Goal: Information Seeking & Learning: Learn about a topic

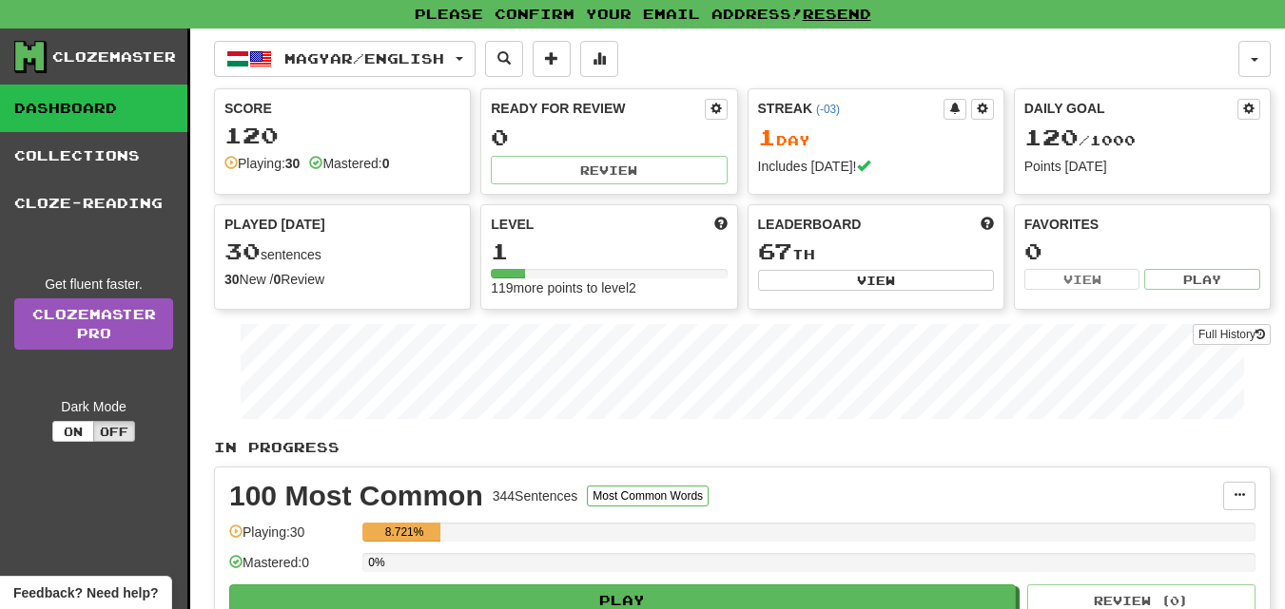
scroll to position [60, 0]
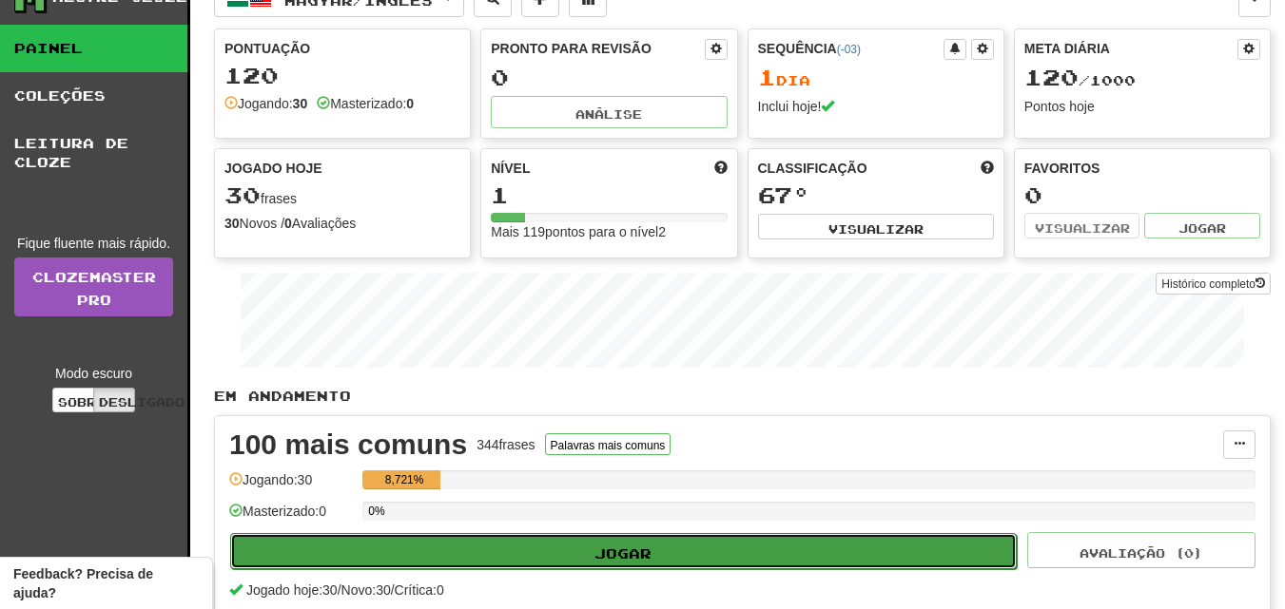
click at [628, 560] on font "Jogar" at bounding box center [622, 553] width 57 height 16
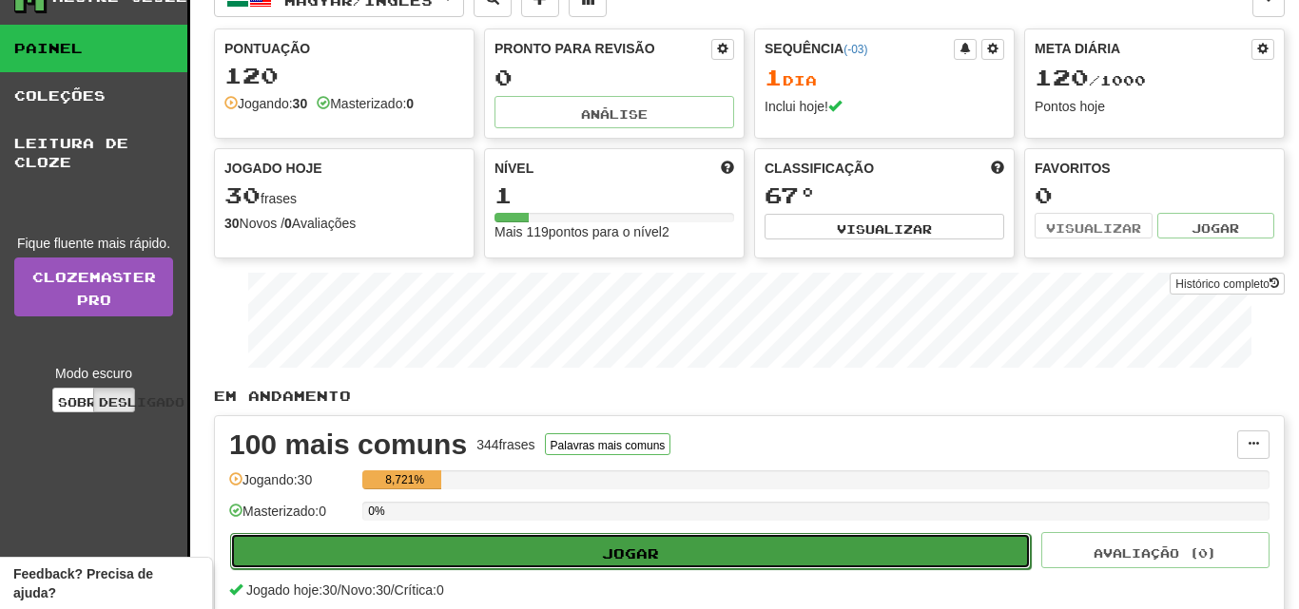
select select "**"
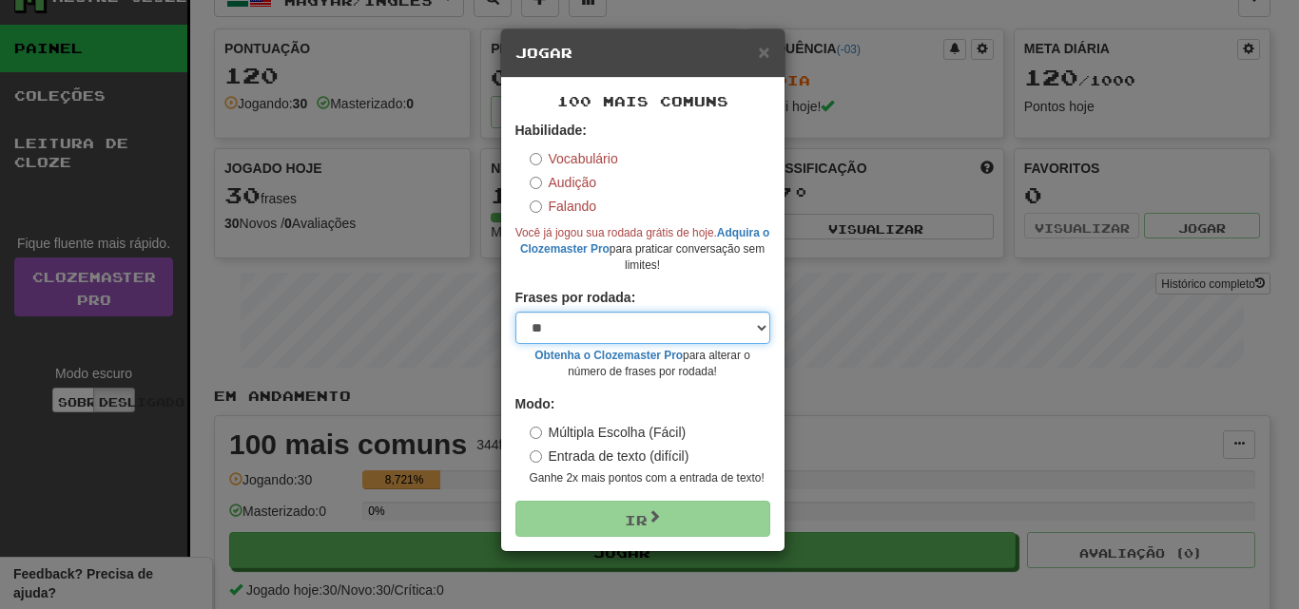
click at [758, 327] on select "* ** ** ** ** ** *** ********" at bounding box center [642, 328] width 255 height 32
click at [758, 330] on select "* ** ** ** ** ** *** ********" at bounding box center [642, 328] width 255 height 32
click at [762, 333] on select "* ** ** ** ** ** *** ********" at bounding box center [642, 328] width 255 height 32
click at [841, 406] on div "× Jogar 100 mais comuns Habilidade: Vocabulário Audição Falando Você já jogou s…" at bounding box center [649, 304] width 1299 height 609
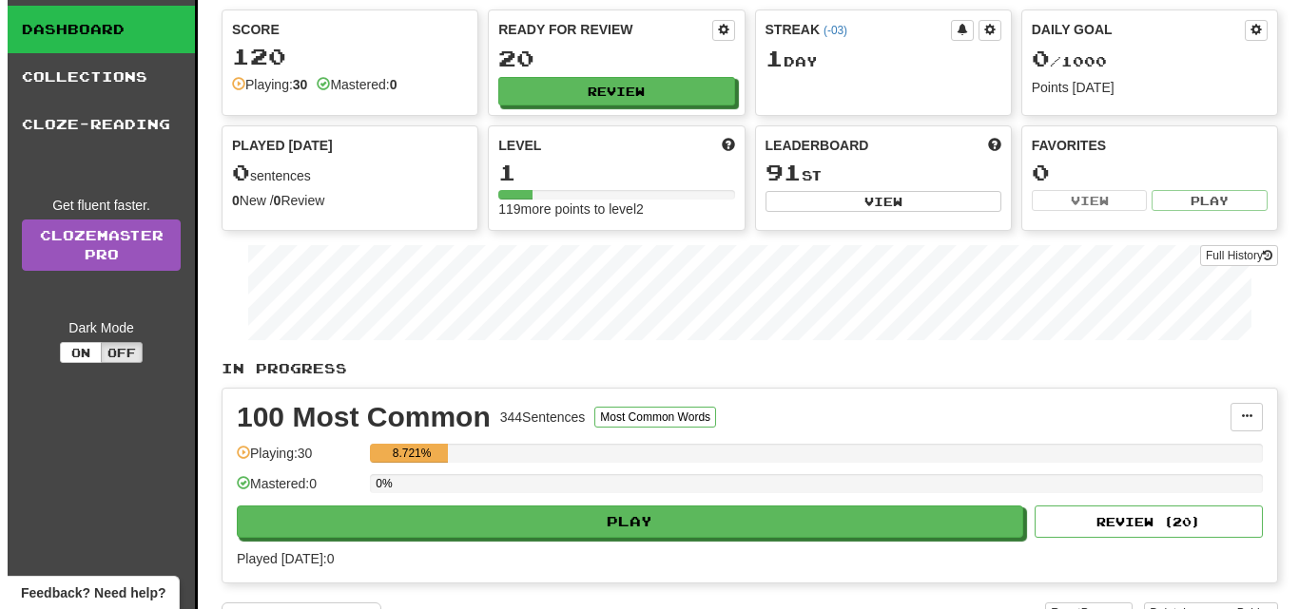
scroll to position [111, 0]
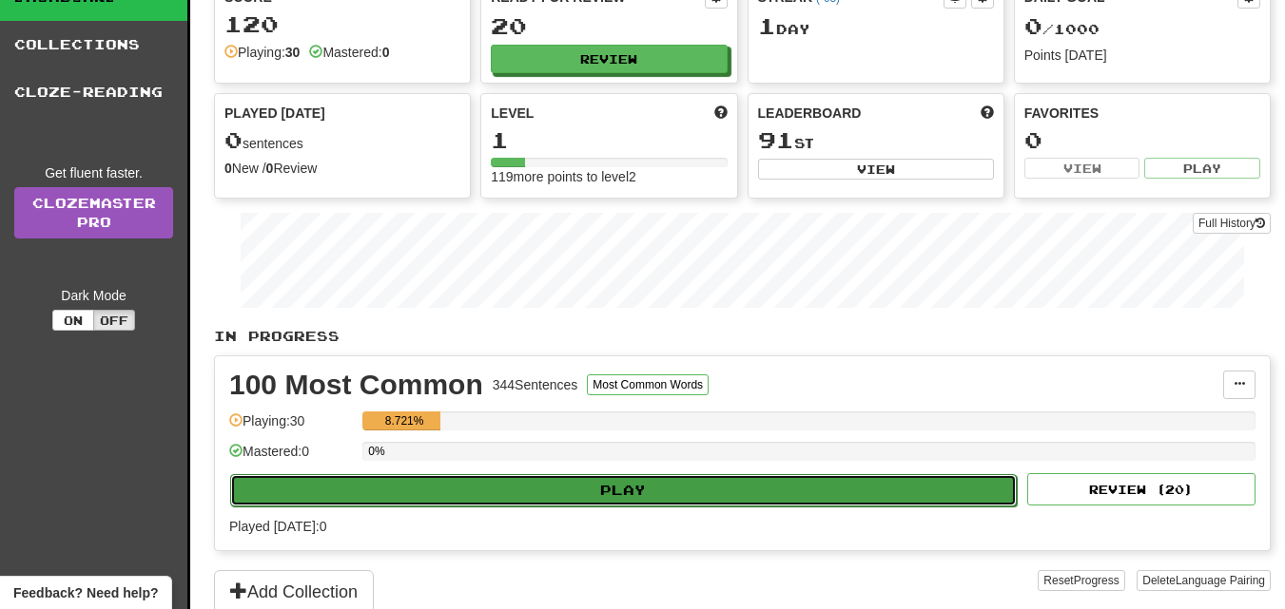
click at [619, 498] on button "Play" at bounding box center [623, 490] width 786 height 32
select select "**"
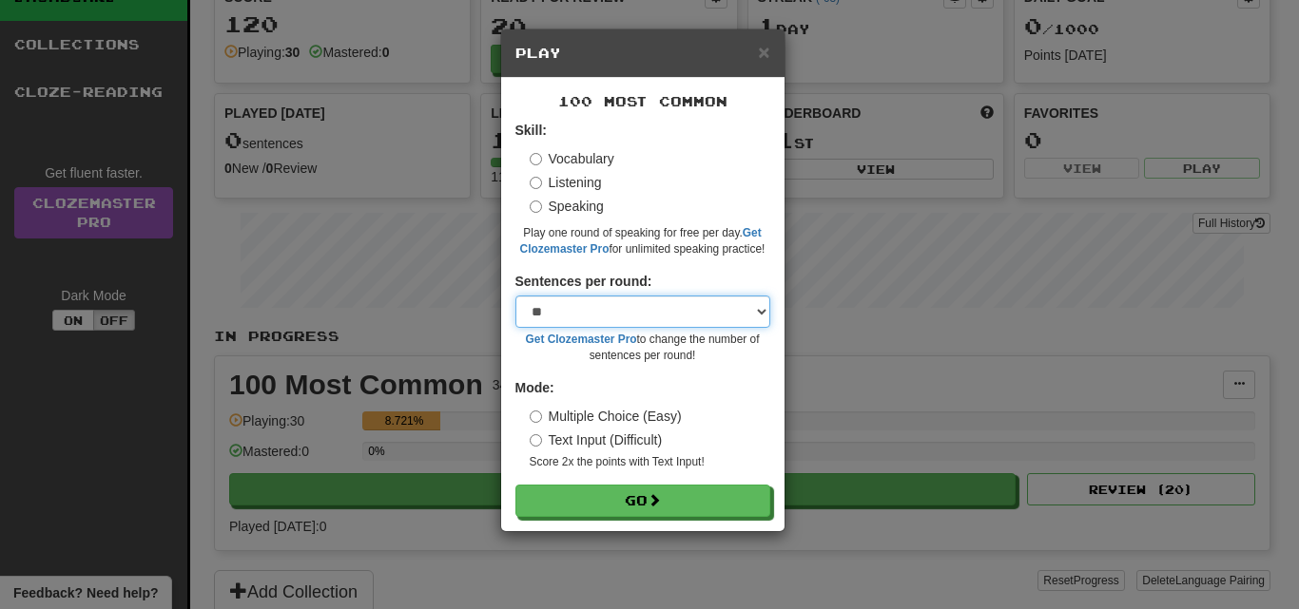
click at [751, 314] on select "* ** ** ** ** ** *** ********" at bounding box center [642, 312] width 255 height 32
click at [842, 377] on div "× Play 100 Most Common Skill: Vocabulary Listening Speaking Play one round of s…" at bounding box center [649, 304] width 1299 height 609
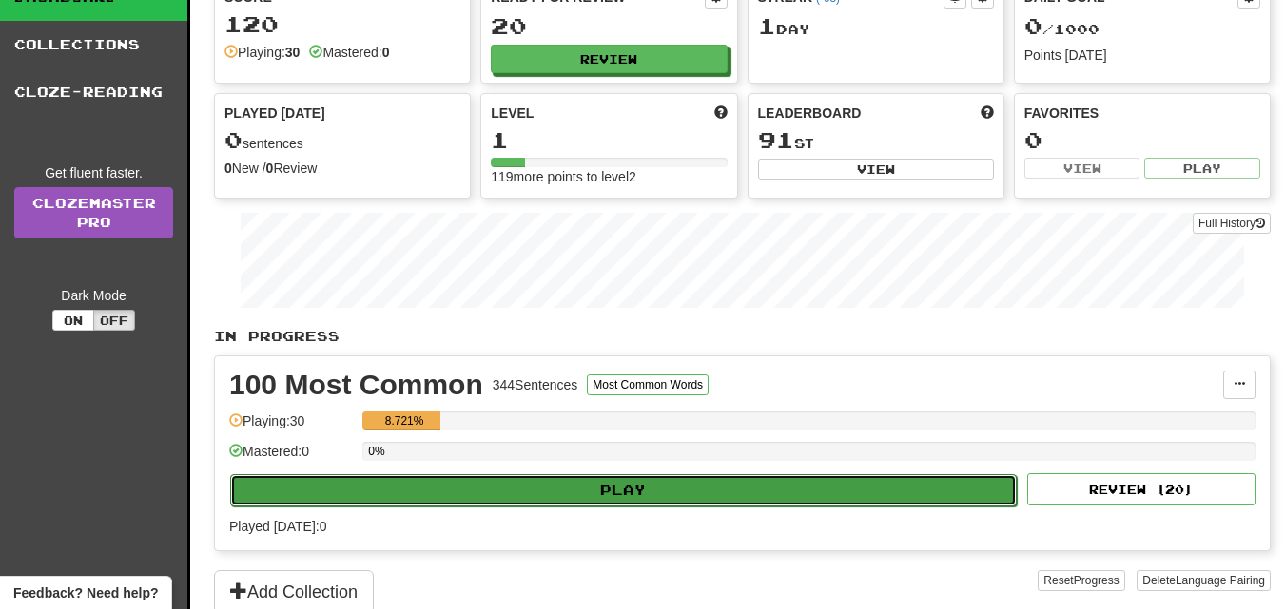
click at [643, 494] on button "Play" at bounding box center [623, 490] width 786 height 32
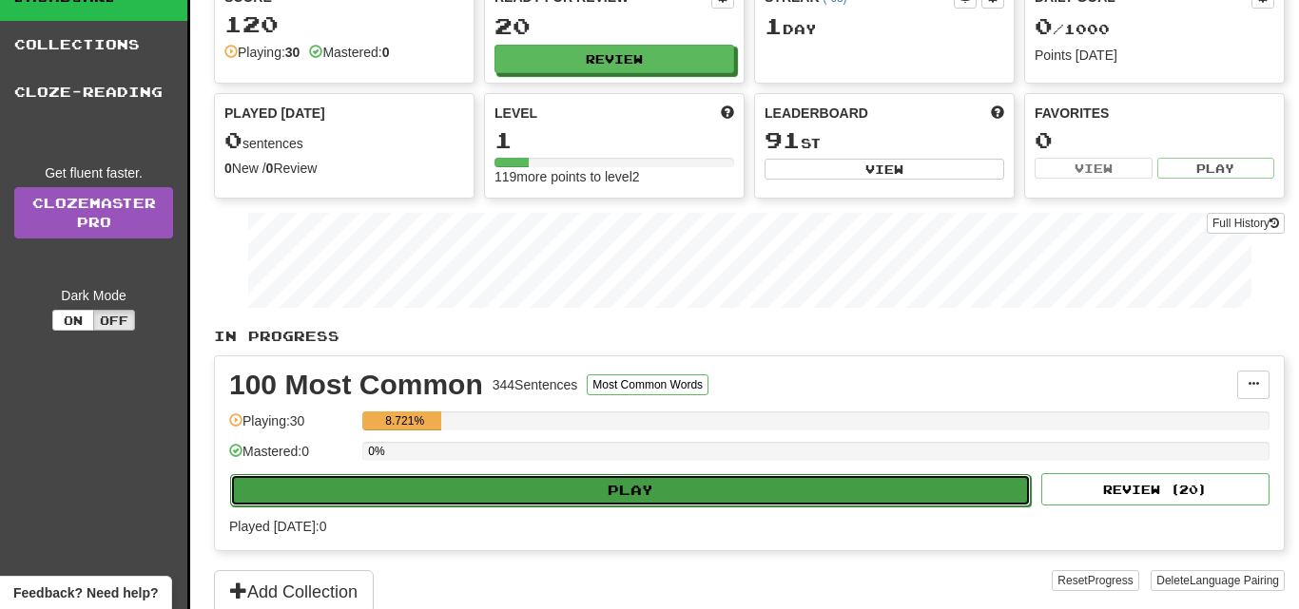
select select "**"
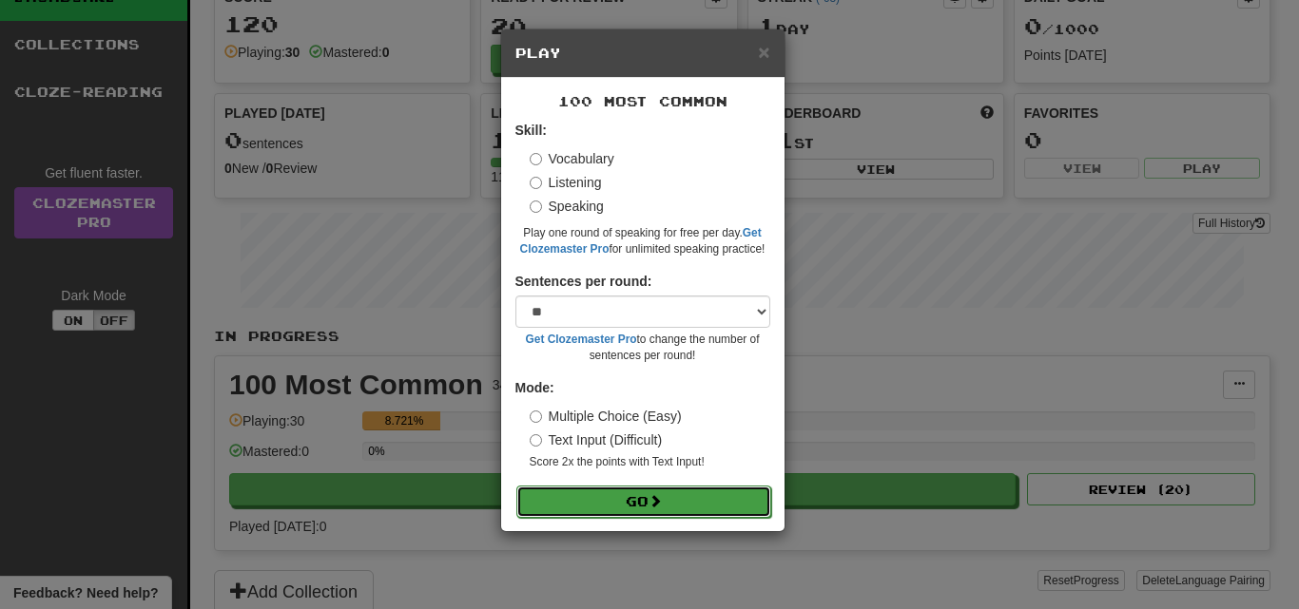
click at [644, 507] on button "Go" at bounding box center [643, 502] width 255 height 32
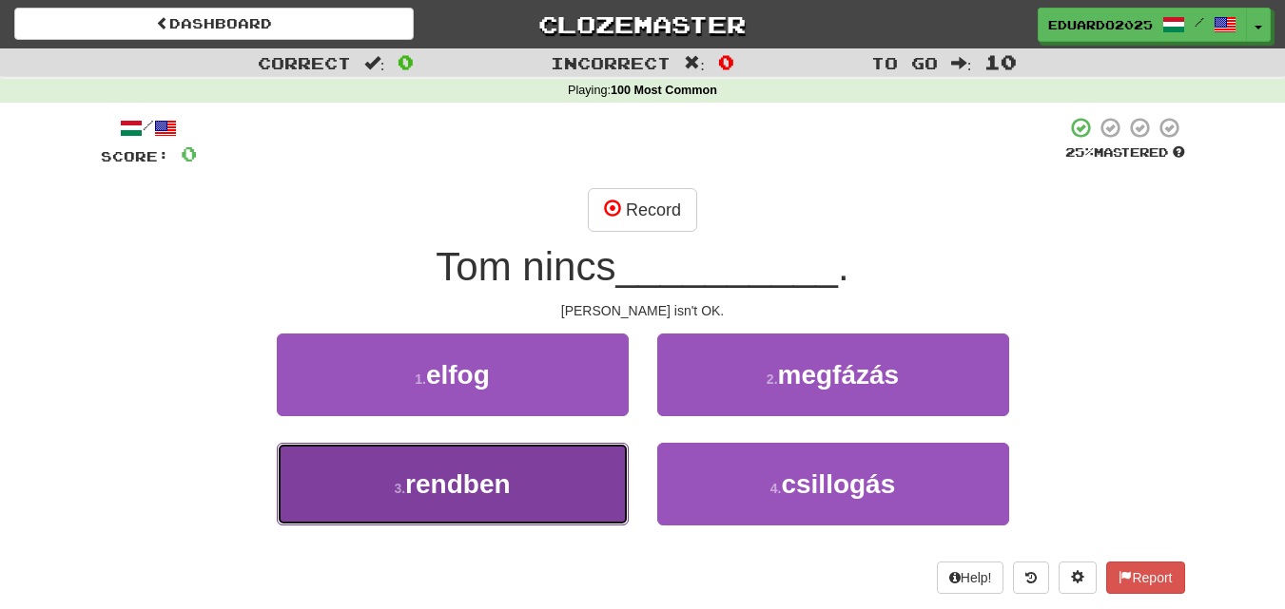
click at [460, 479] on span "rendben" at bounding box center [457, 484] width 105 height 29
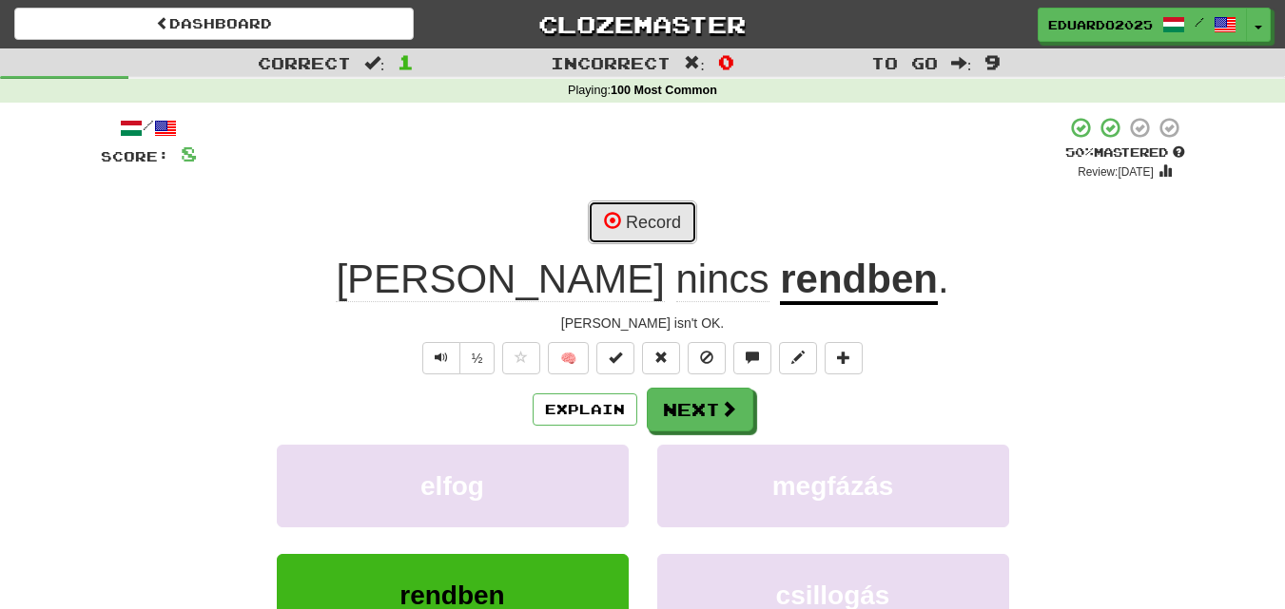
click at [654, 221] on button "Record" at bounding box center [642, 223] width 109 height 44
click at [652, 212] on button "Record" at bounding box center [642, 223] width 109 height 44
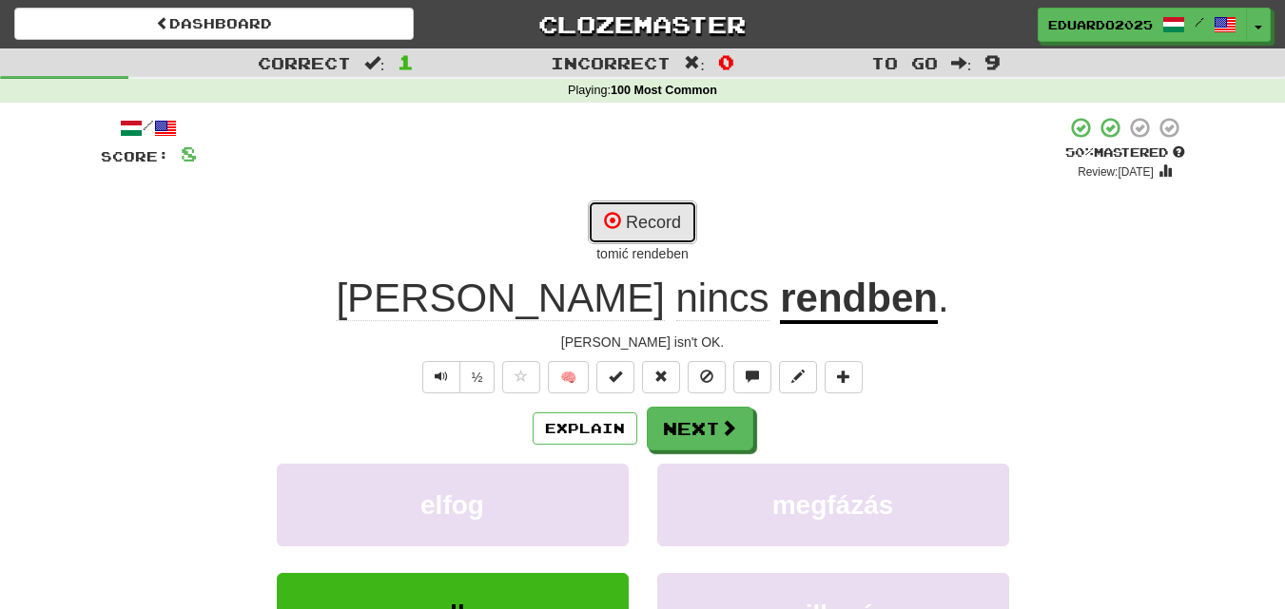
click at [643, 220] on button "Record" at bounding box center [642, 223] width 109 height 44
click at [630, 218] on button "Record" at bounding box center [642, 223] width 109 height 44
click at [658, 218] on button "Record" at bounding box center [642, 223] width 109 height 44
click at [652, 234] on button "Record" at bounding box center [642, 223] width 109 height 44
click at [670, 221] on button "Record" at bounding box center [642, 223] width 109 height 44
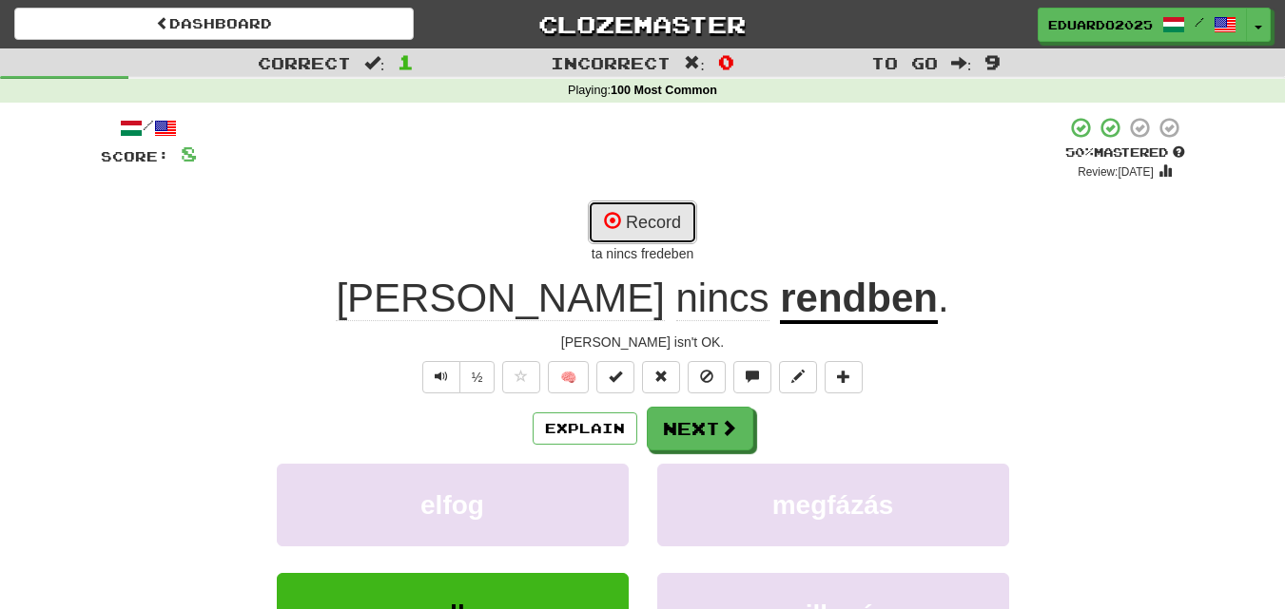
click at [665, 227] on button "Record" at bounding box center [642, 223] width 109 height 44
click at [645, 221] on button "Record" at bounding box center [642, 223] width 109 height 44
click at [648, 208] on button "Record" at bounding box center [642, 223] width 109 height 44
click at [437, 389] on button "Text-to-speech controls" at bounding box center [441, 377] width 38 height 32
click at [433, 382] on button "Text-to-speech controls" at bounding box center [441, 377] width 38 height 32
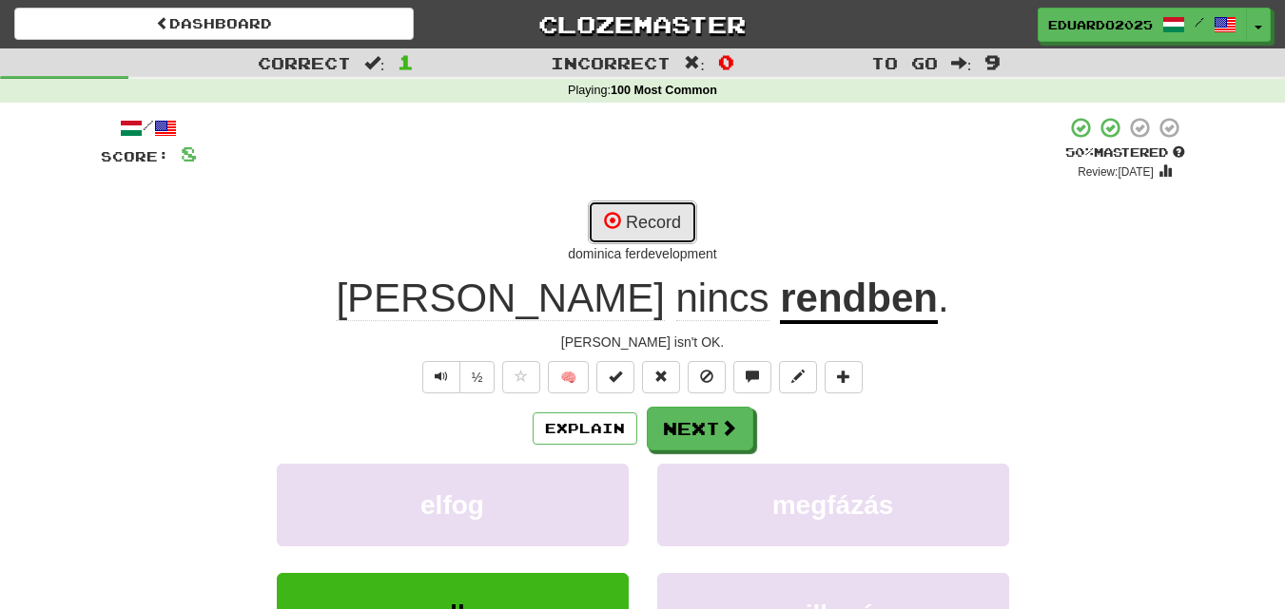
click at [633, 214] on button "Record" at bounding box center [642, 223] width 109 height 44
click at [430, 379] on button "Text-to-speech controls" at bounding box center [441, 377] width 38 height 32
click at [631, 222] on button "Record" at bounding box center [642, 223] width 109 height 44
click at [639, 214] on button "Record" at bounding box center [642, 223] width 109 height 44
click at [664, 219] on button "Record" at bounding box center [642, 223] width 109 height 44
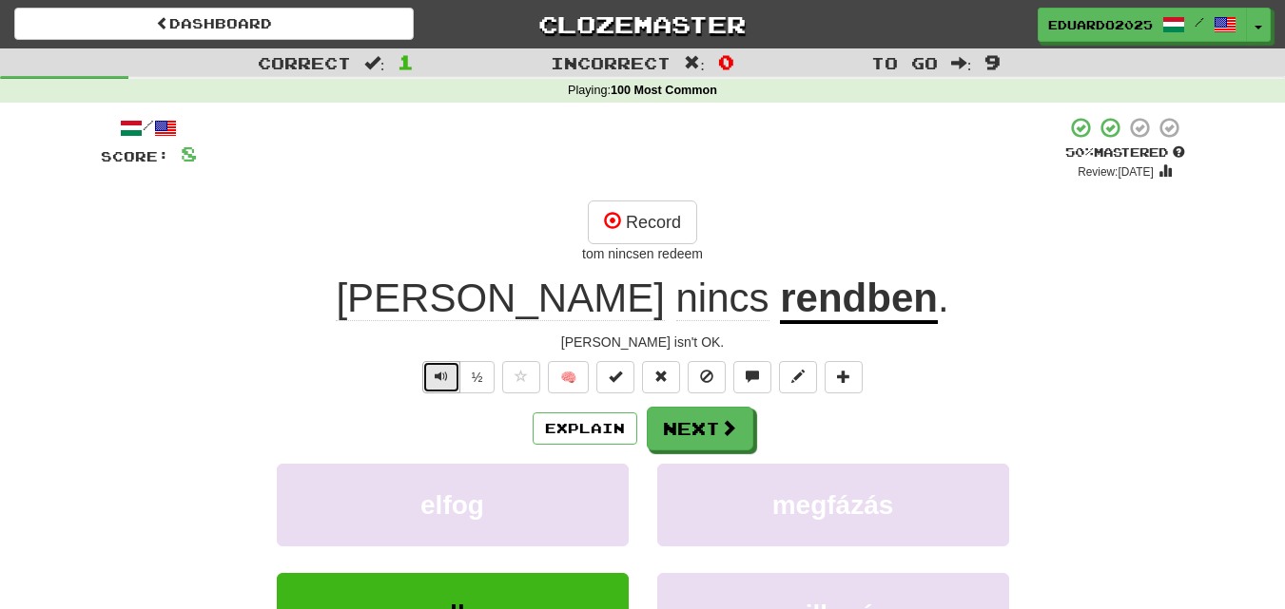
click at [447, 377] on button "Text-to-speech controls" at bounding box center [441, 377] width 38 height 32
click at [648, 225] on button "Record" at bounding box center [642, 223] width 109 height 44
click at [639, 222] on button "Record" at bounding box center [642, 223] width 109 height 44
click at [667, 217] on button "Record" at bounding box center [642, 223] width 109 height 44
click at [429, 364] on button "Text-to-speech controls" at bounding box center [441, 377] width 38 height 32
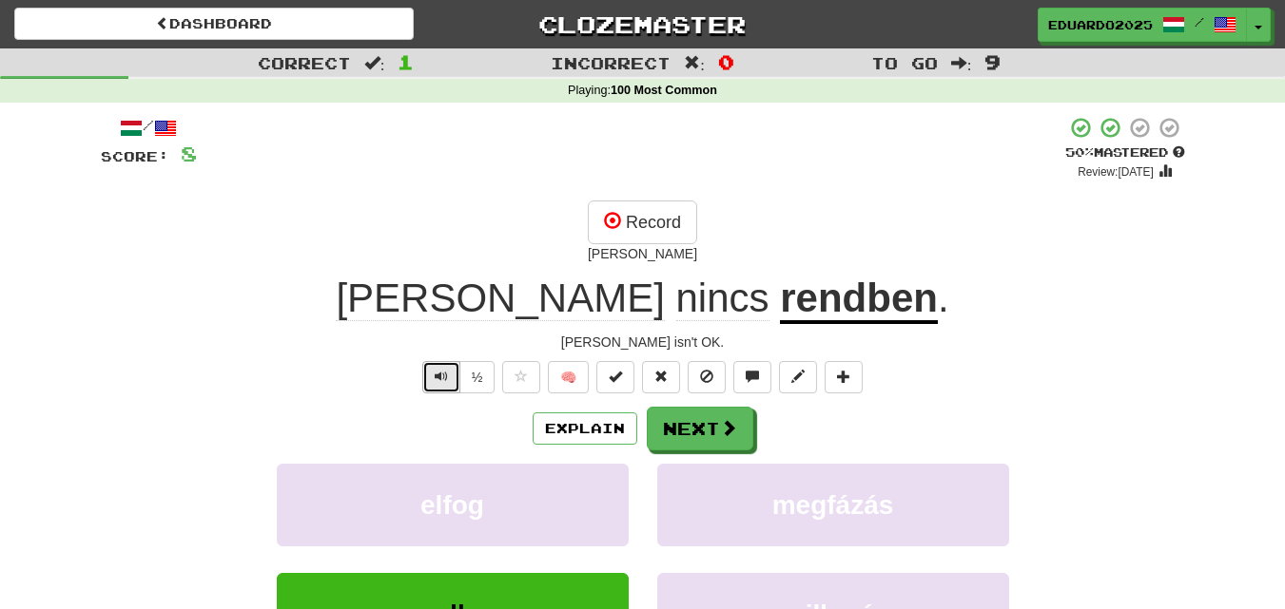
click at [450, 385] on button "Text-to-speech controls" at bounding box center [441, 377] width 38 height 32
click at [667, 228] on button "Record" at bounding box center [642, 223] width 109 height 44
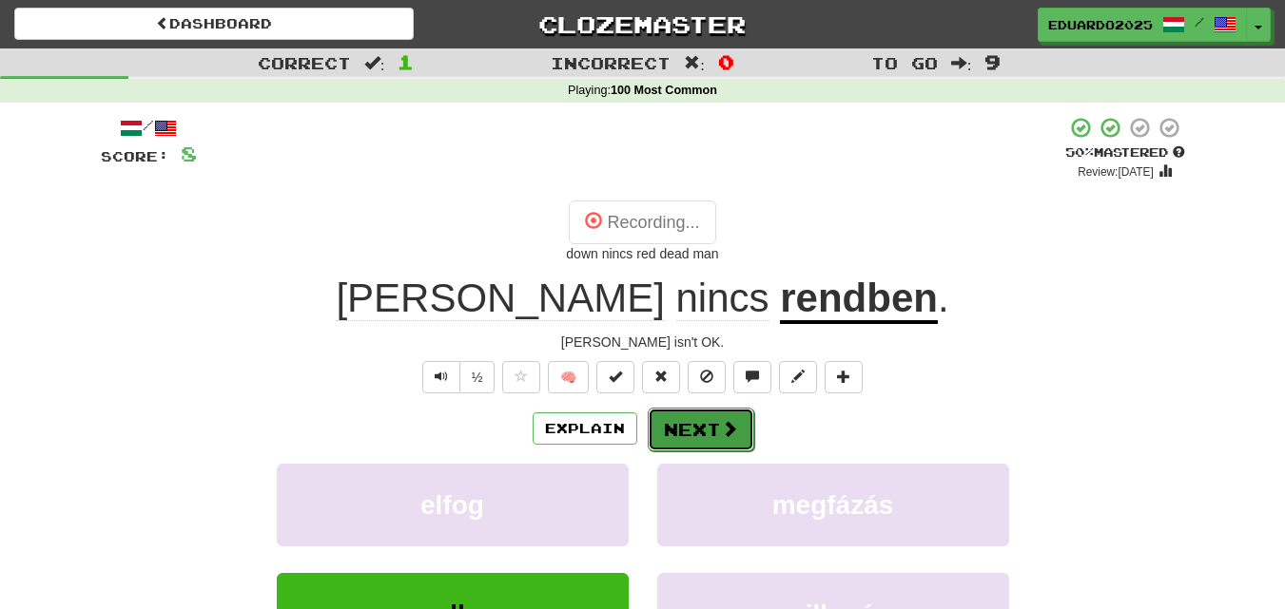
drag, startPoint x: 711, startPoint y: 426, endPoint x: 701, endPoint y: 420, distance: 11.9
click at [701, 420] on button "Next" at bounding box center [701, 430] width 106 height 44
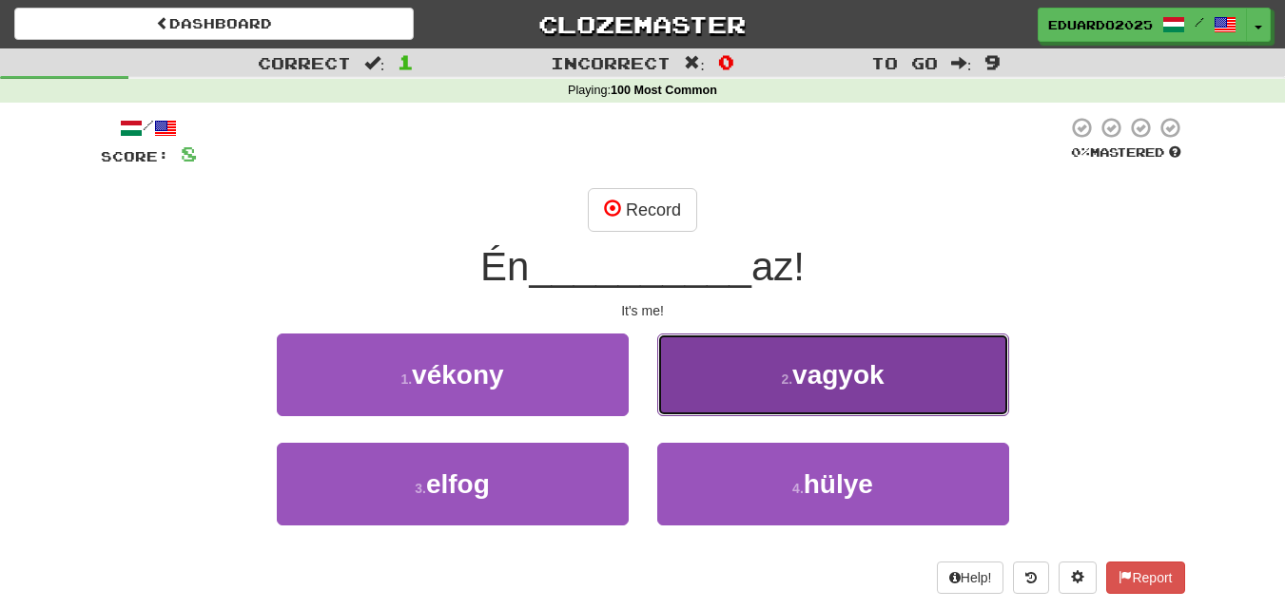
click at [852, 375] on span "vagyok" at bounding box center [838, 374] width 92 height 29
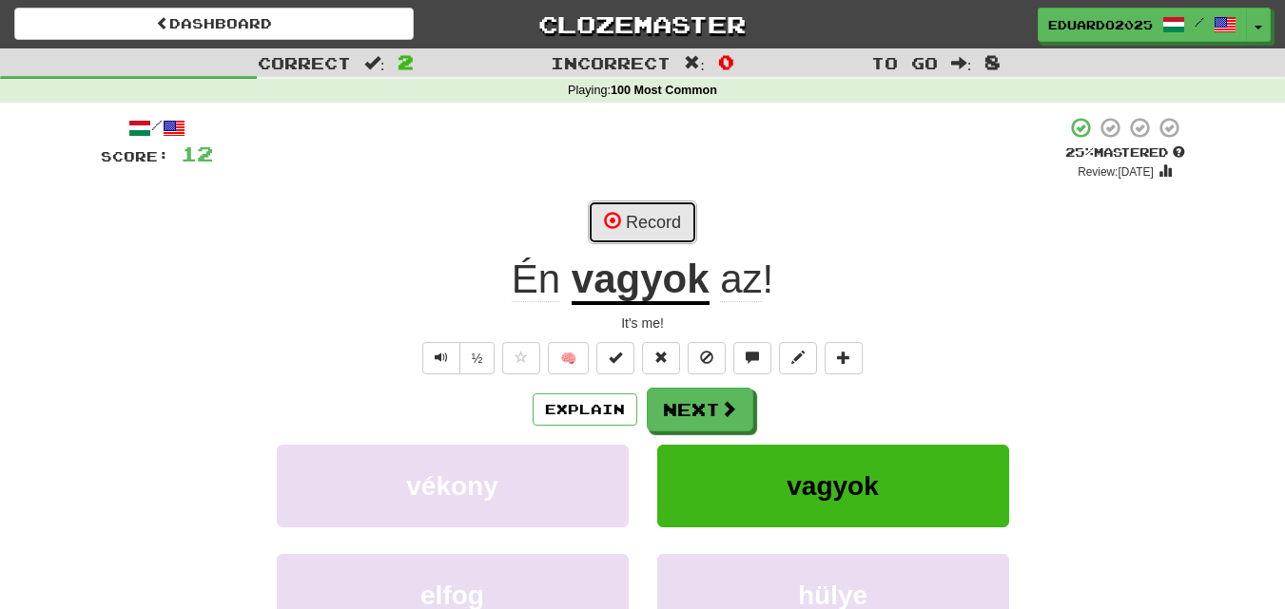
click at [648, 228] on button "Record" at bounding box center [642, 223] width 109 height 44
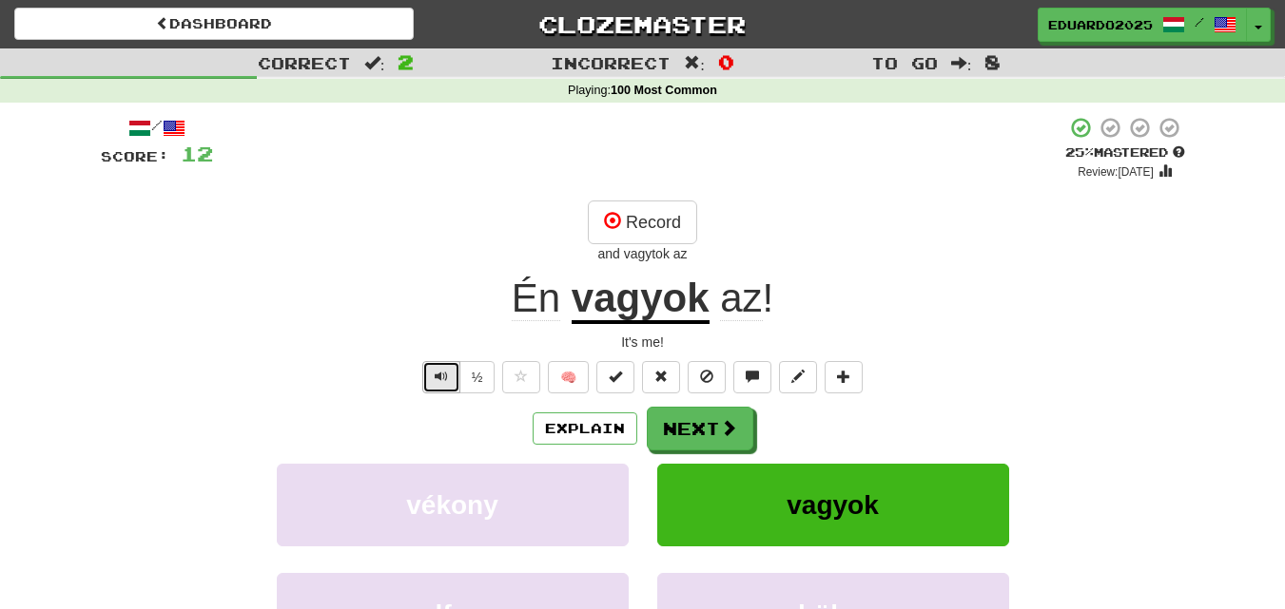
click at [438, 383] on span "Text-to-speech controls" at bounding box center [441, 376] width 13 height 13
click at [649, 222] on button "Record" at bounding box center [642, 223] width 109 height 44
click at [705, 429] on button "Next" at bounding box center [701, 430] width 106 height 44
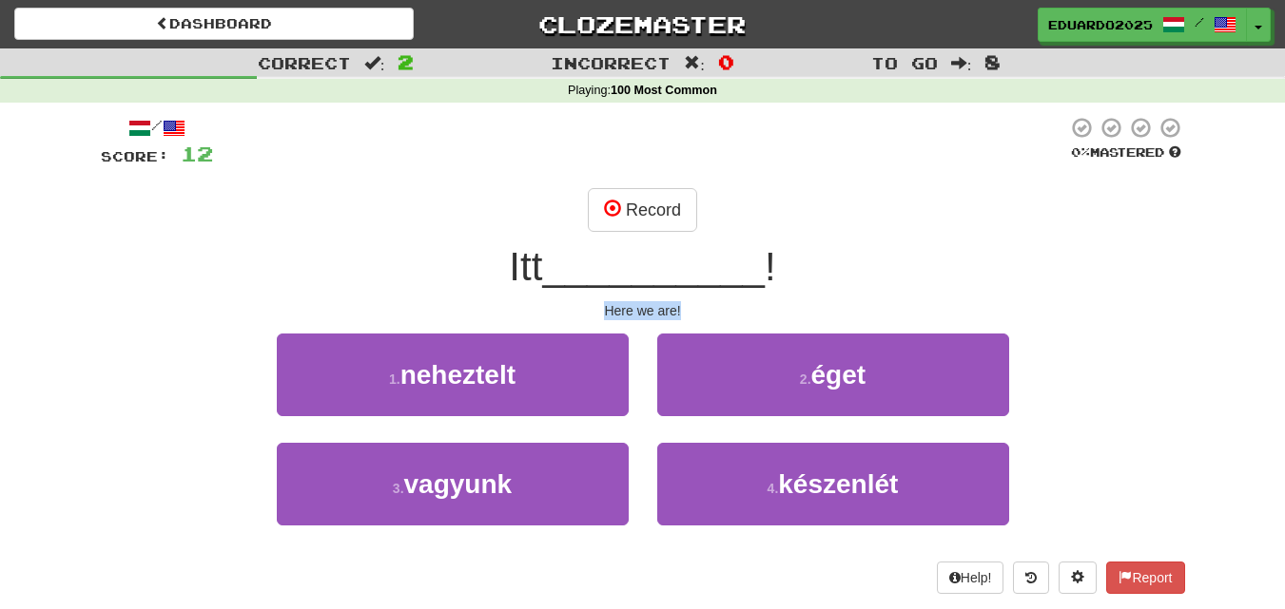
drag, startPoint x: 605, startPoint y: 308, endPoint x: 745, endPoint y: 296, distance: 141.3
click at [745, 296] on div "/ Score: 12 0 % Mastered Record Itt __________ ! Here we are! 1 . neheztelt 2 .…" at bounding box center [643, 355] width 1084 height 478
copy div "Here we are!"
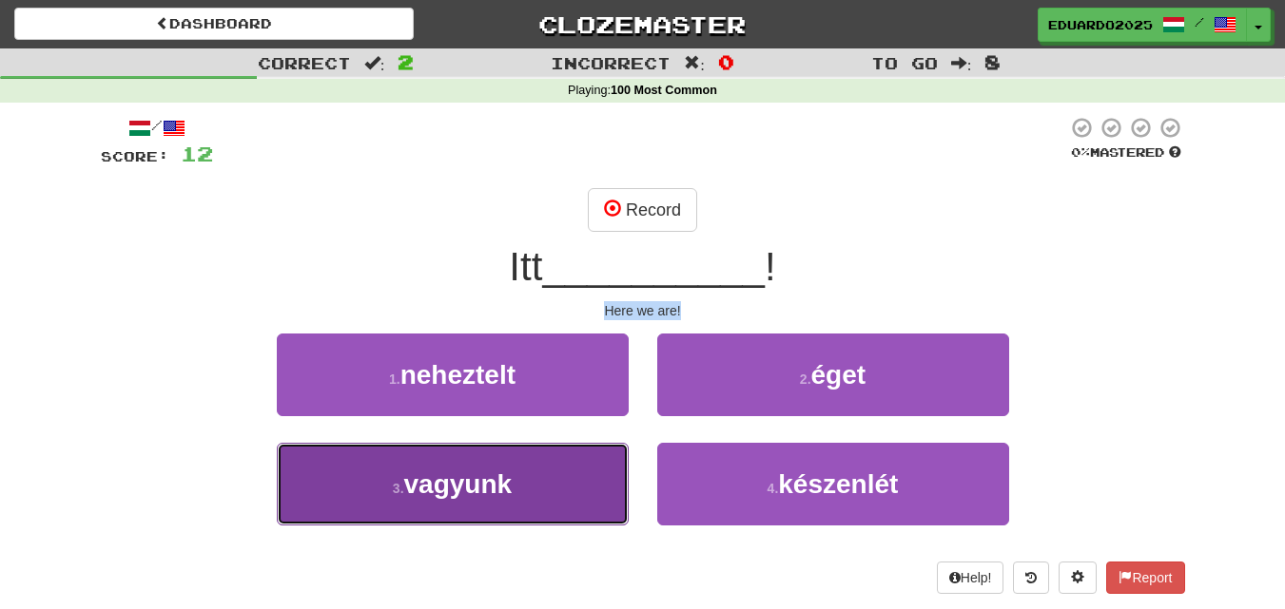
click at [493, 493] on span "vagyunk" at bounding box center [458, 484] width 108 height 29
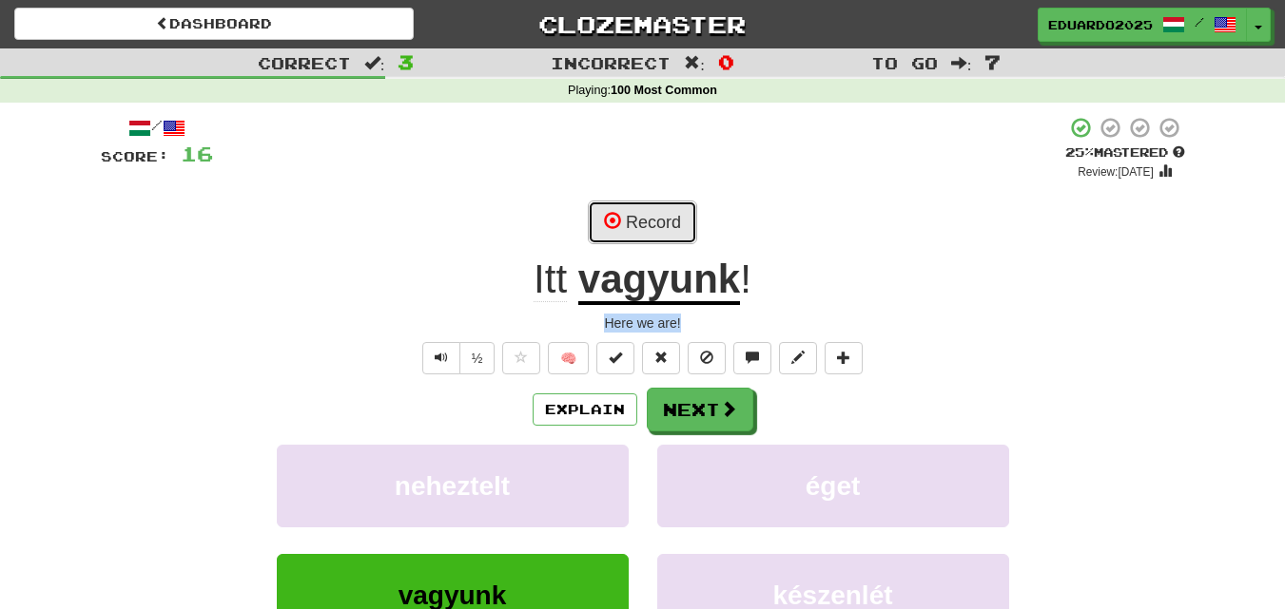
click at [650, 222] on button "Record" at bounding box center [642, 223] width 109 height 44
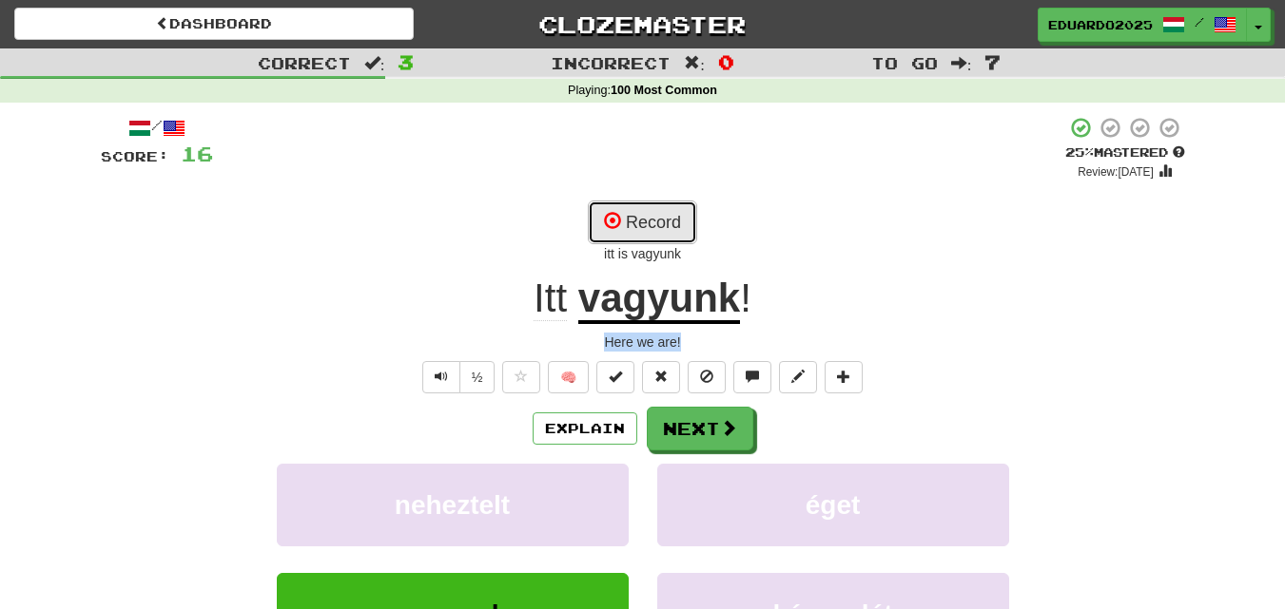
click at [651, 218] on button "Record" at bounding box center [642, 223] width 109 height 44
click at [438, 377] on span "Text-to-speech controls" at bounding box center [441, 376] width 13 height 13
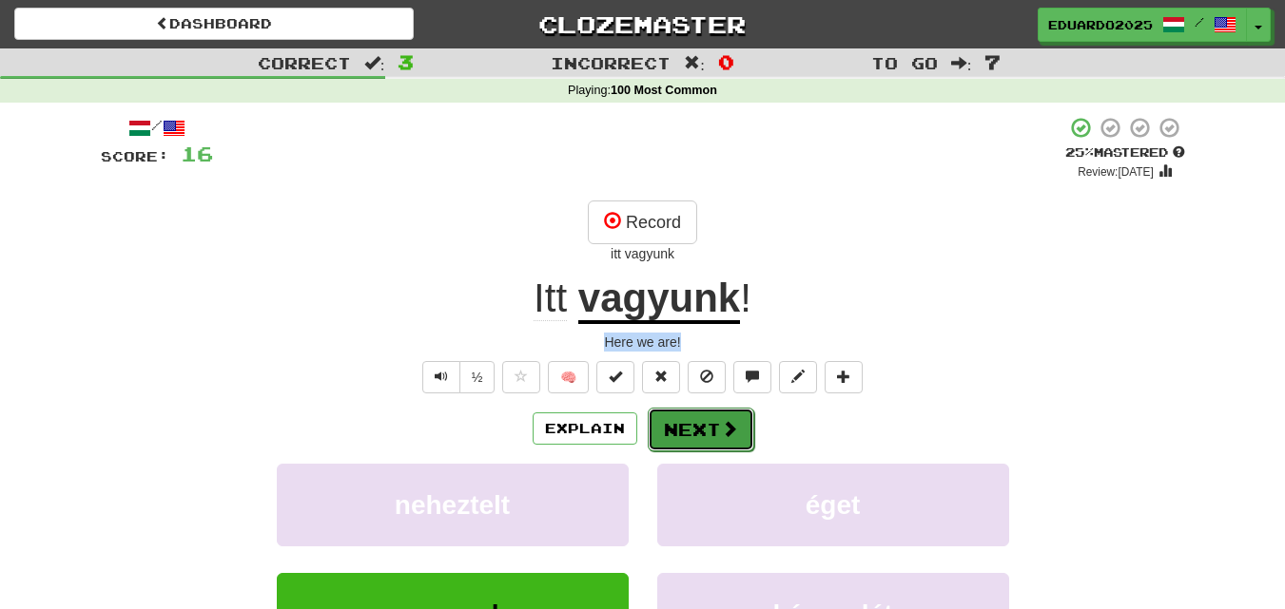
click at [706, 423] on button "Next" at bounding box center [701, 430] width 106 height 44
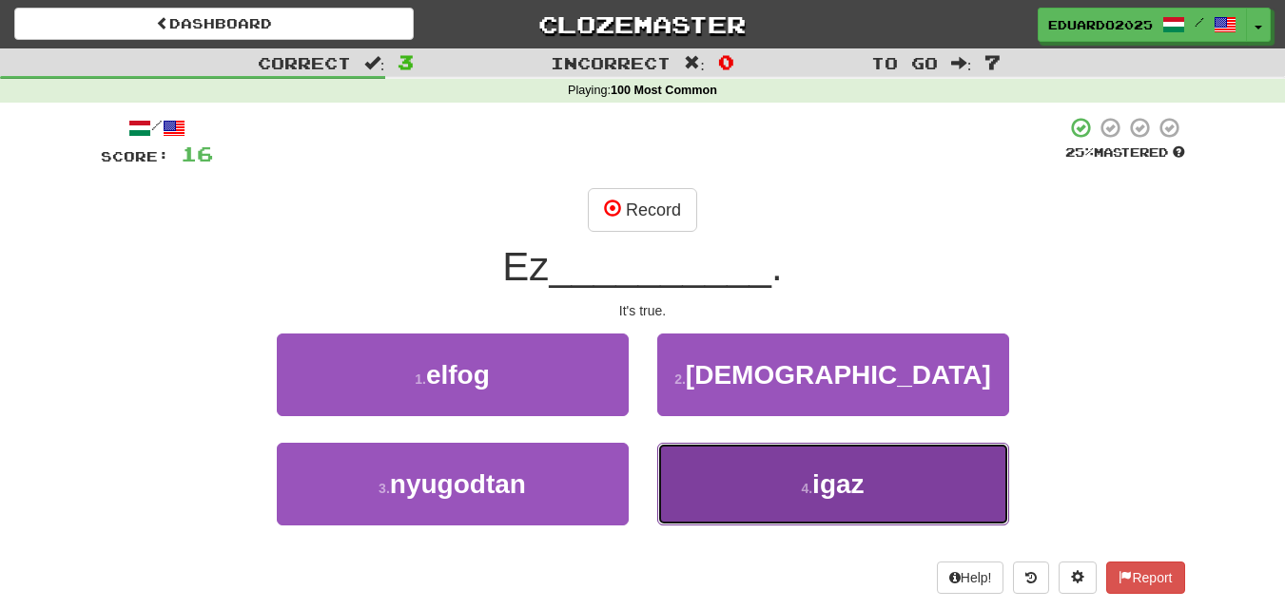
click at [818, 501] on button "4 . igaz" at bounding box center [833, 484] width 352 height 83
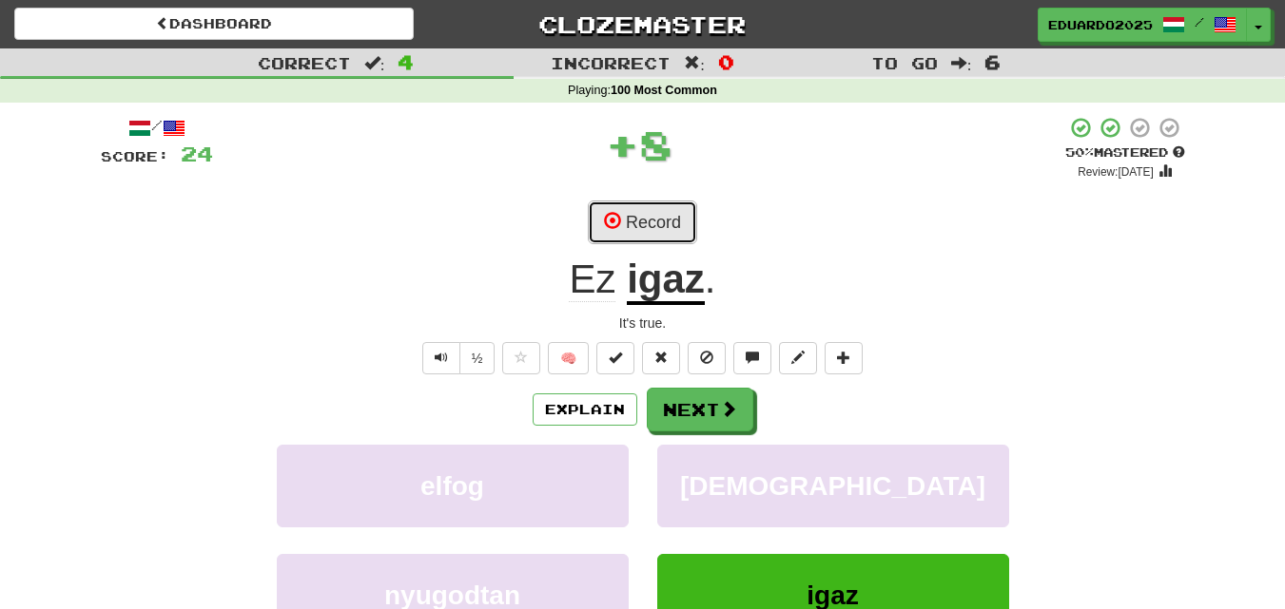
click at [659, 228] on button "Record" at bounding box center [642, 223] width 109 height 44
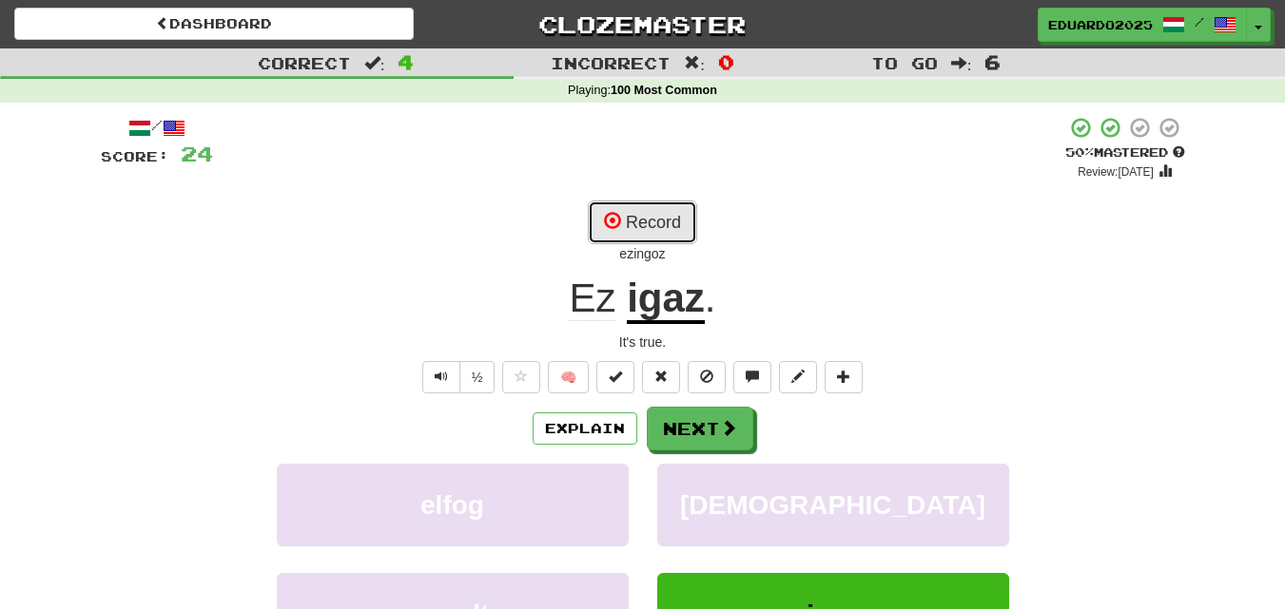
click at [663, 229] on button "Record" at bounding box center [642, 223] width 109 height 44
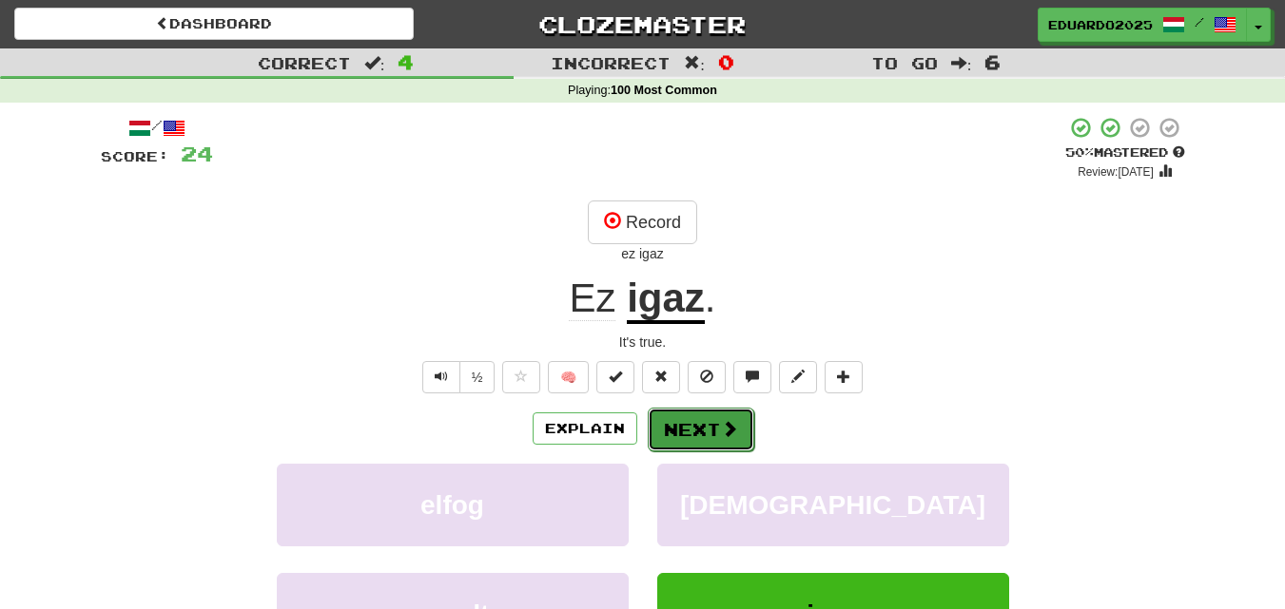
click at [690, 437] on button "Next" at bounding box center [701, 430] width 106 height 44
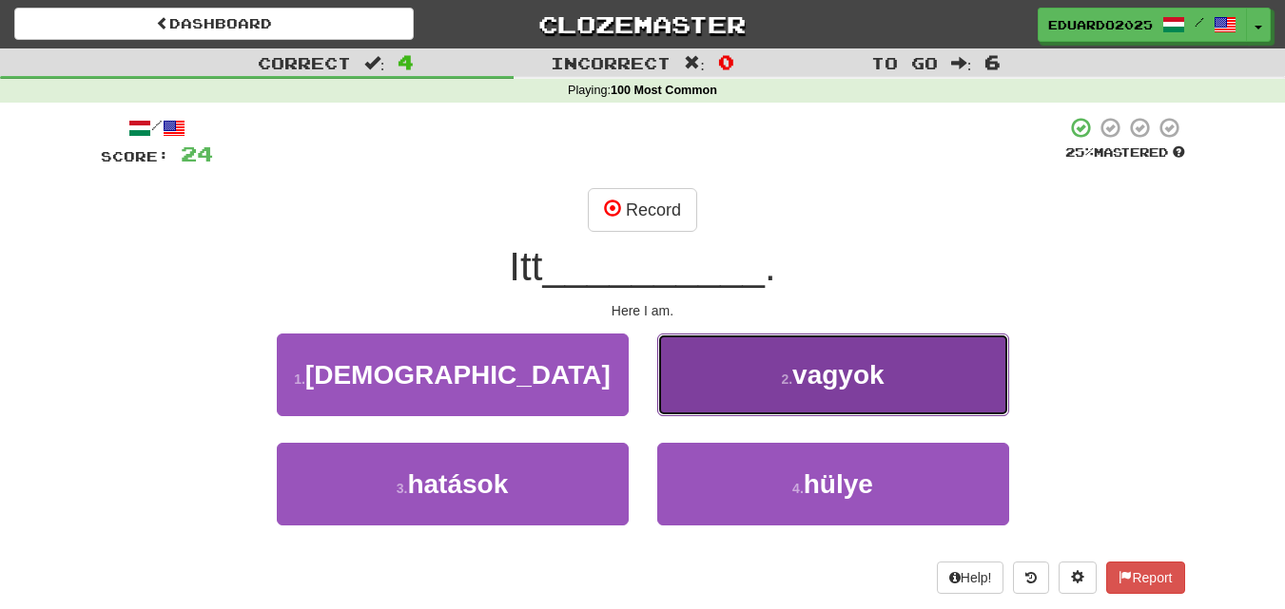
click at [862, 377] on span "vagyok" at bounding box center [838, 374] width 92 height 29
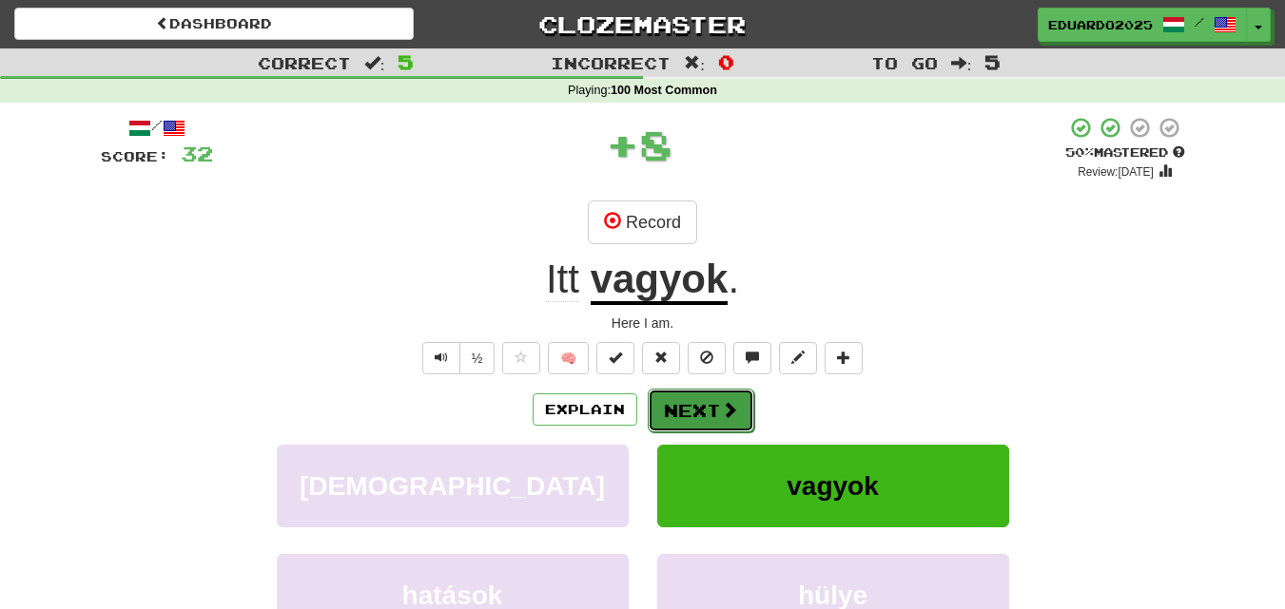
click at [705, 404] on button "Next" at bounding box center [701, 411] width 106 height 44
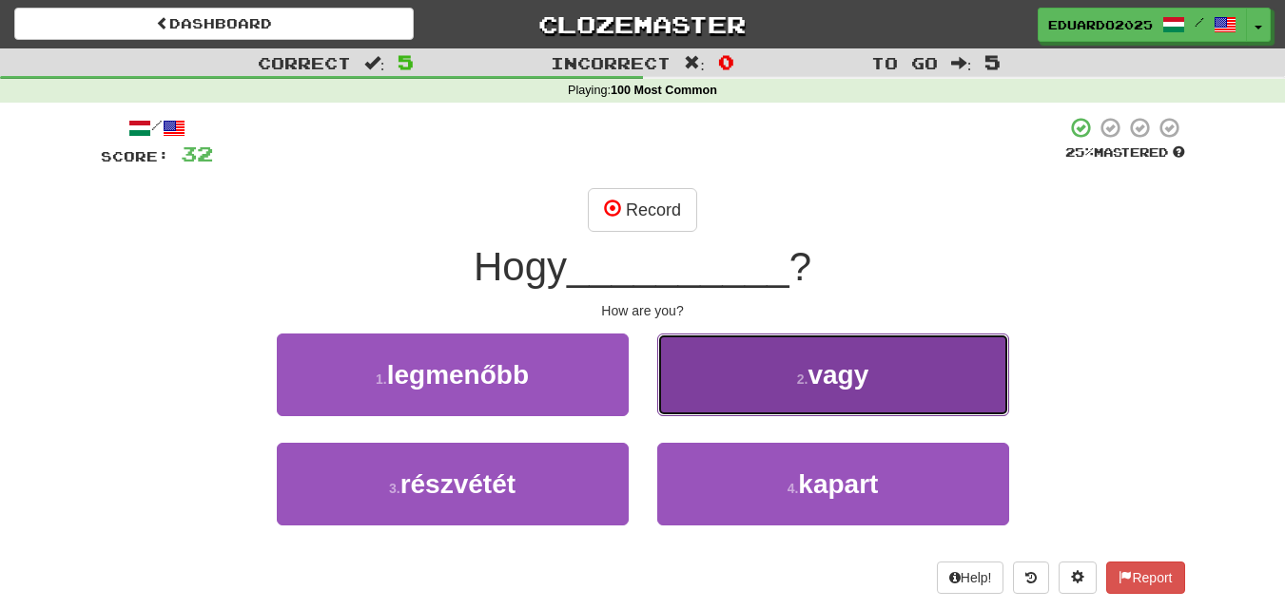
click at [822, 374] on span "vagy" at bounding box center [837, 374] width 61 height 29
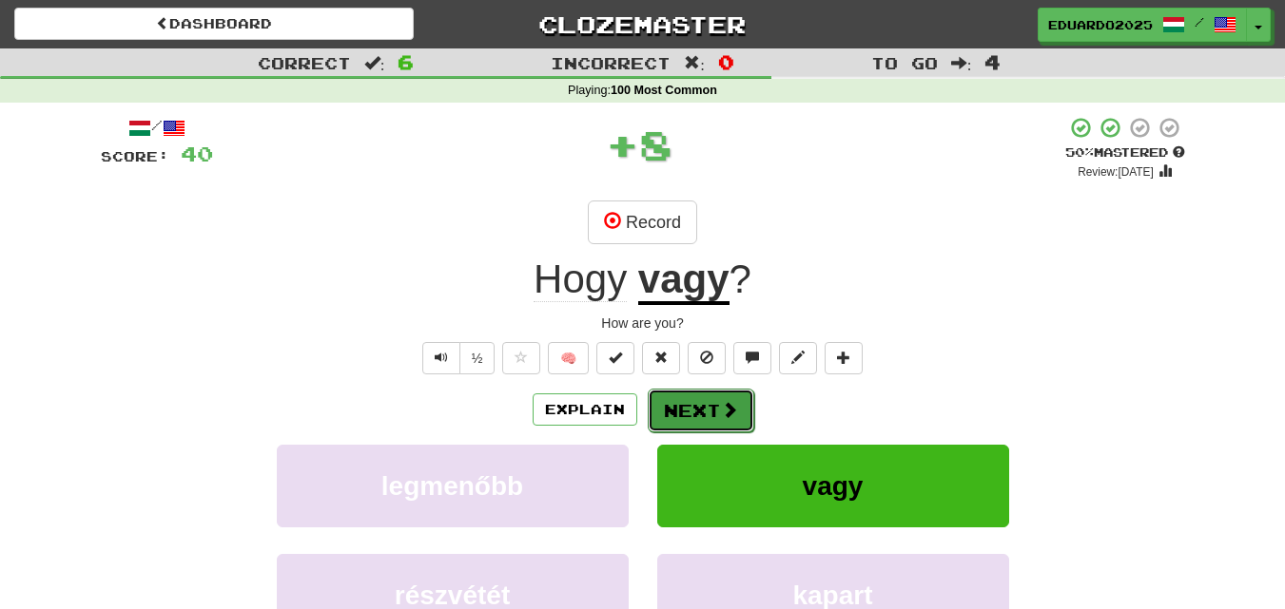
click at [706, 414] on button "Next" at bounding box center [701, 411] width 106 height 44
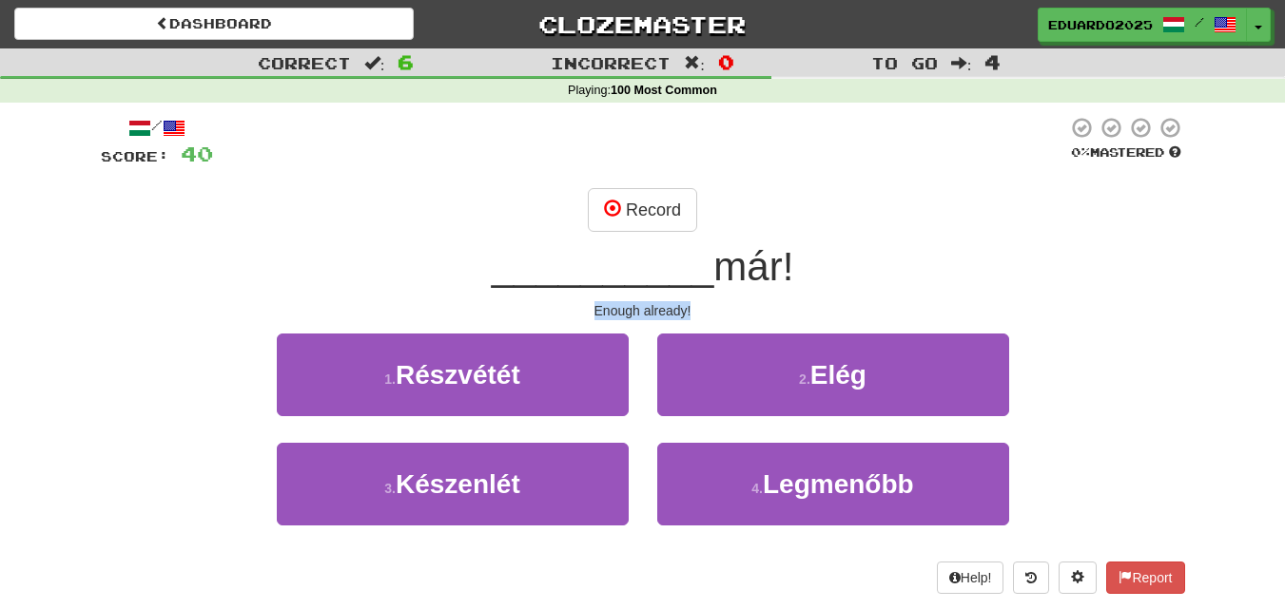
drag, startPoint x: 593, startPoint y: 306, endPoint x: 745, endPoint y: 311, distance: 152.2
click at [745, 311] on div "Enough already!" at bounding box center [643, 310] width 1084 height 19
copy div "Enough already!"
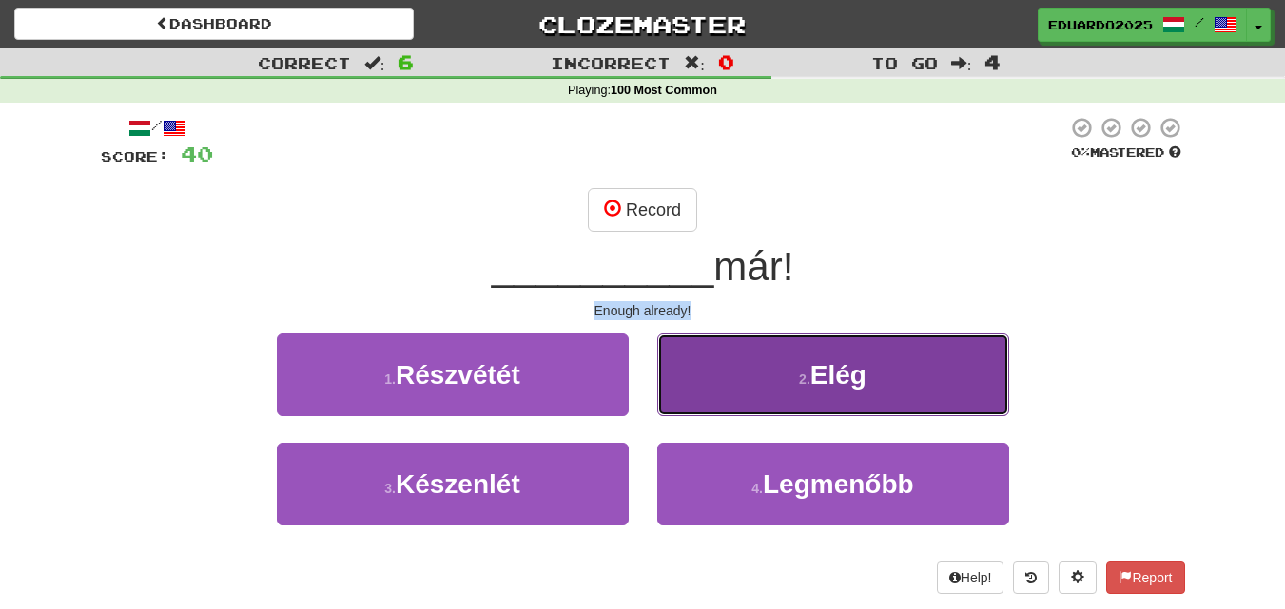
click at [876, 370] on button "2 . Elég" at bounding box center [833, 375] width 352 height 83
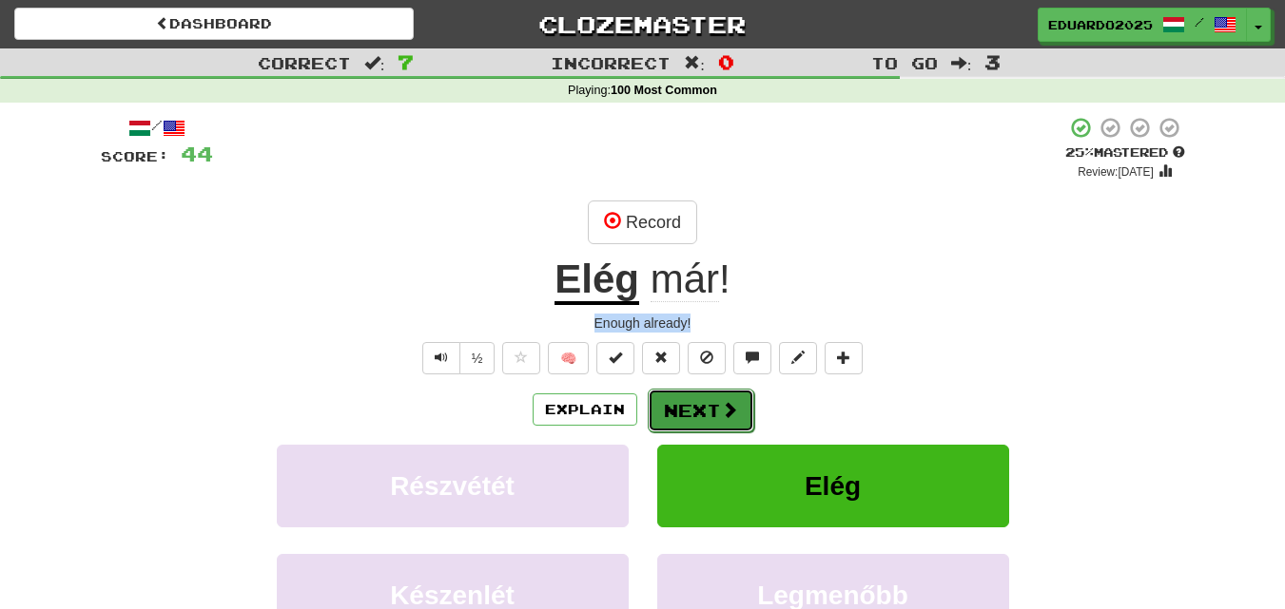
click at [721, 414] on span at bounding box center [729, 409] width 17 height 17
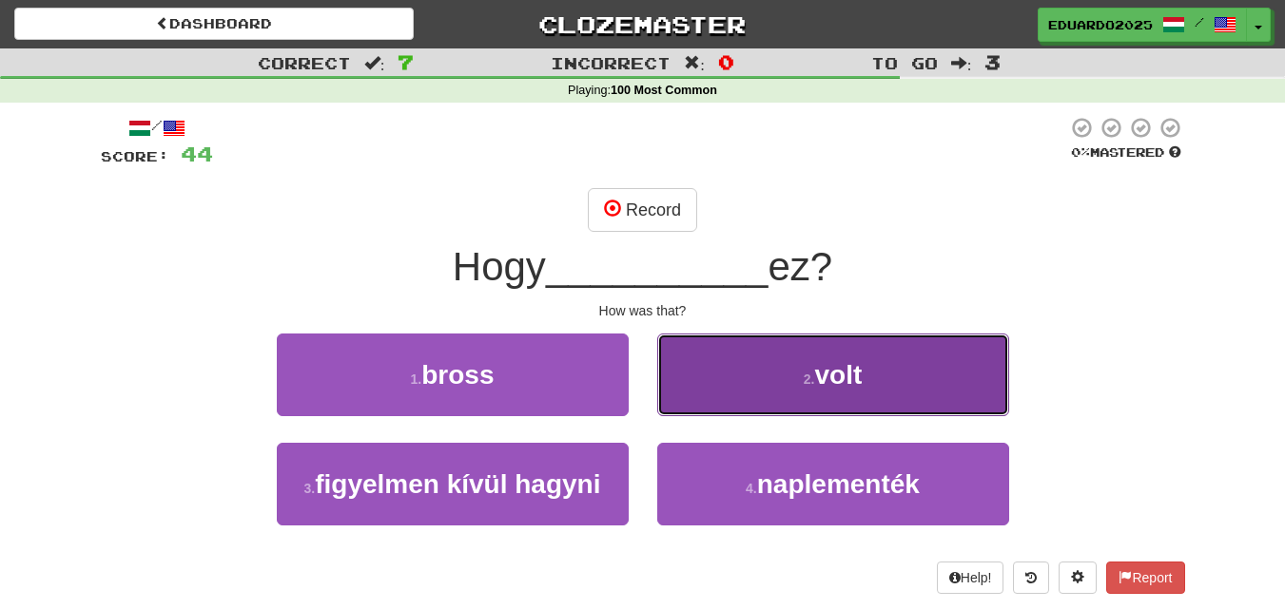
click at [843, 387] on span "volt" at bounding box center [838, 374] width 48 height 29
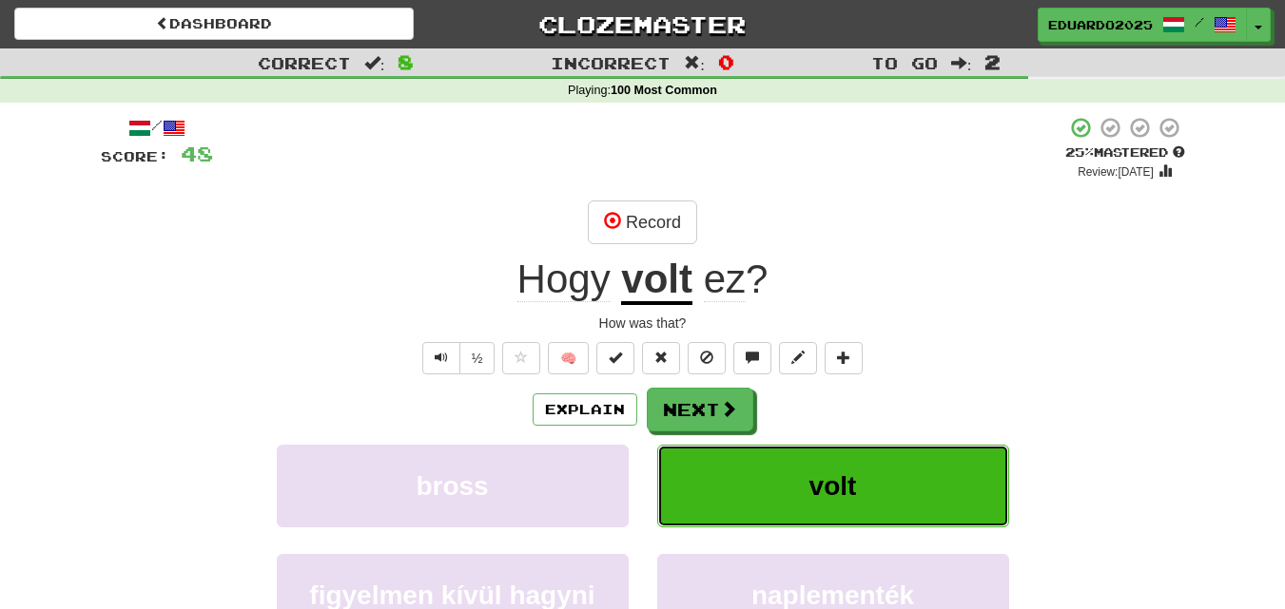
click at [855, 470] on button "volt" at bounding box center [833, 486] width 352 height 83
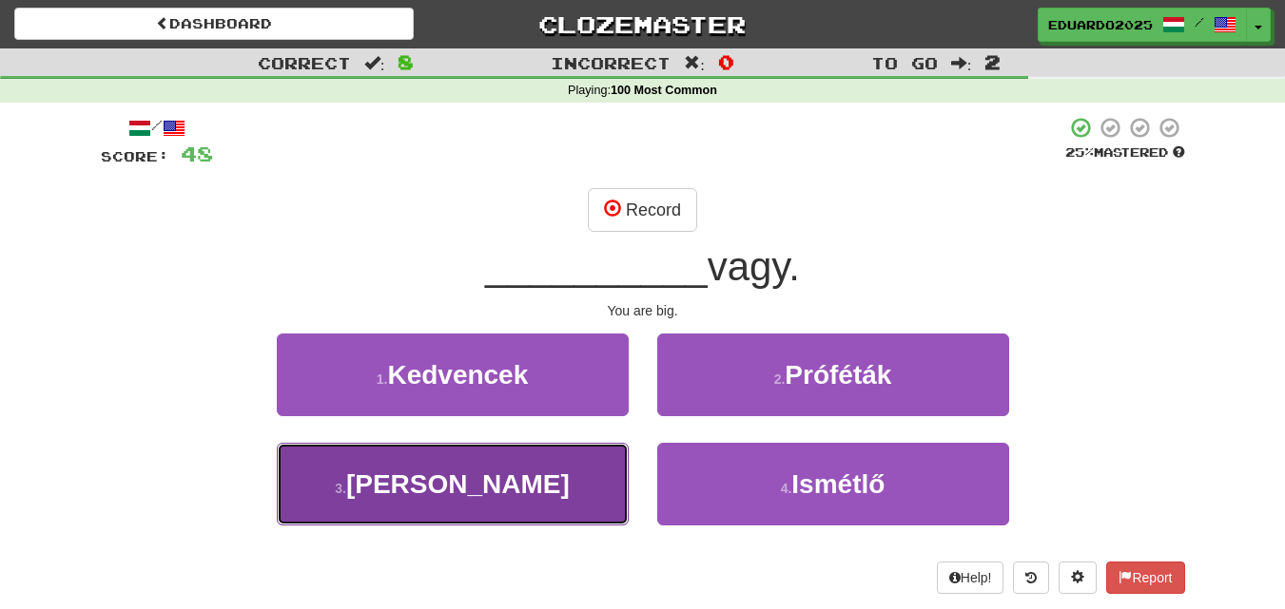
click at [572, 455] on button "3 . Nagy" at bounding box center [453, 484] width 352 height 83
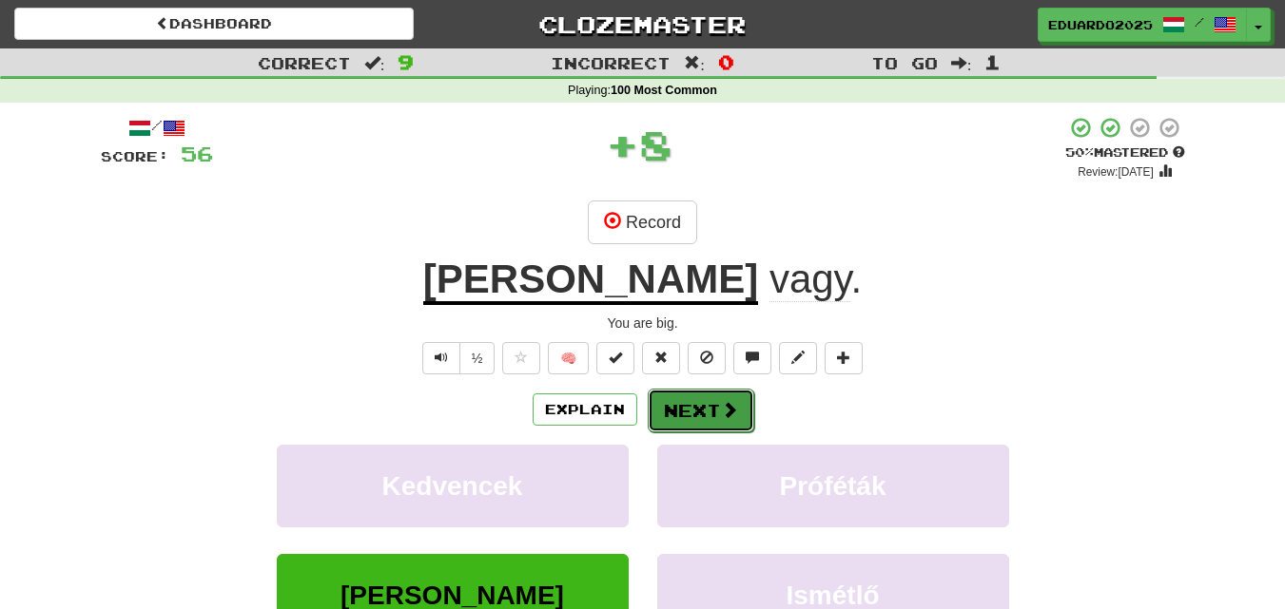
click at [740, 408] on button "Next" at bounding box center [701, 411] width 106 height 44
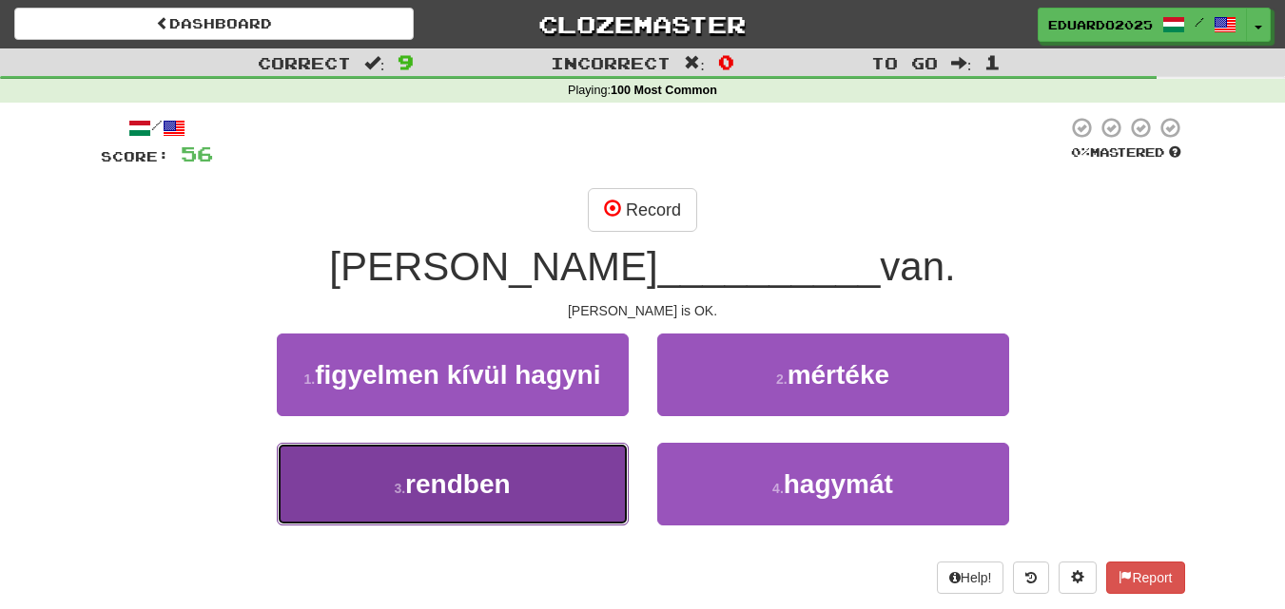
click at [473, 490] on span "rendben" at bounding box center [457, 484] width 105 height 29
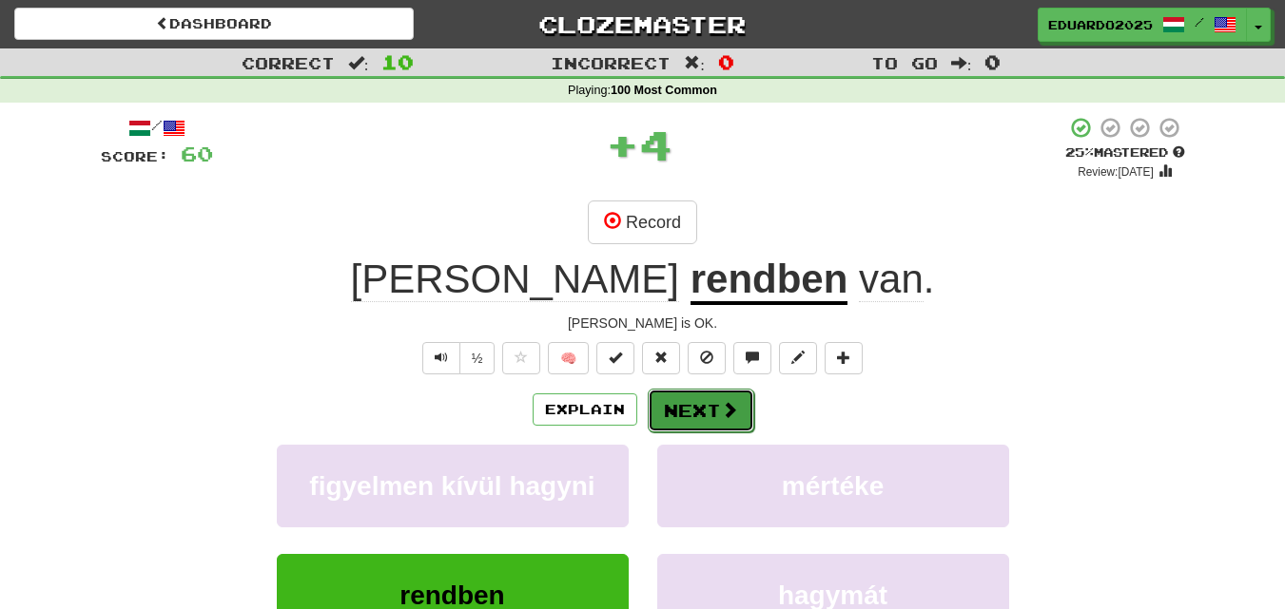
click at [721, 414] on span at bounding box center [729, 409] width 17 height 17
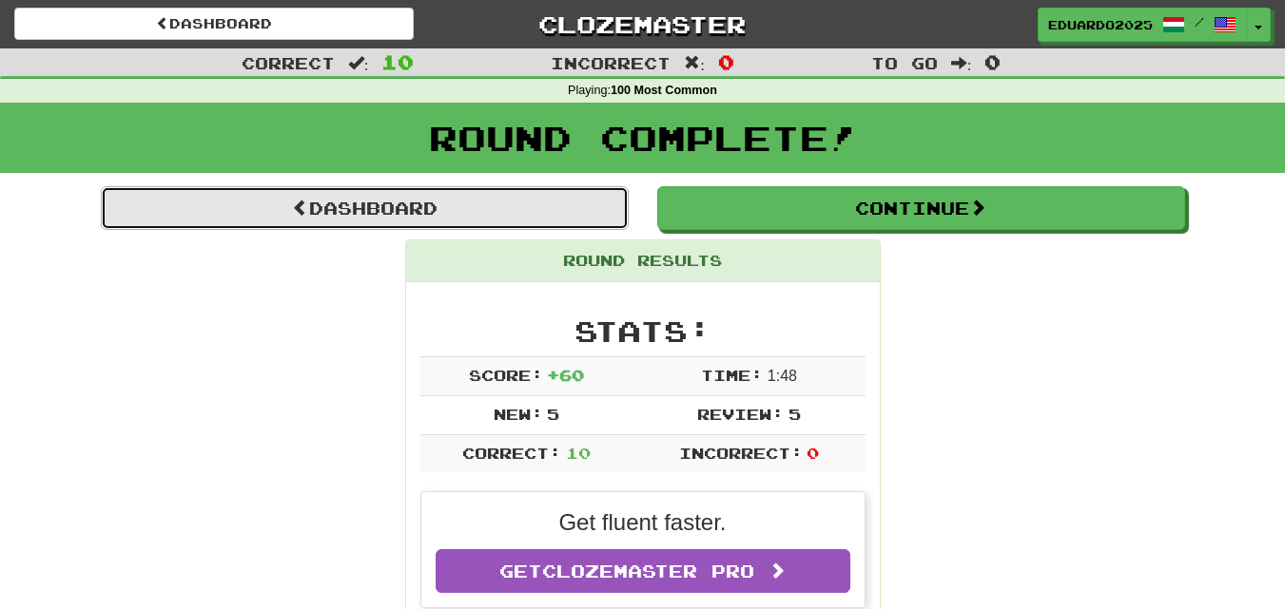
click at [306, 210] on link "Dashboard" at bounding box center [365, 208] width 528 height 44
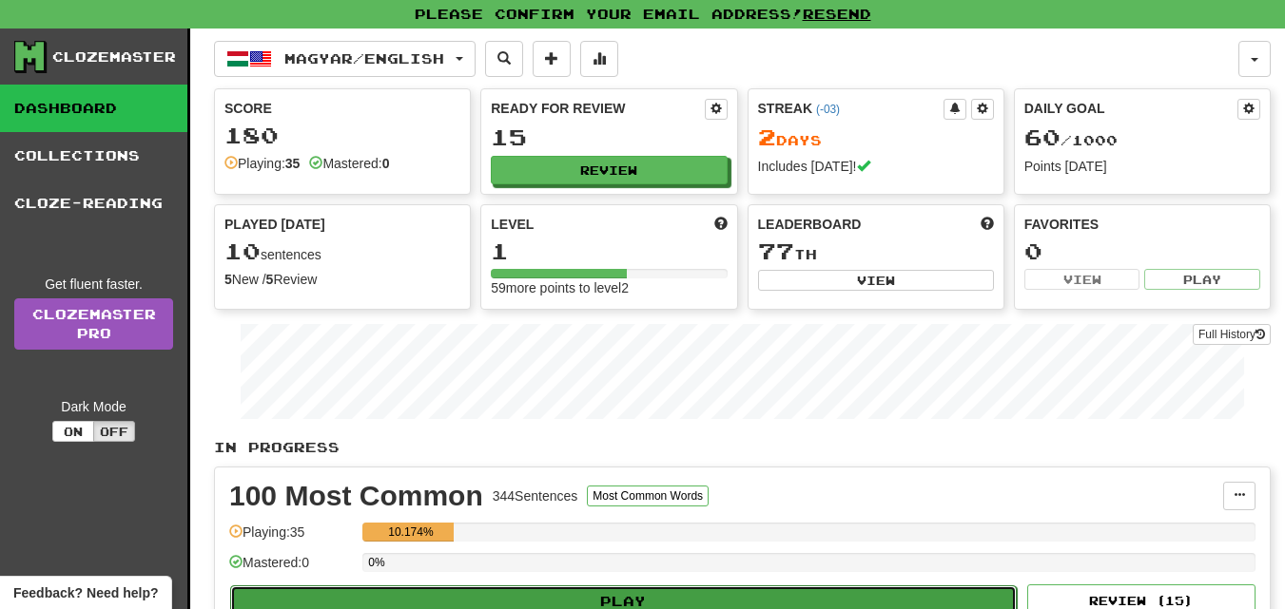
click at [635, 598] on button "Play" at bounding box center [623, 602] width 786 height 32
select select "**"
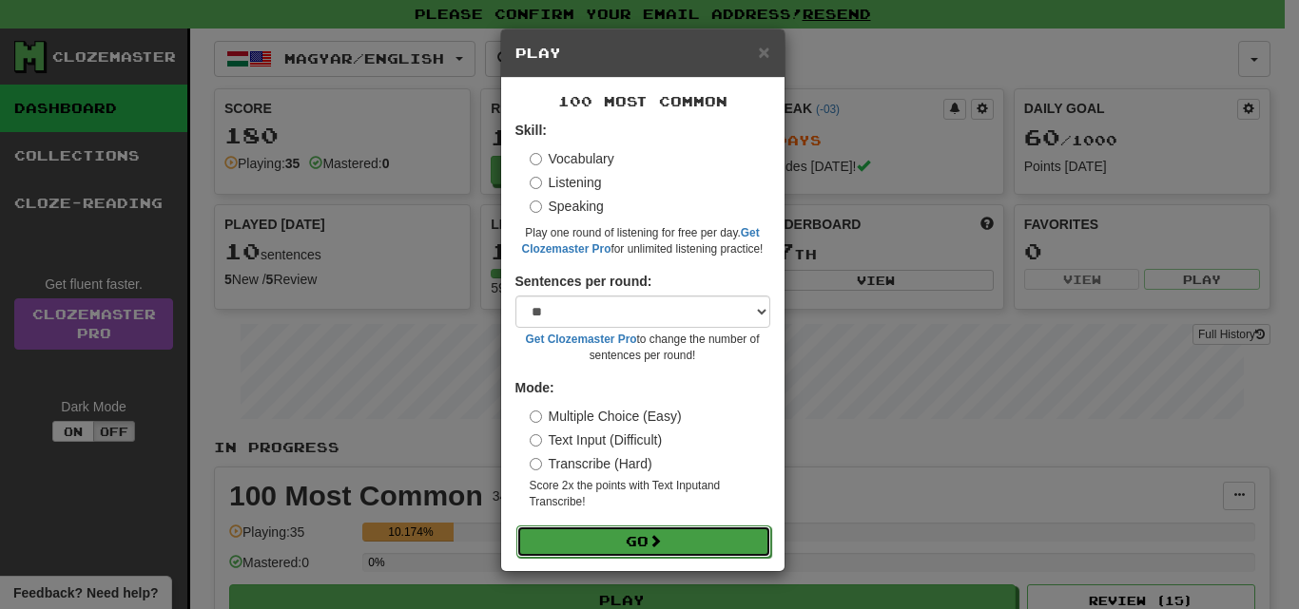
click at [629, 537] on button "Go" at bounding box center [643, 542] width 255 height 32
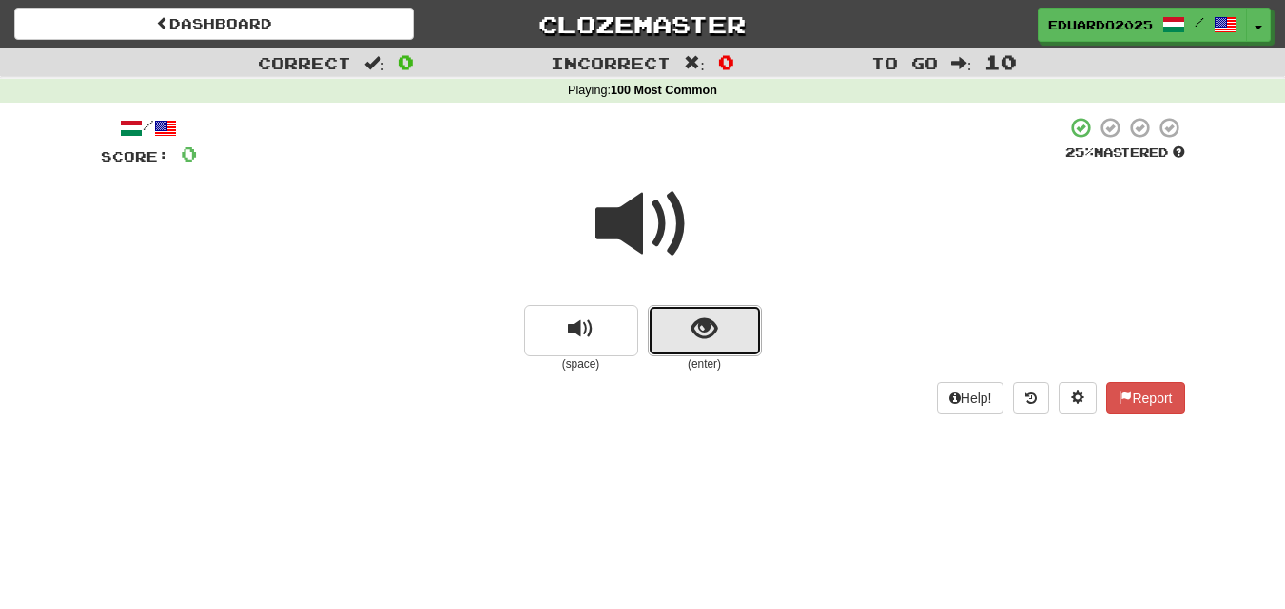
click at [727, 327] on button "show sentence" at bounding box center [705, 330] width 114 height 51
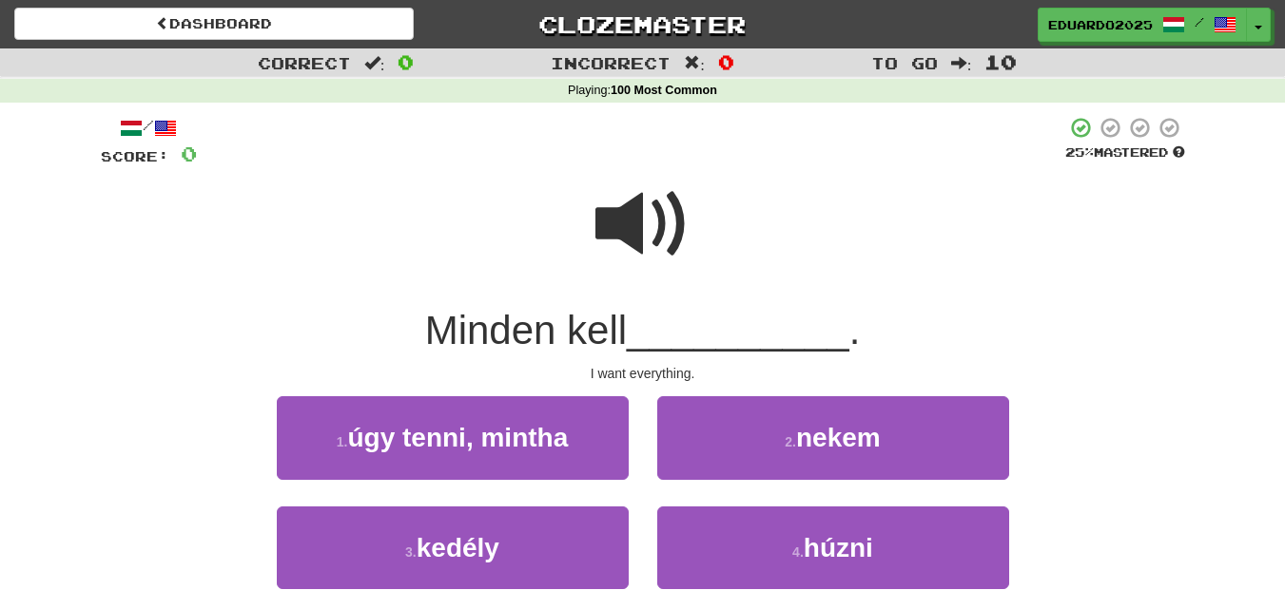
click at [614, 230] on span at bounding box center [642, 224] width 95 height 95
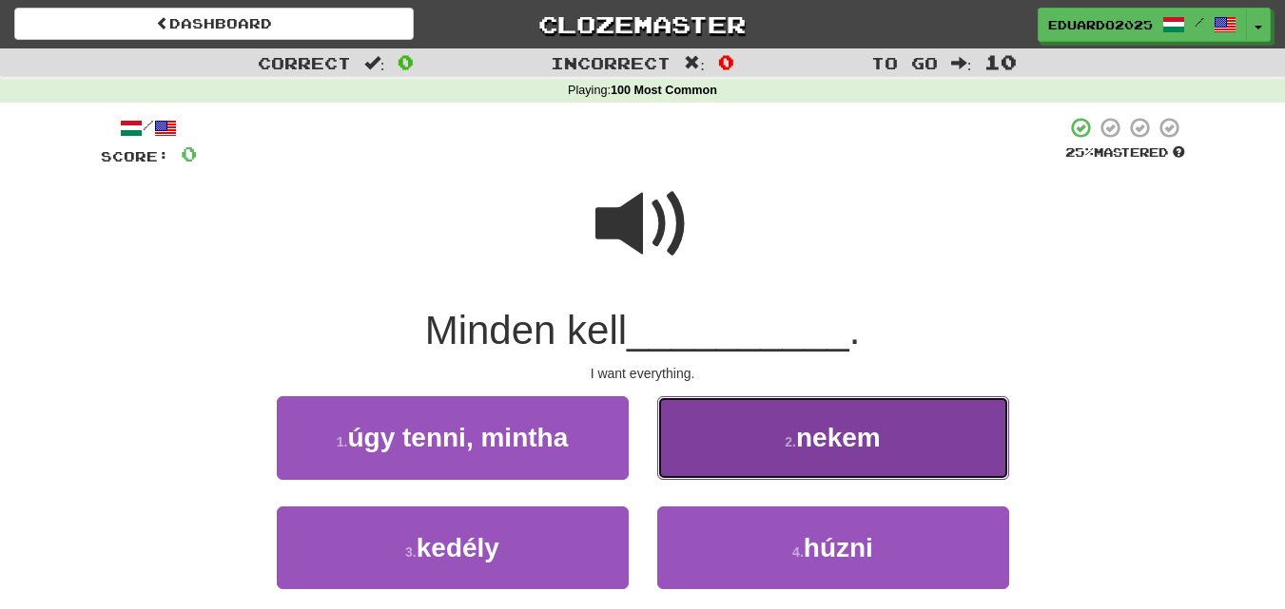
click at [854, 459] on button "2 . nekem" at bounding box center [833, 438] width 352 height 83
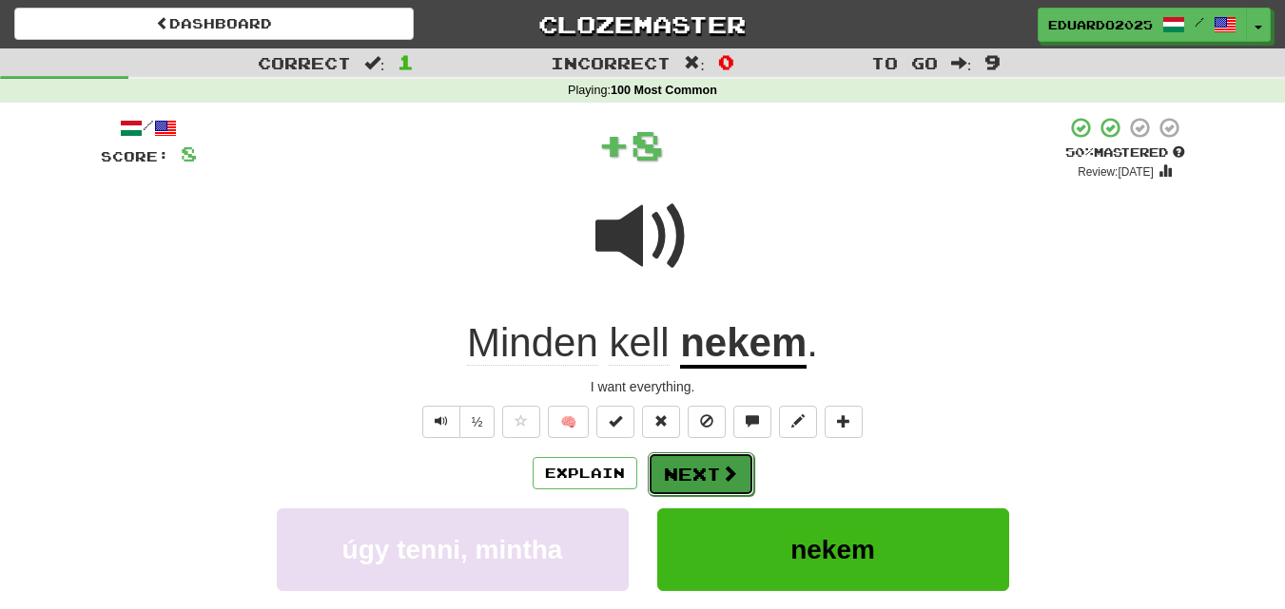
click at [704, 480] on button "Next" at bounding box center [701, 475] width 106 height 44
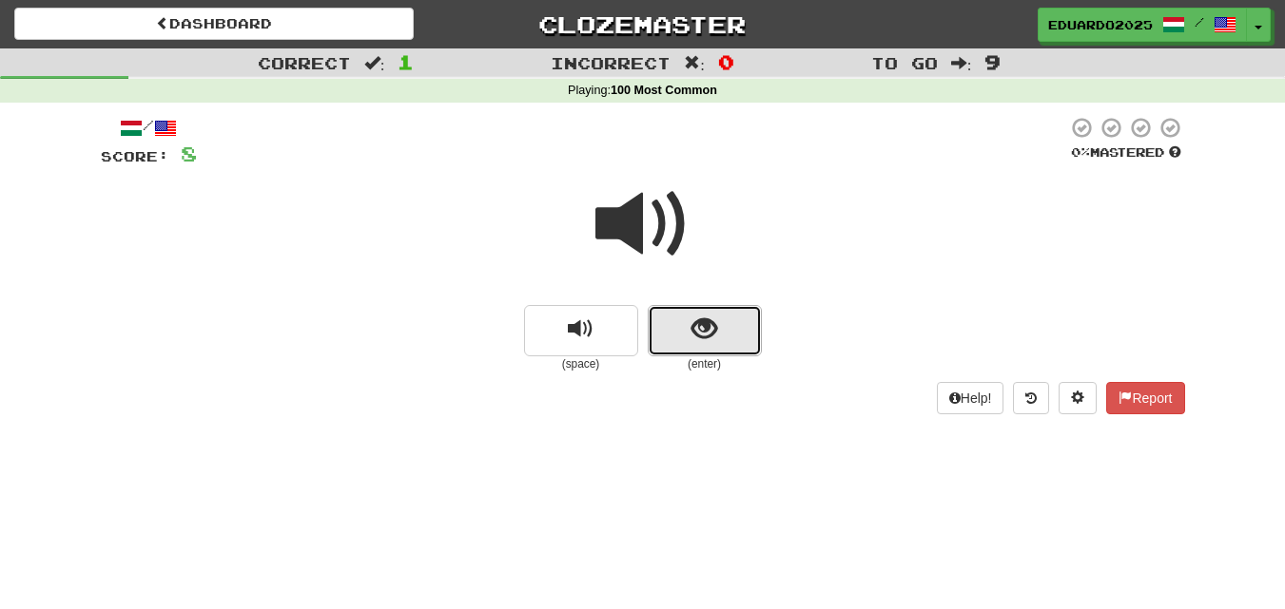
click at [682, 329] on button "show sentence" at bounding box center [705, 330] width 114 height 51
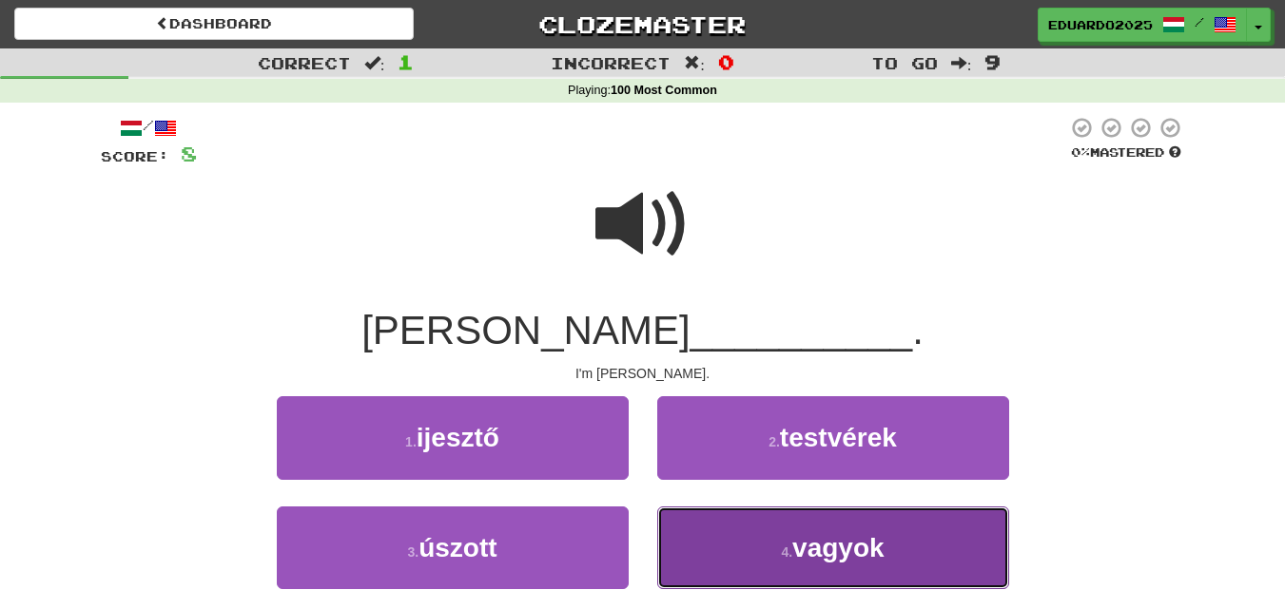
click at [857, 558] on span "vagyok" at bounding box center [838, 547] width 92 height 29
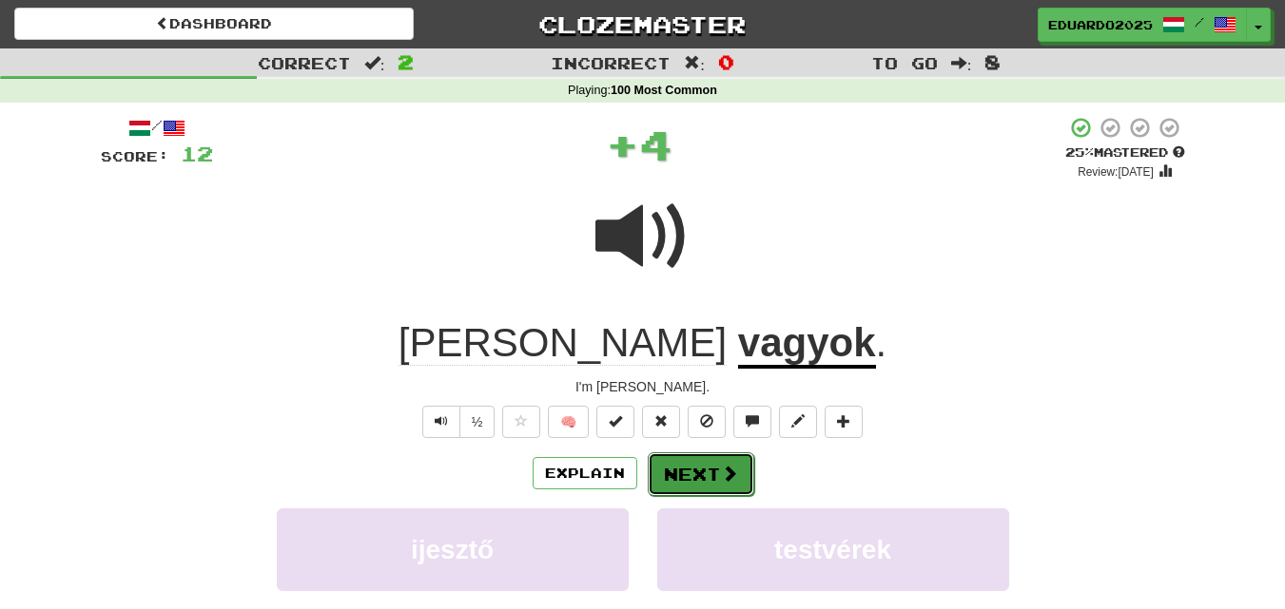
click at [684, 471] on button "Next" at bounding box center [701, 475] width 106 height 44
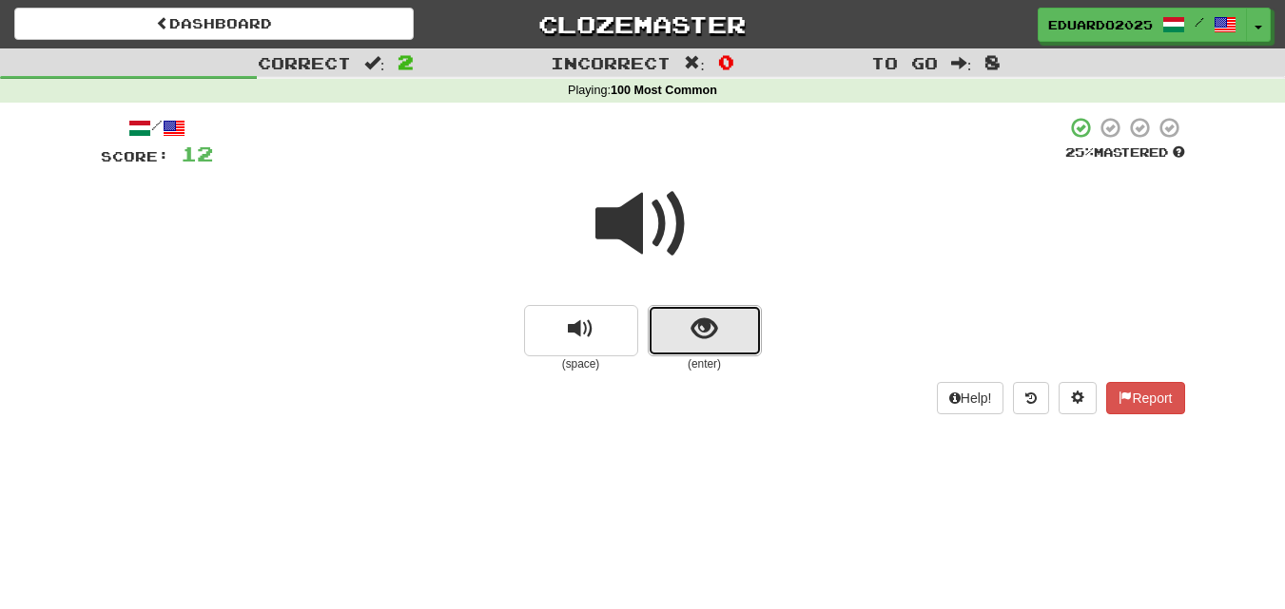
click at [697, 338] on span "show sentence" at bounding box center [704, 330] width 26 height 26
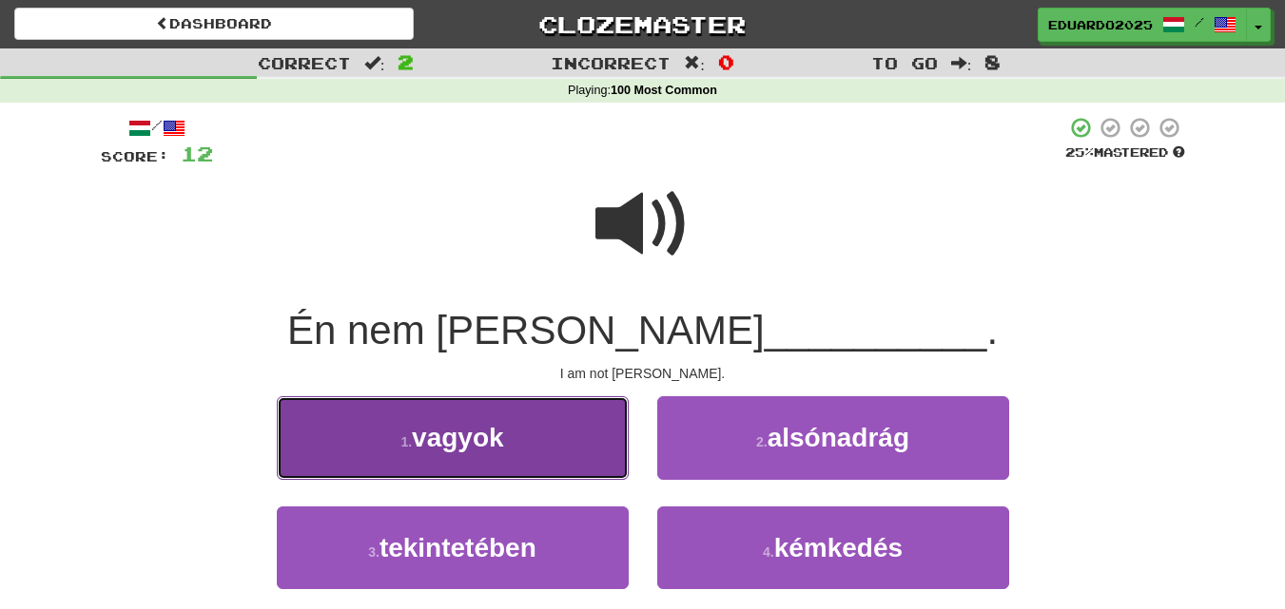
click at [525, 457] on button "1 . vagyok" at bounding box center [453, 438] width 352 height 83
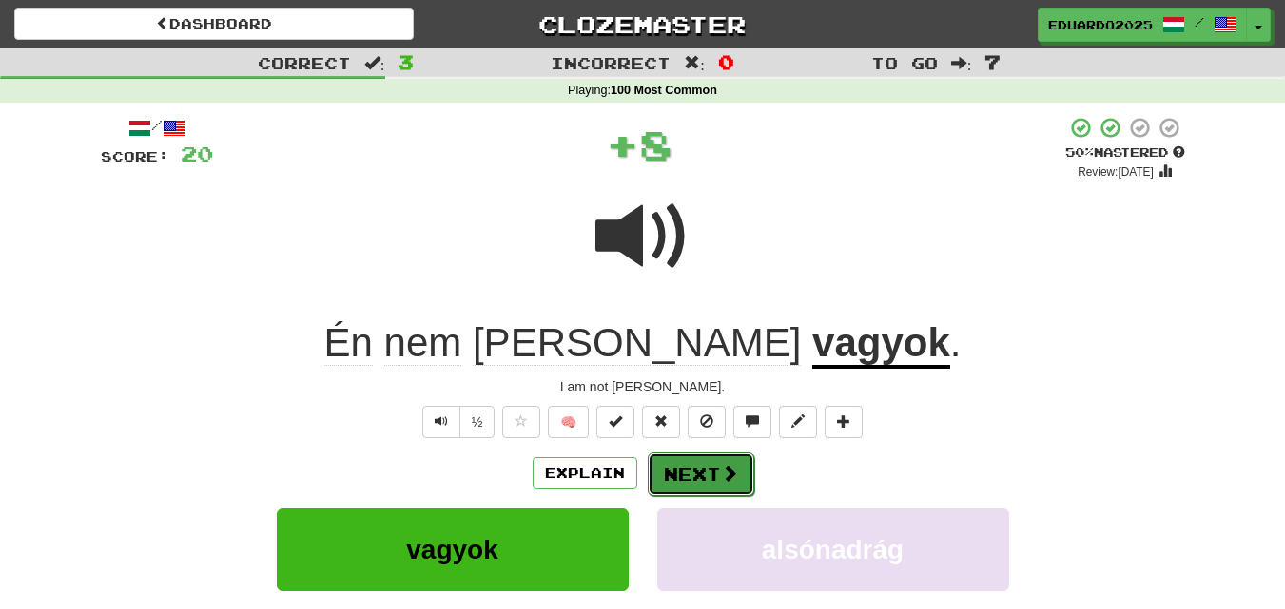
click at [685, 477] on button "Next" at bounding box center [701, 475] width 106 height 44
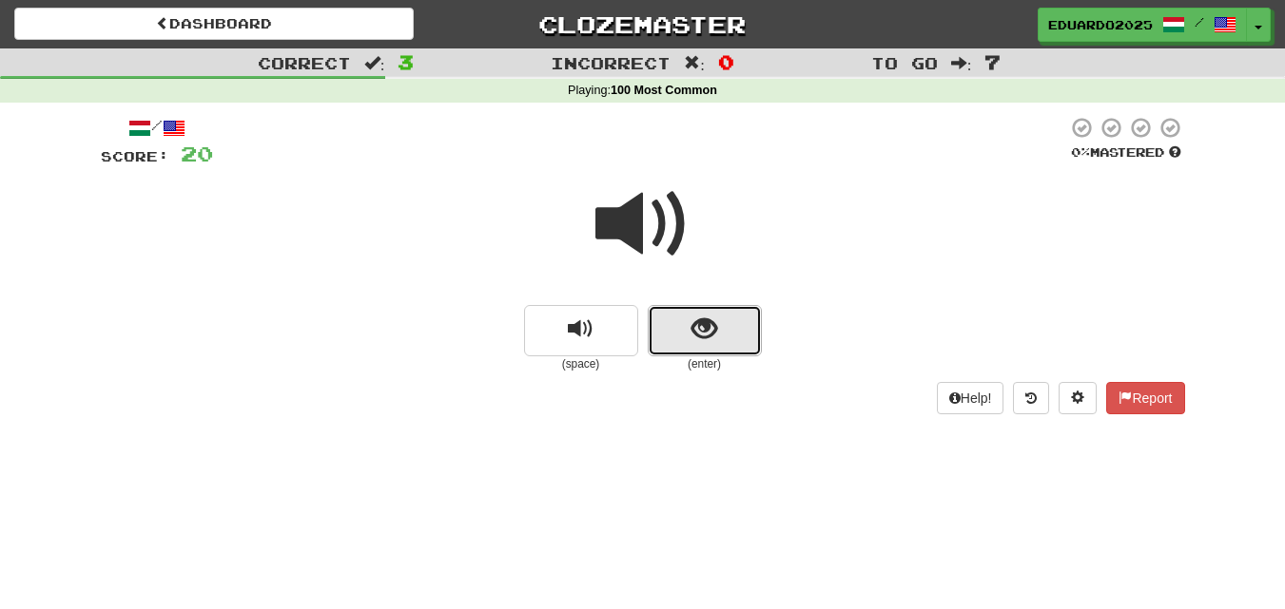
click at [689, 328] on button "show sentence" at bounding box center [705, 330] width 114 height 51
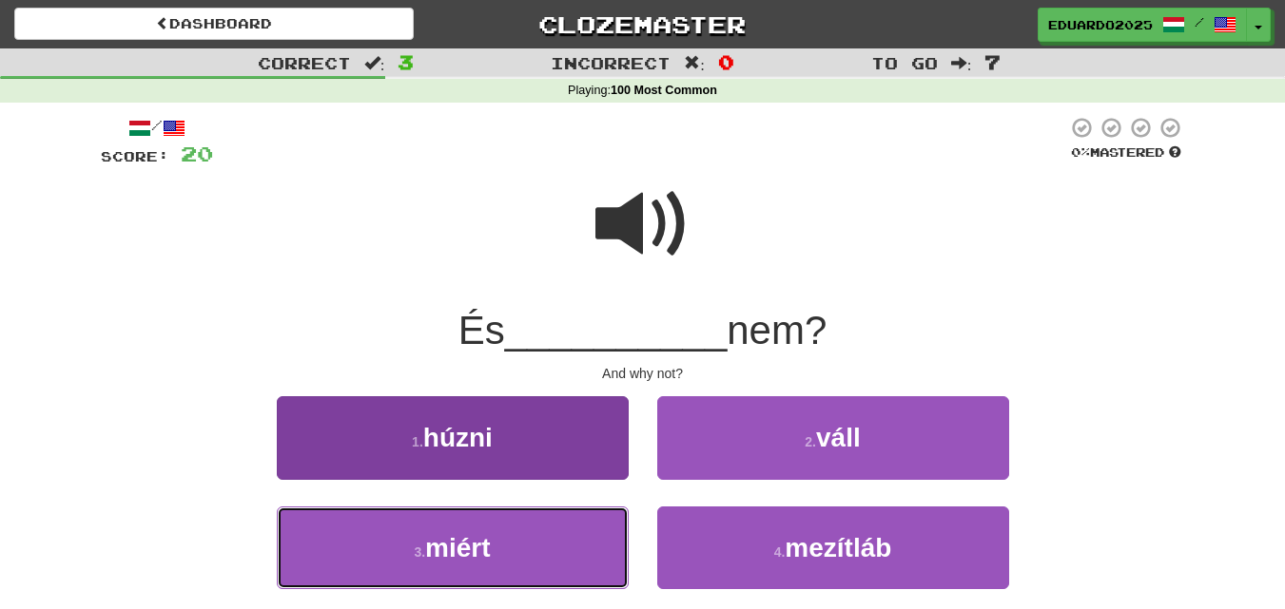
click at [528, 543] on button "3 . miért" at bounding box center [453, 548] width 352 height 83
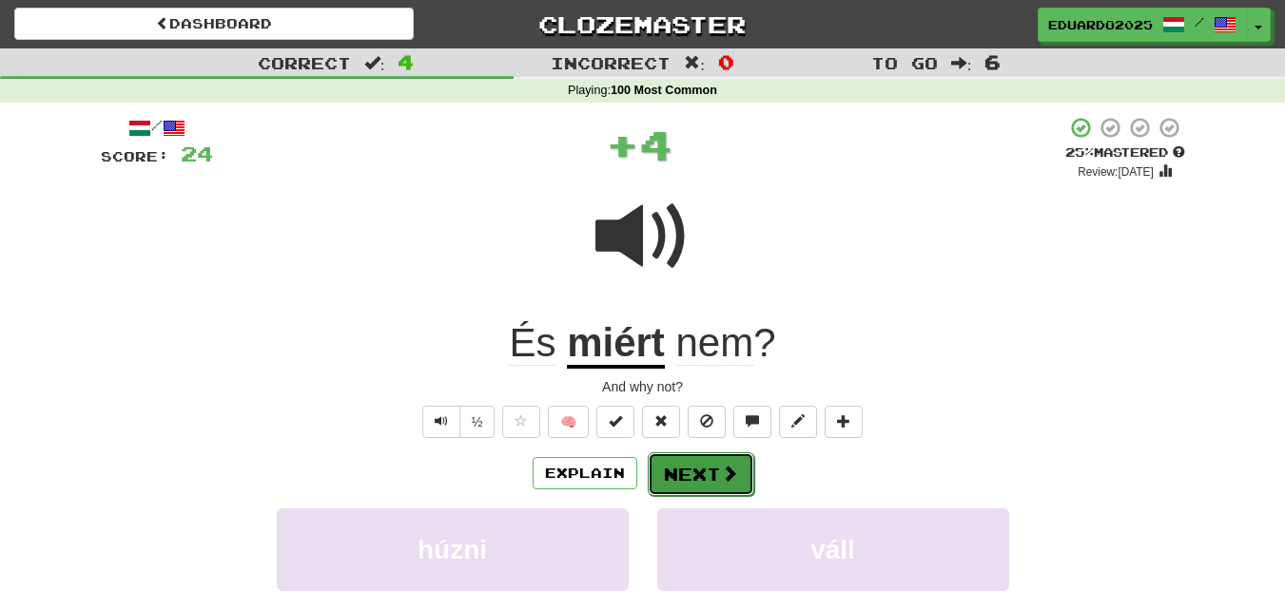
click at [713, 485] on button "Next" at bounding box center [701, 475] width 106 height 44
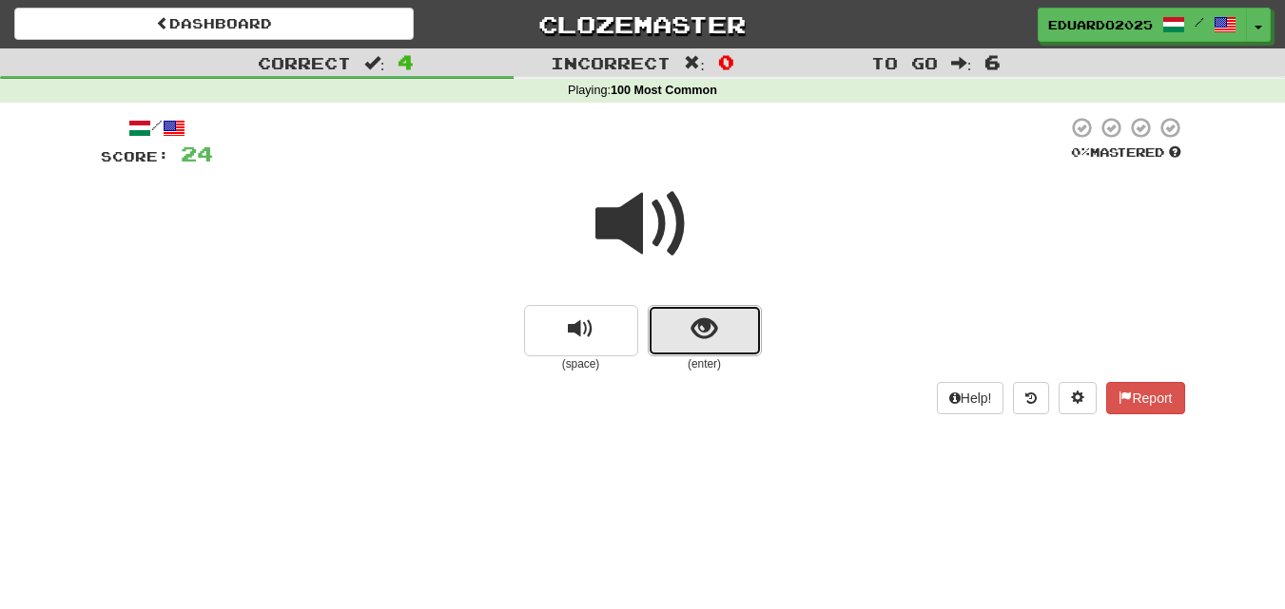
click at [678, 317] on button "show sentence" at bounding box center [705, 330] width 114 height 51
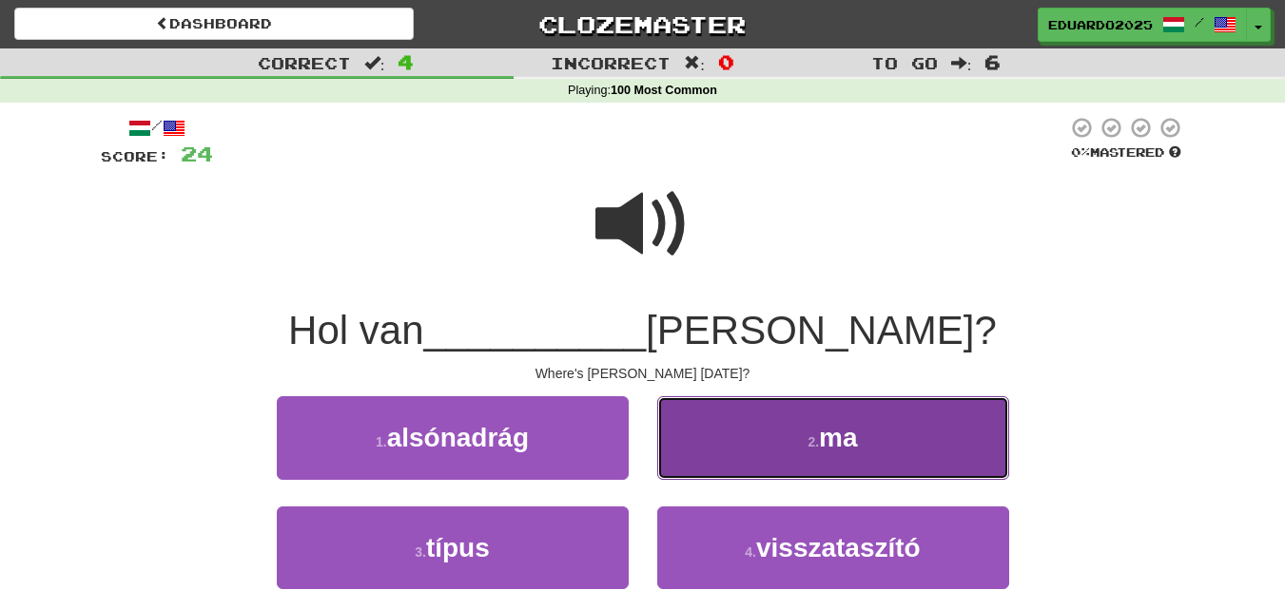
click at [834, 444] on span "ma" at bounding box center [838, 437] width 38 height 29
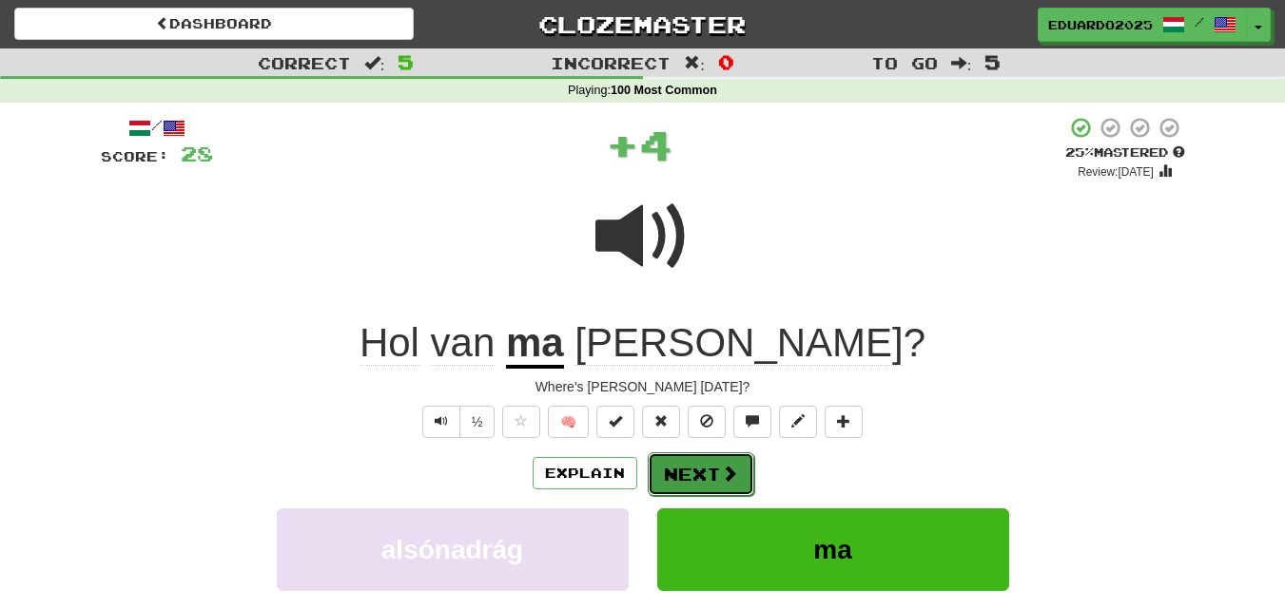
click at [729, 467] on span at bounding box center [729, 473] width 17 height 17
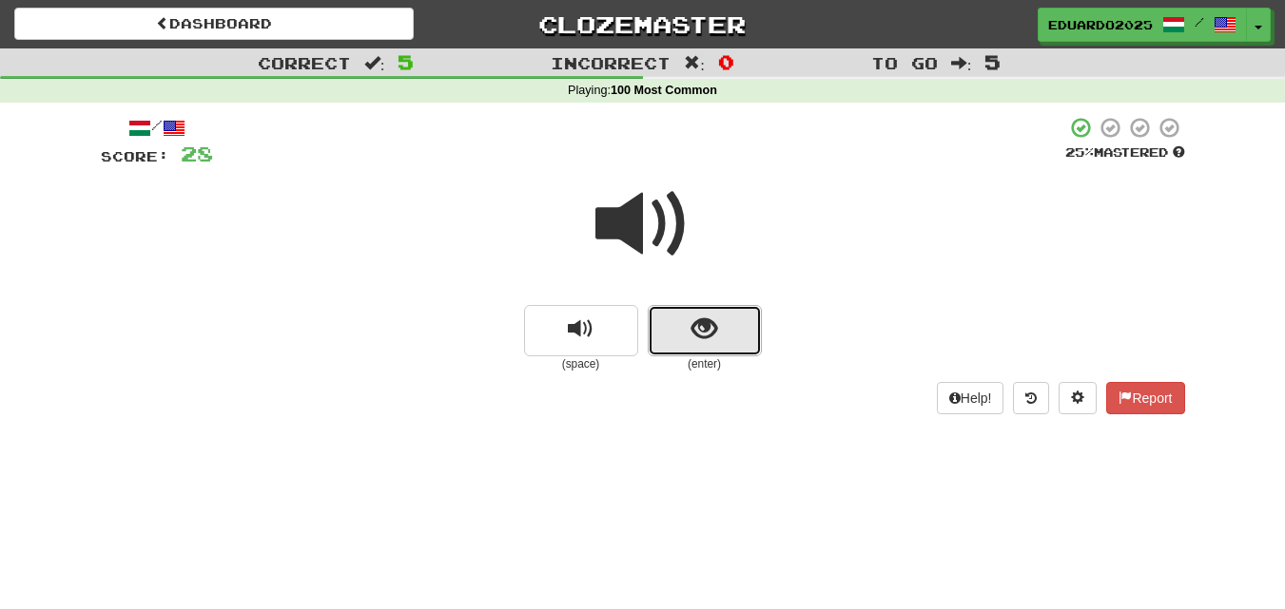
click at [693, 323] on span "show sentence" at bounding box center [704, 330] width 26 height 26
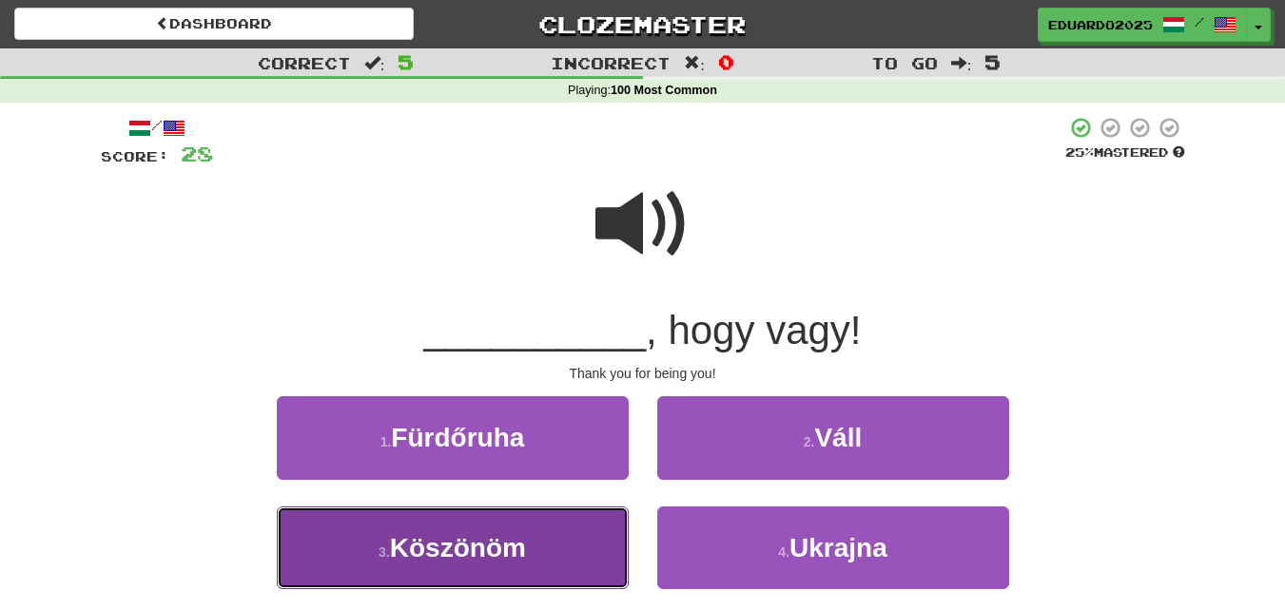
click at [487, 537] on span "Köszönöm" at bounding box center [458, 547] width 136 height 29
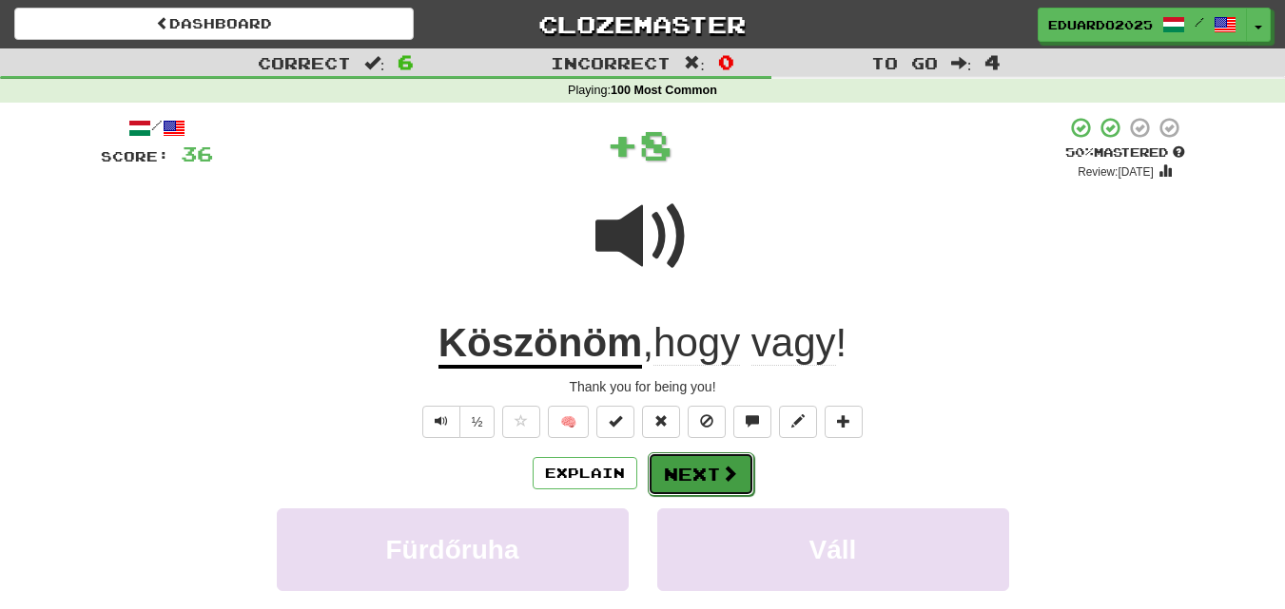
click at [712, 477] on button "Next" at bounding box center [701, 475] width 106 height 44
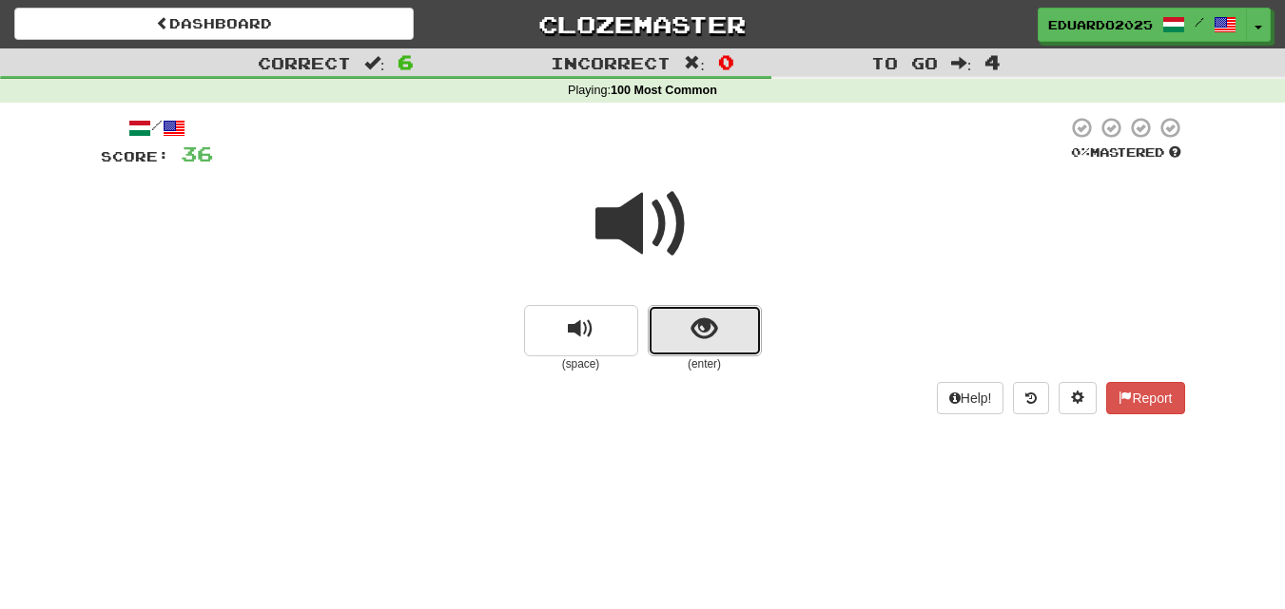
click at [696, 332] on span "show sentence" at bounding box center [704, 330] width 26 height 26
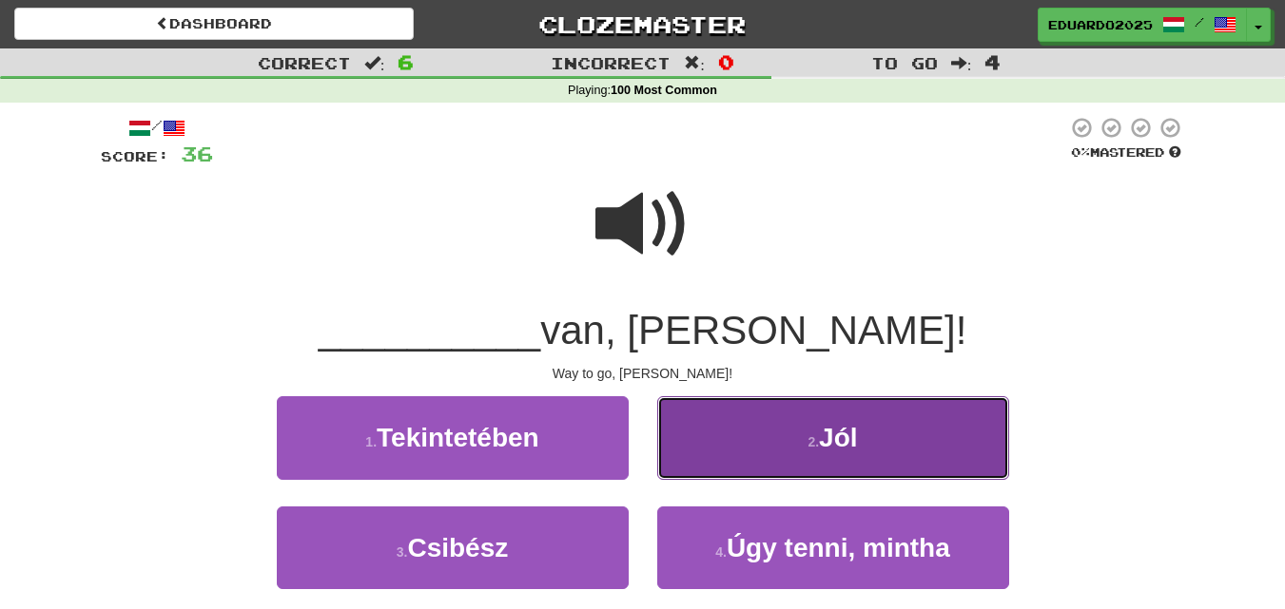
click at [857, 421] on button "2 . Jól" at bounding box center [833, 438] width 352 height 83
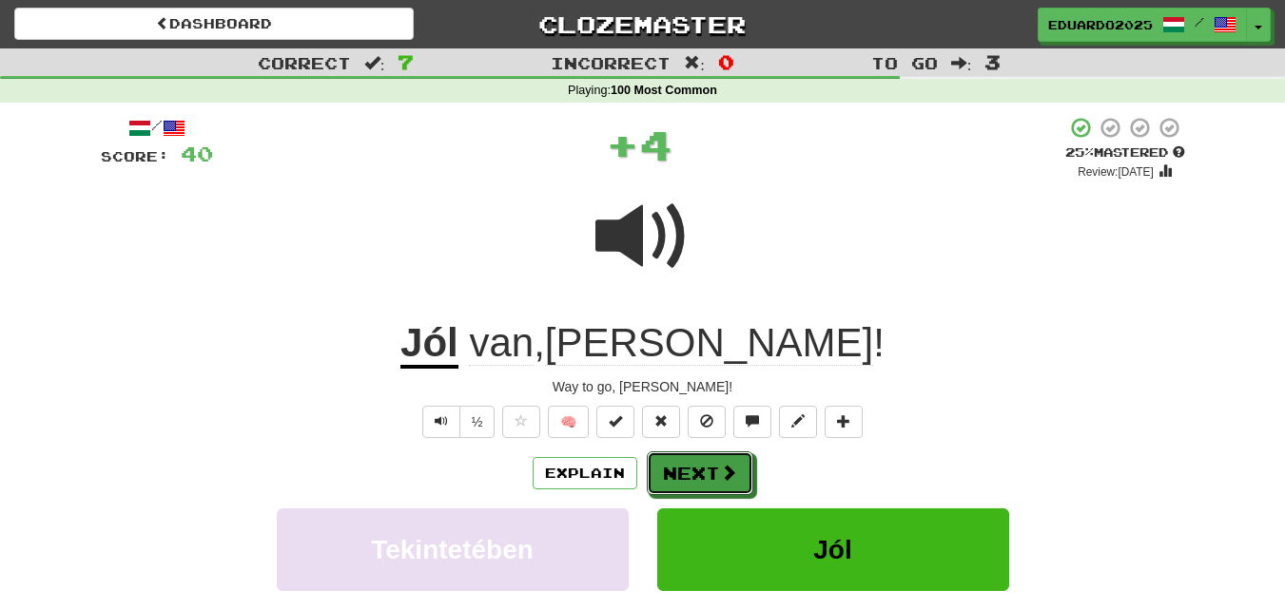
click at [718, 490] on button "Next" at bounding box center [700, 474] width 106 height 44
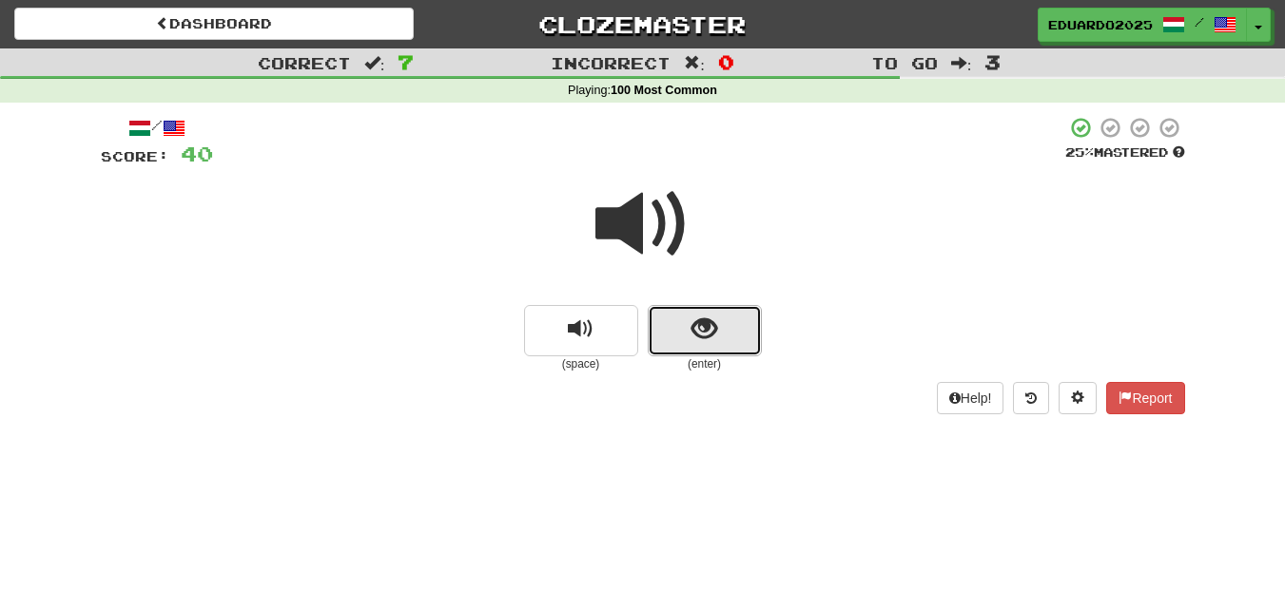
click at [706, 326] on span "show sentence" at bounding box center [704, 330] width 26 height 26
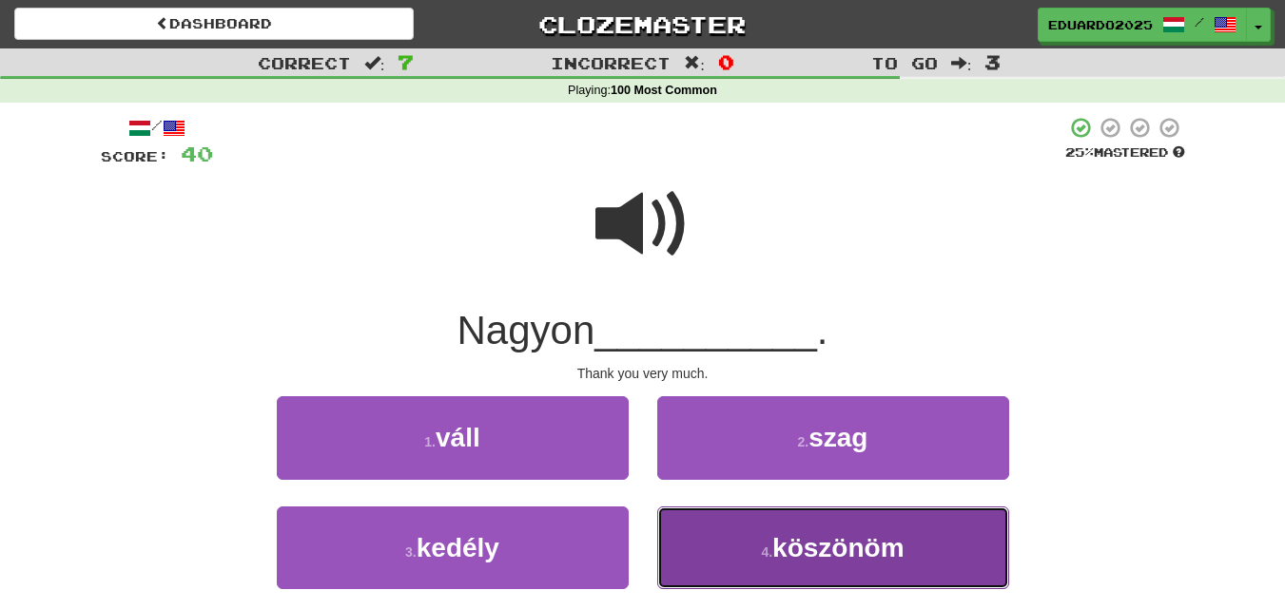
click at [809, 551] on span "köszönöm" at bounding box center [837, 547] width 131 height 29
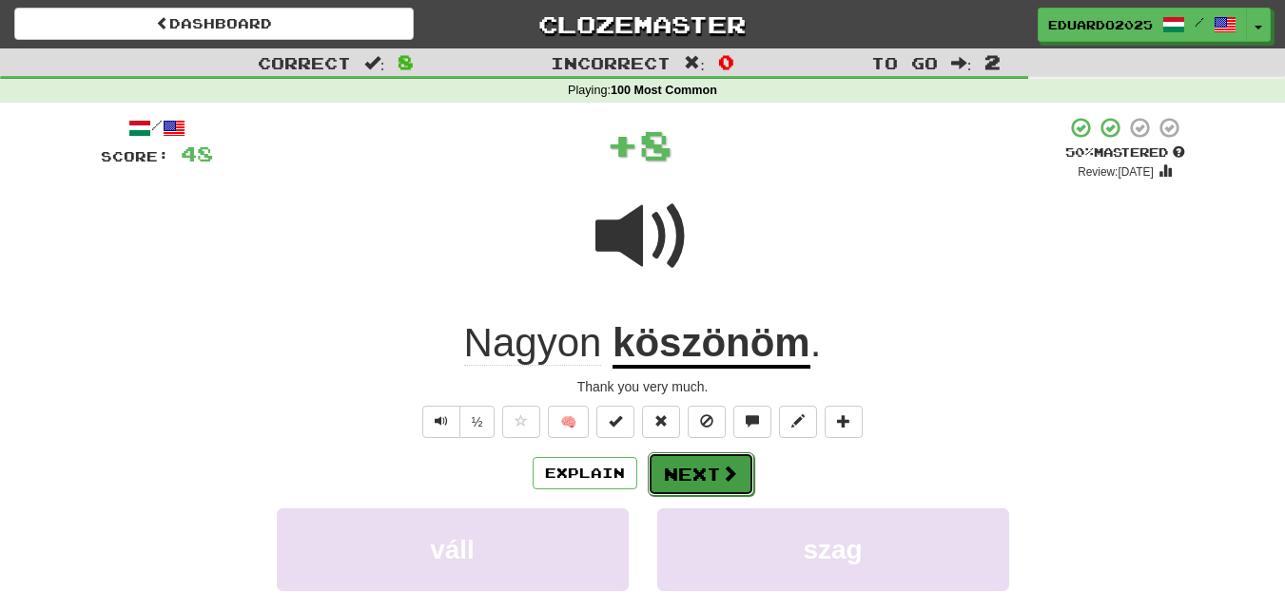
click at [717, 475] on button "Next" at bounding box center [701, 475] width 106 height 44
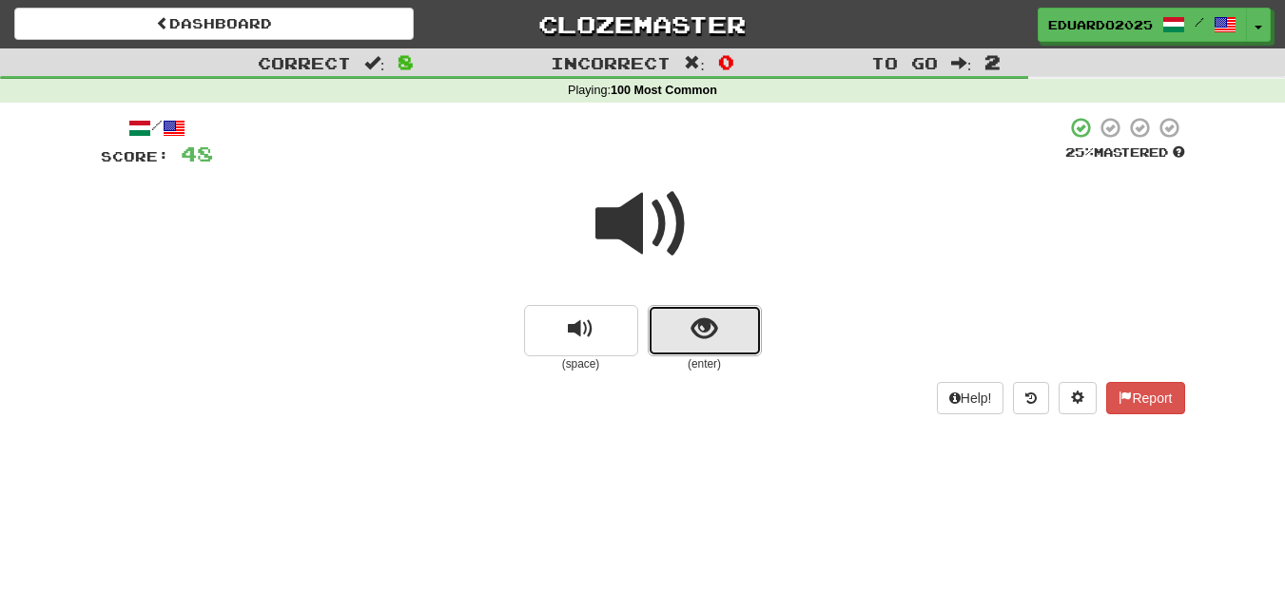
click at [685, 342] on button "show sentence" at bounding box center [705, 330] width 114 height 51
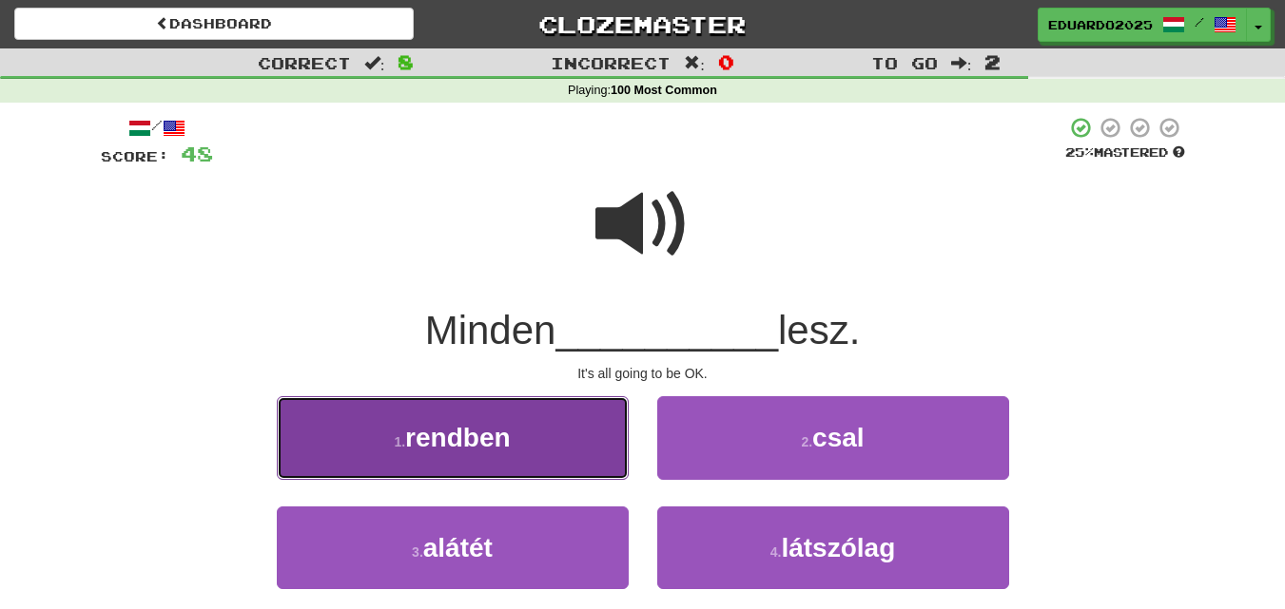
click at [499, 437] on span "rendben" at bounding box center [457, 437] width 105 height 29
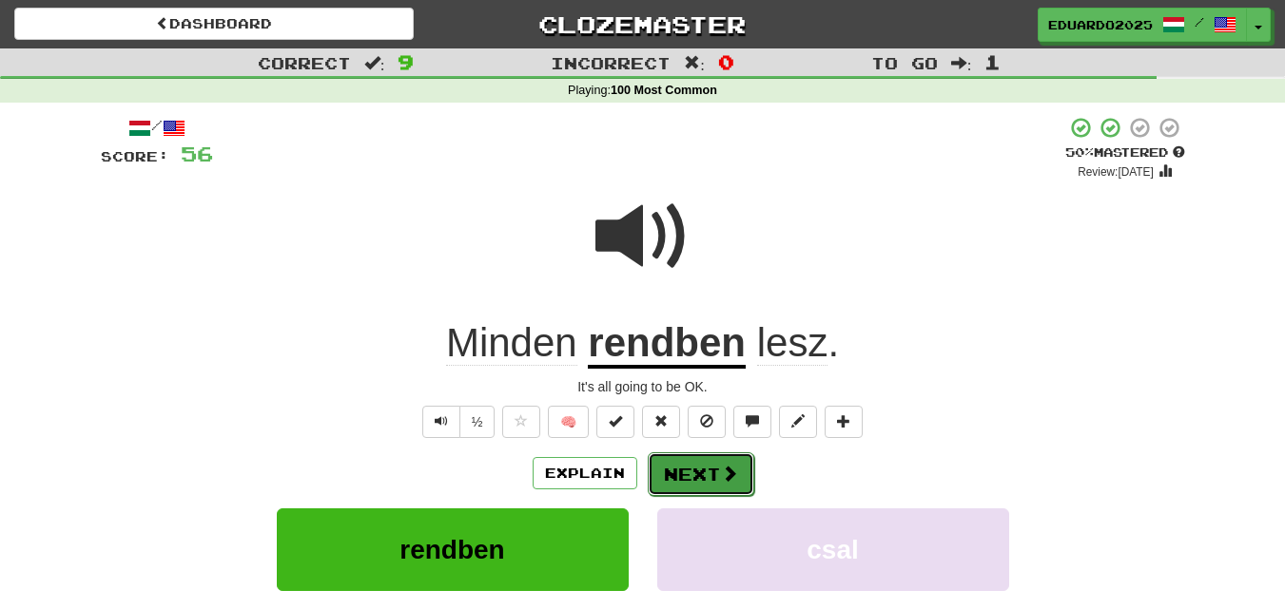
click at [727, 476] on span at bounding box center [729, 473] width 17 height 17
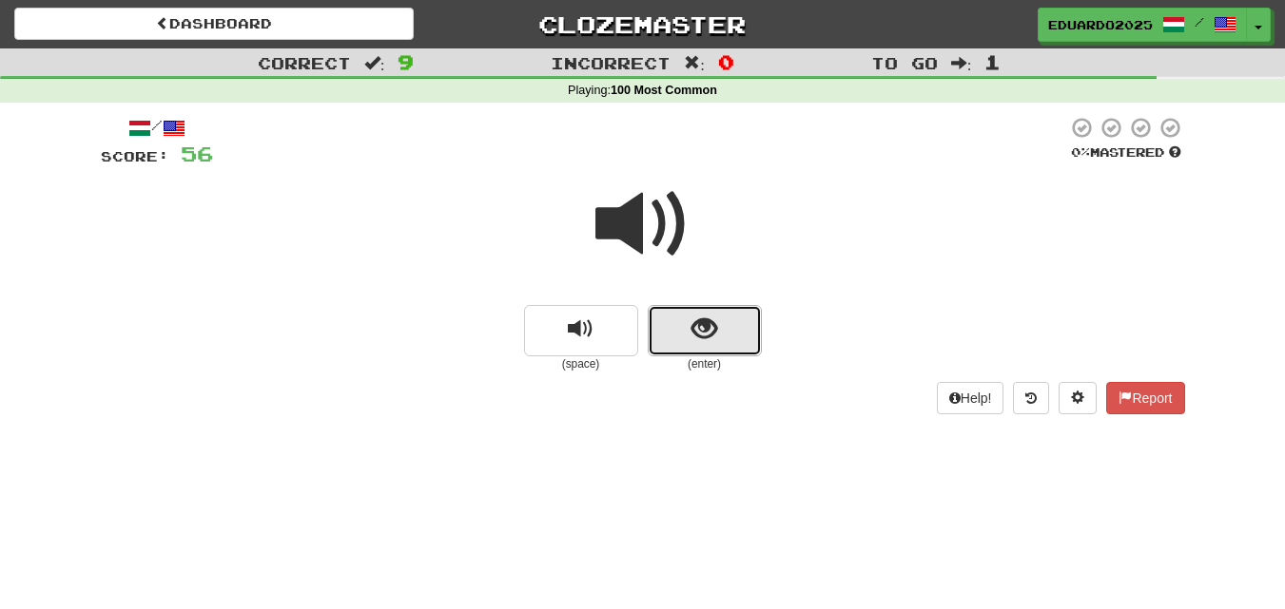
click at [709, 335] on span "show sentence" at bounding box center [704, 330] width 26 height 26
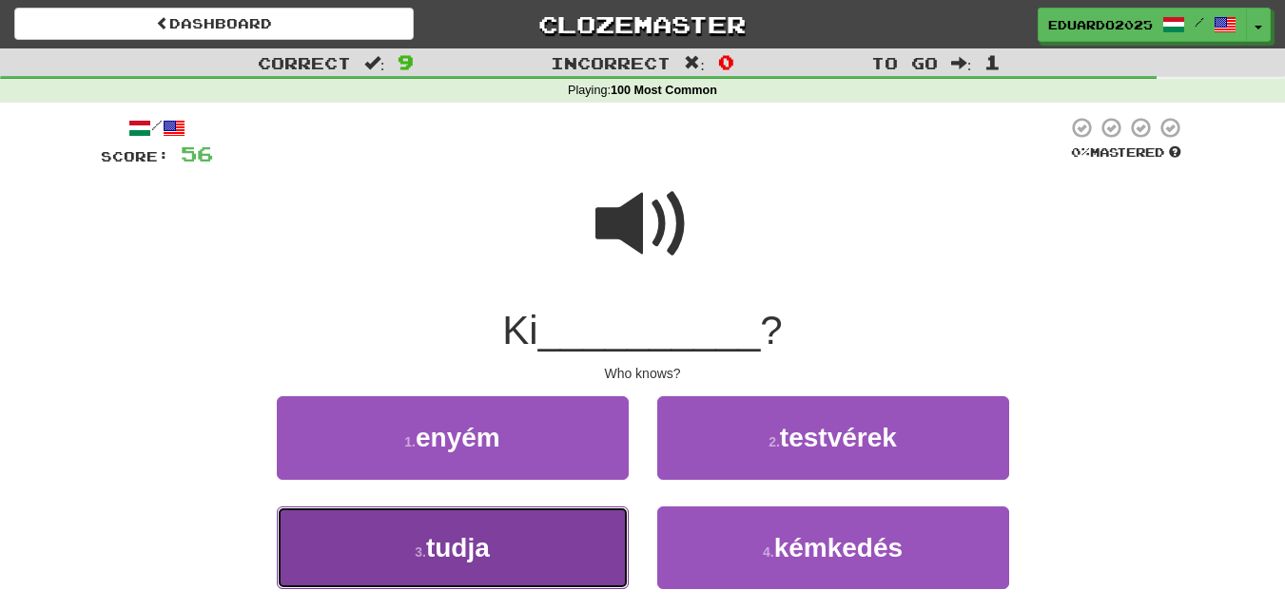
click at [489, 545] on span "tudja" at bounding box center [458, 547] width 64 height 29
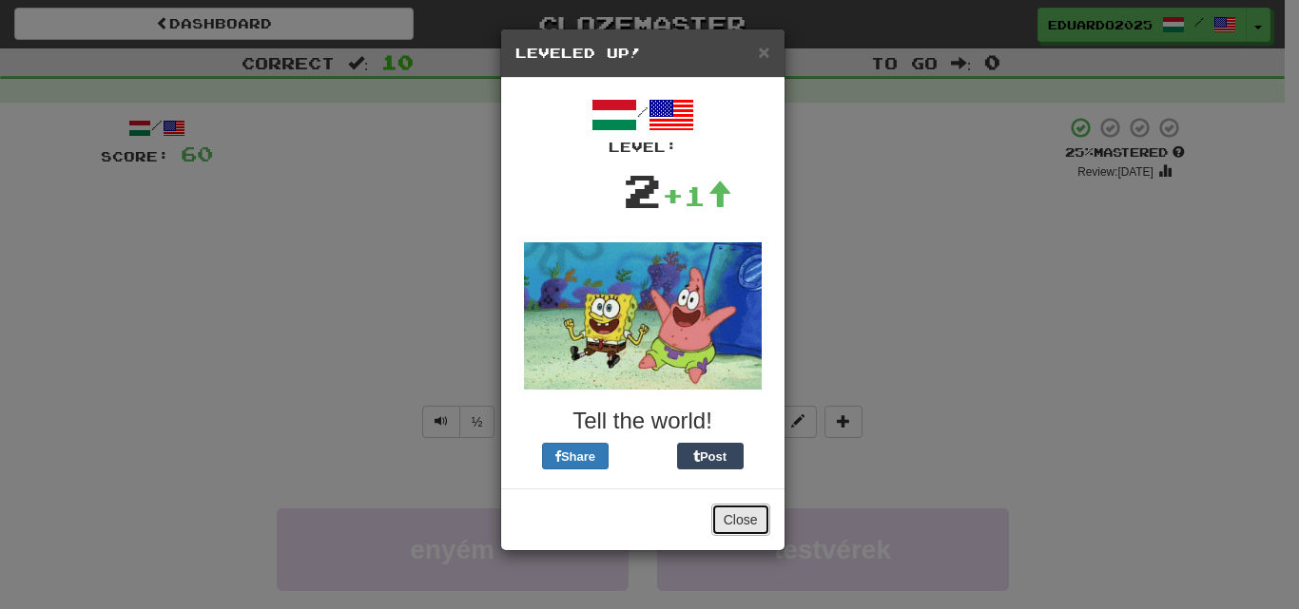
click at [740, 513] on button "Close" at bounding box center [740, 520] width 59 height 32
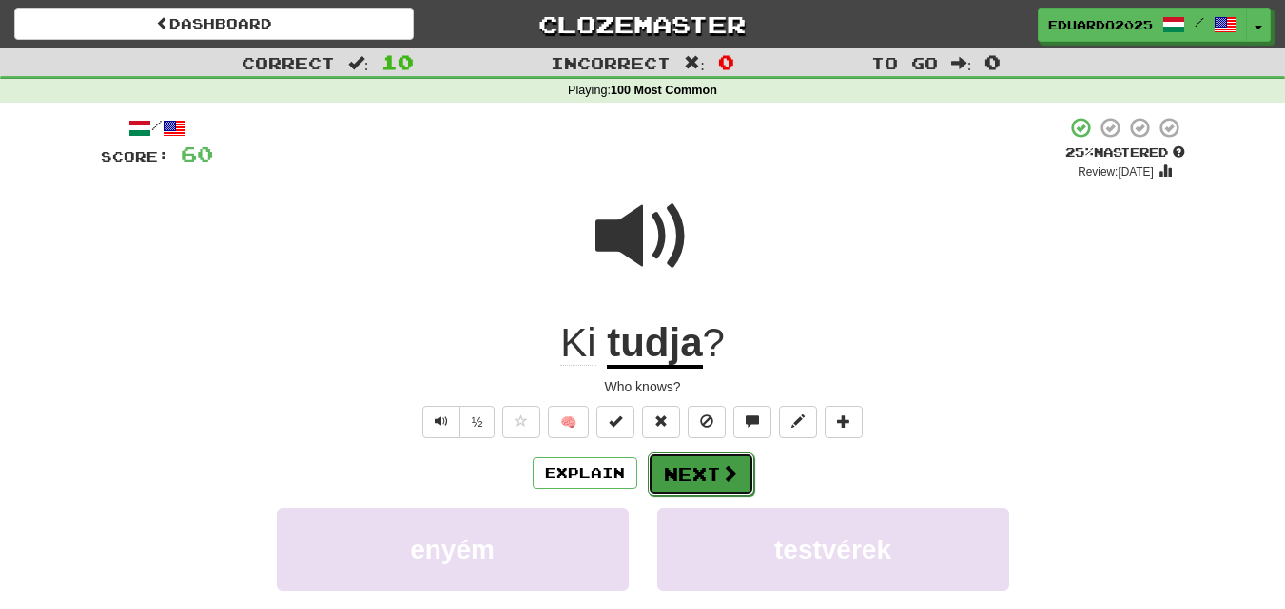
click at [725, 474] on span at bounding box center [729, 473] width 17 height 17
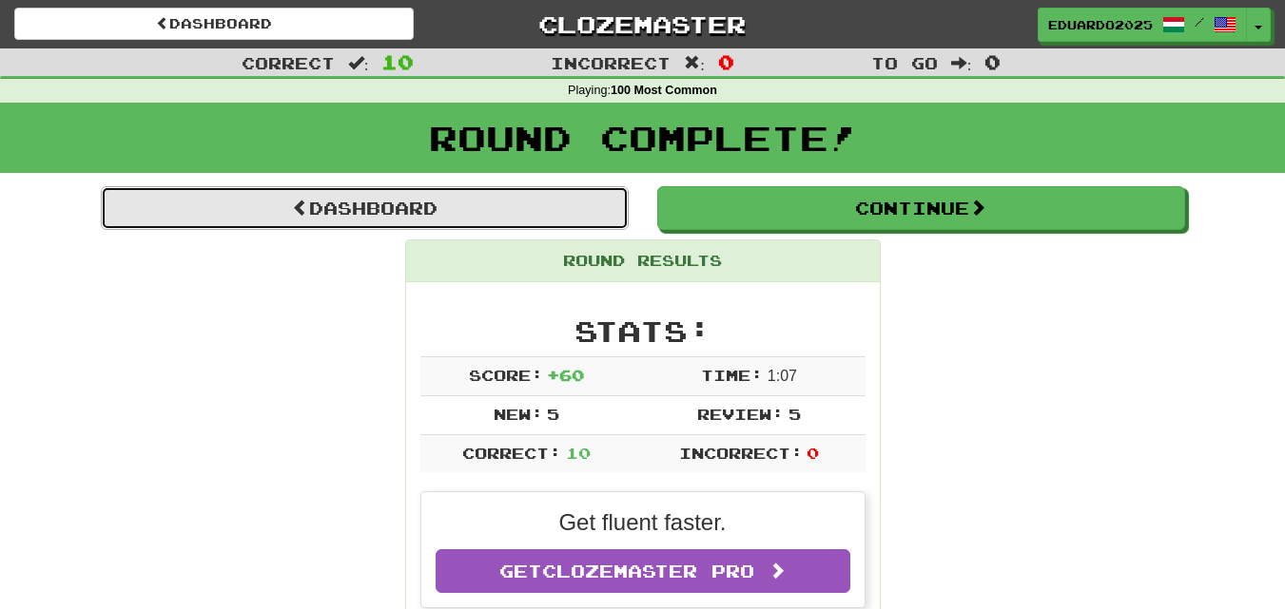
click at [292, 211] on span at bounding box center [300, 207] width 17 height 17
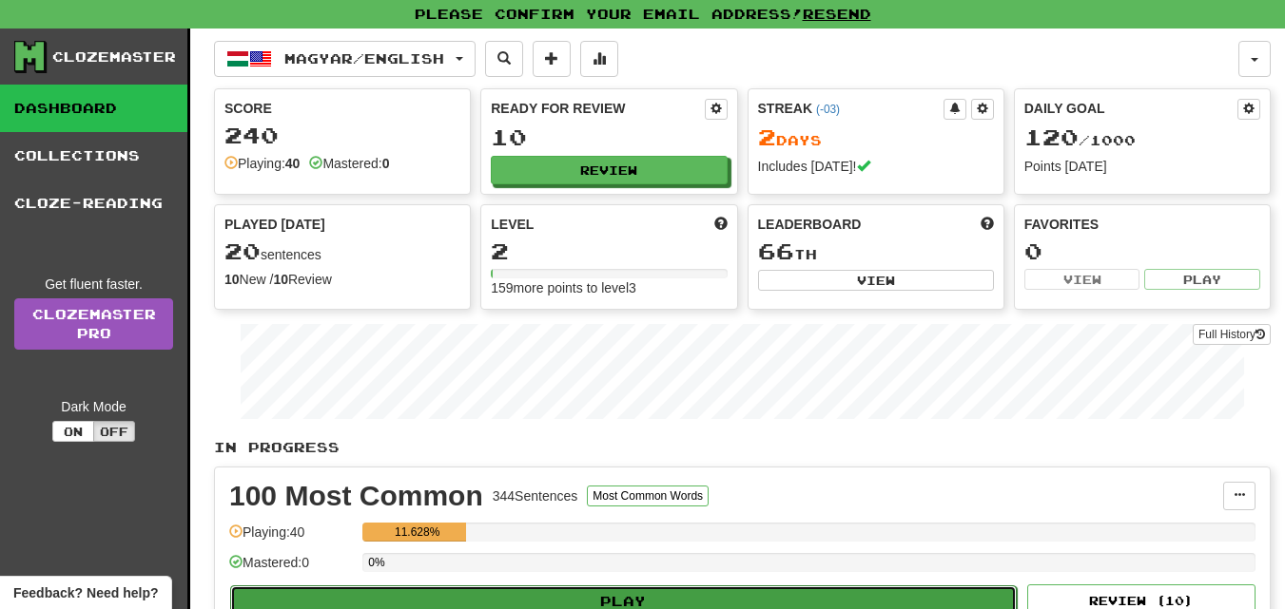
click at [635, 598] on button "Play" at bounding box center [623, 602] width 786 height 32
select select "**"
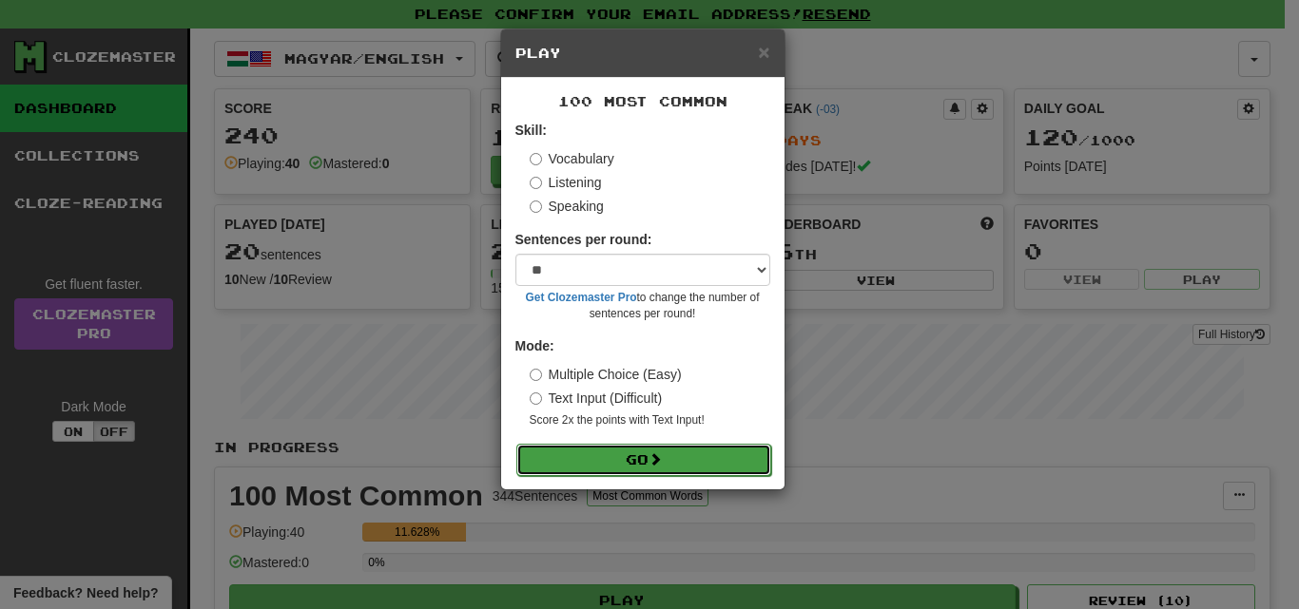
click at [640, 459] on button "Go" at bounding box center [643, 460] width 255 height 32
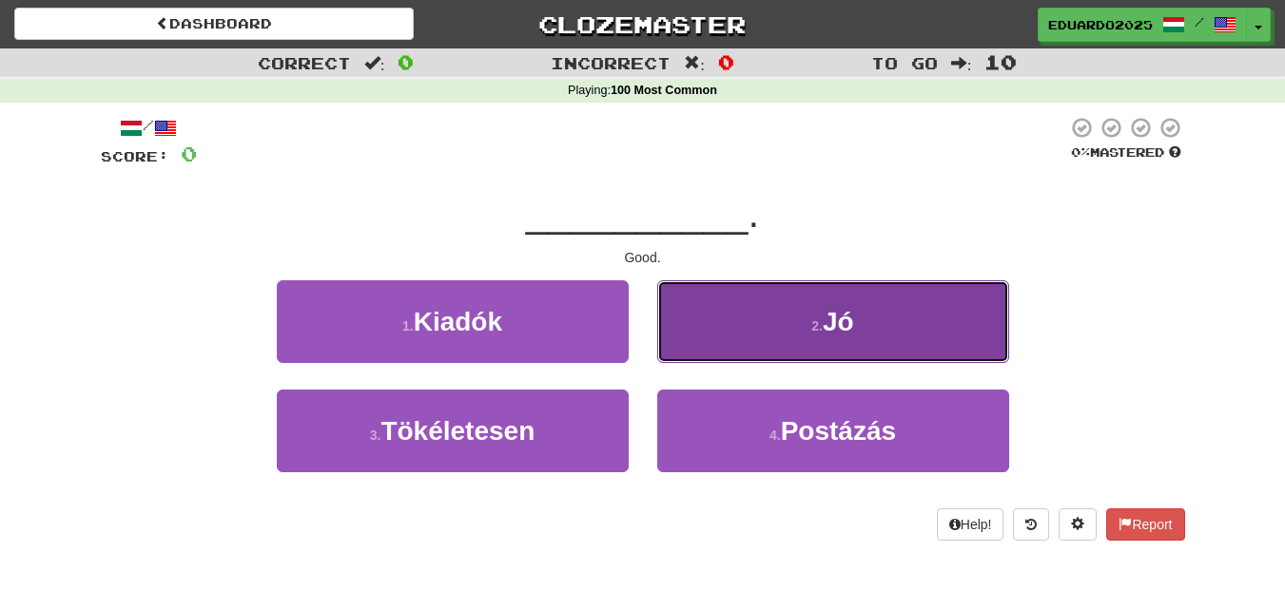
click at [788, 334] on button "2 . Jó" at bounding box center [833, 321] width 352 height 83
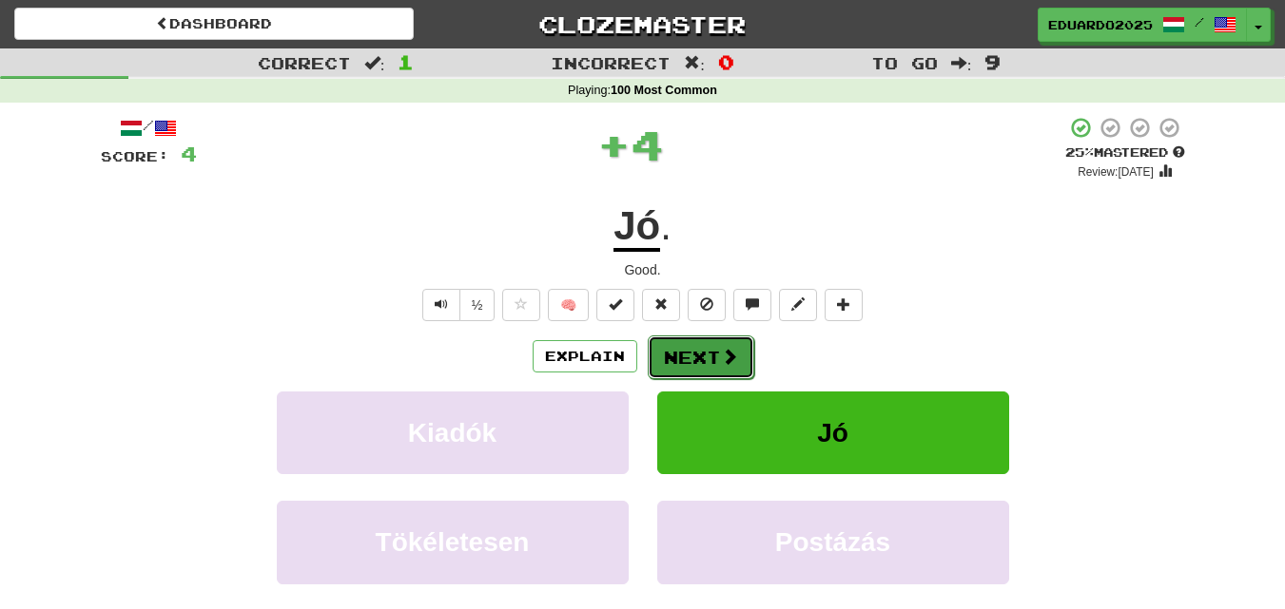
click at [713, 366] on button "Next" at bounding box center [701, 358] width 106 height 44
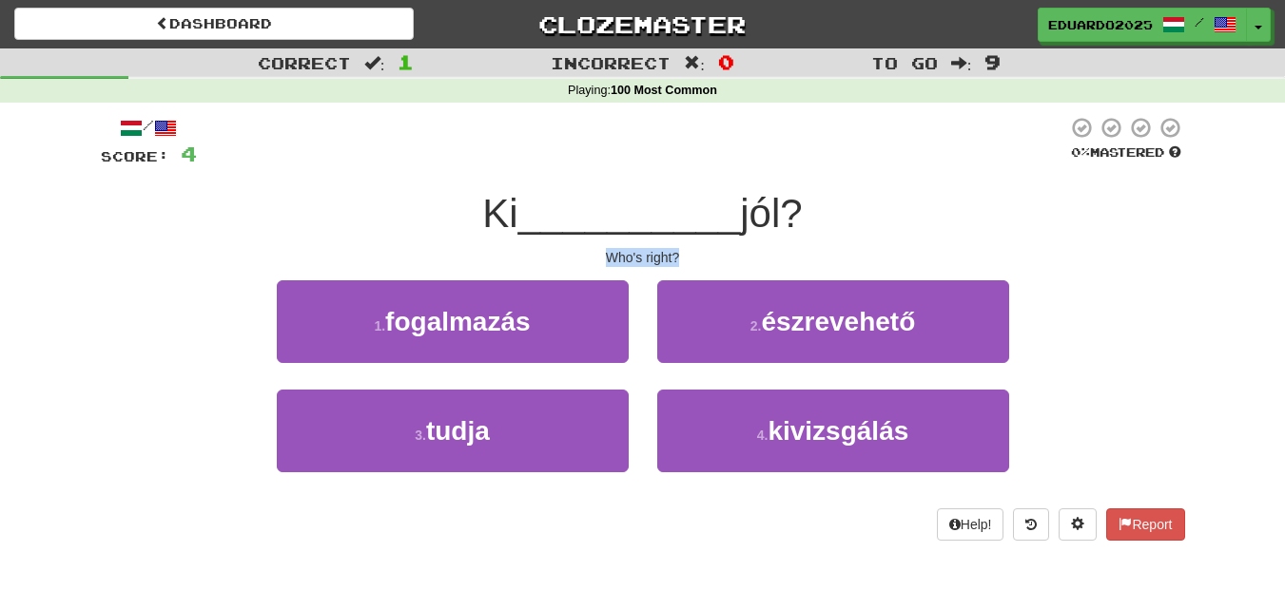
drag, startPoint x: 610, startPoint y: 252, endPoint x: 706, endPoint y: 259, distance: 96.3
click at [709, 258] on div "Who's right?" at bounding box center [643, 257] width 1084 height 19
copy div "Who's right?"
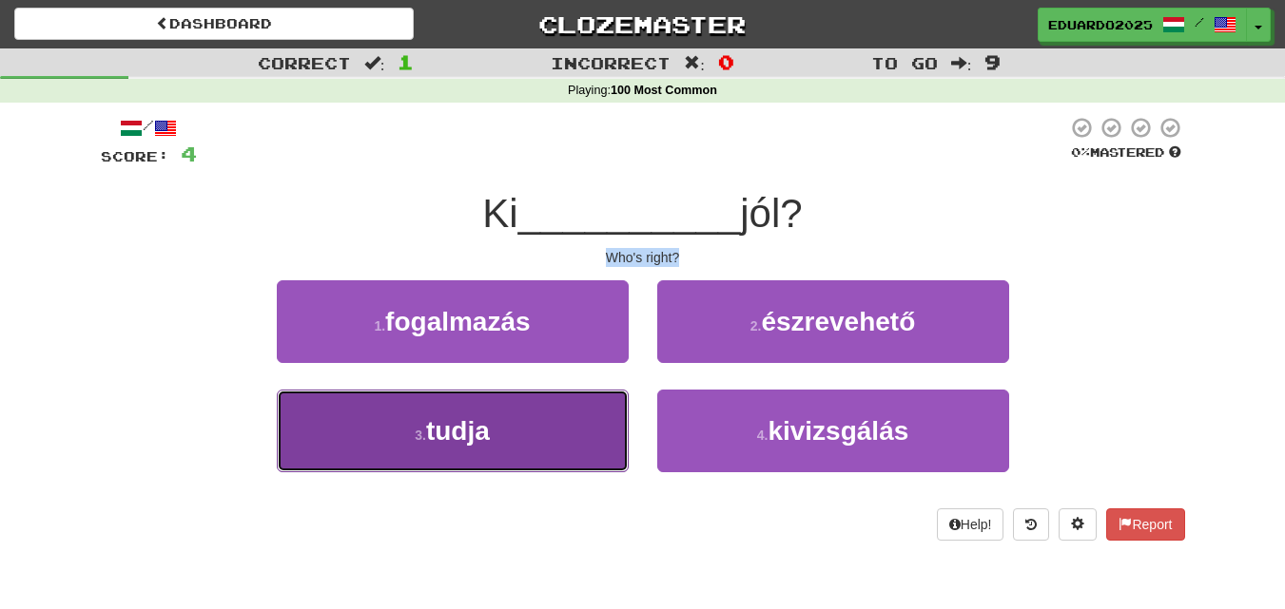
click at [494, 425] on button "3 . tudja" at bounding box center [453, 431] width 352 height 83
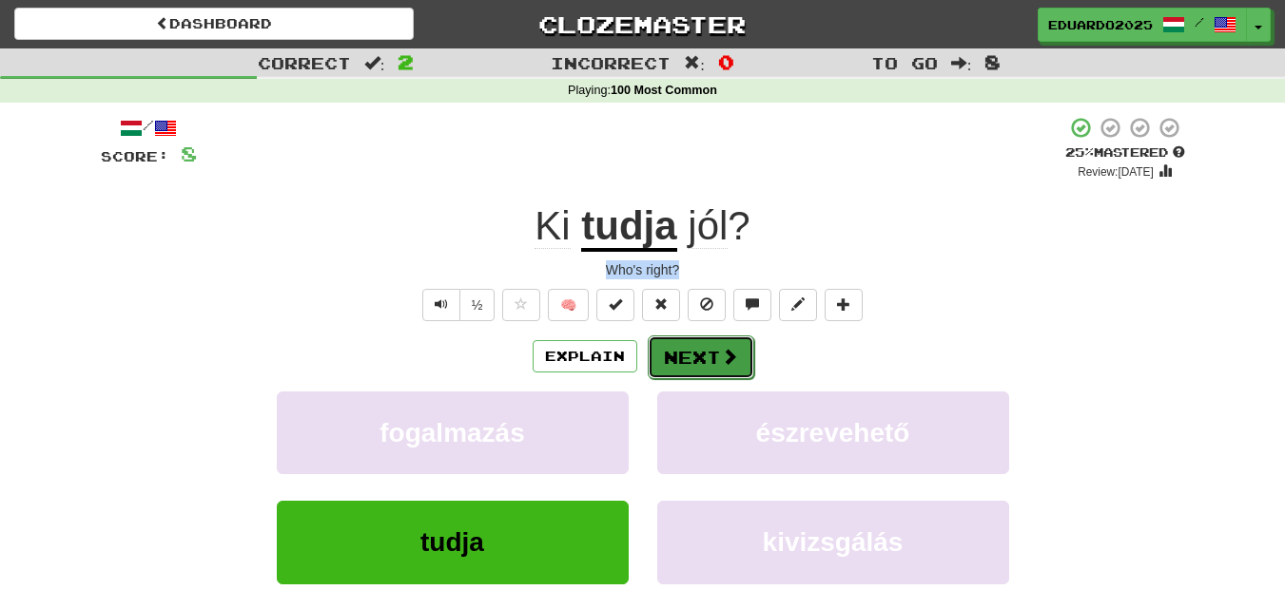
click at [706, 349] on button "Next" at bounding box center [701, 358] width 106 height 44
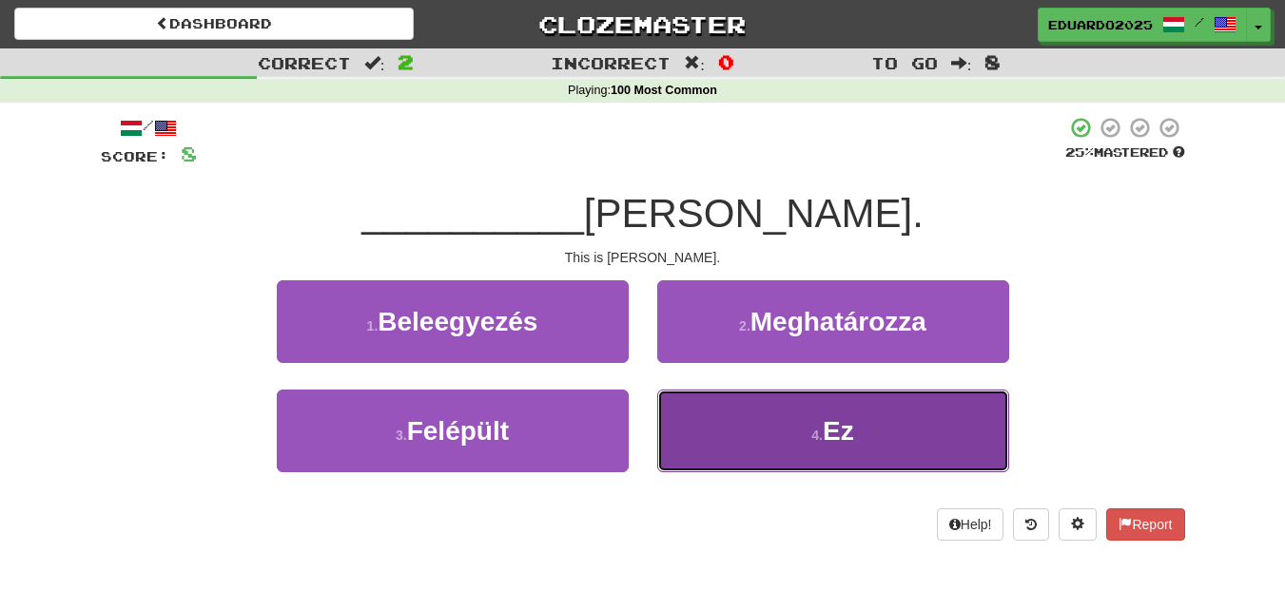
click at [833, 438] on span "Ez" at bounding box center [837, 430] width 31 height 29
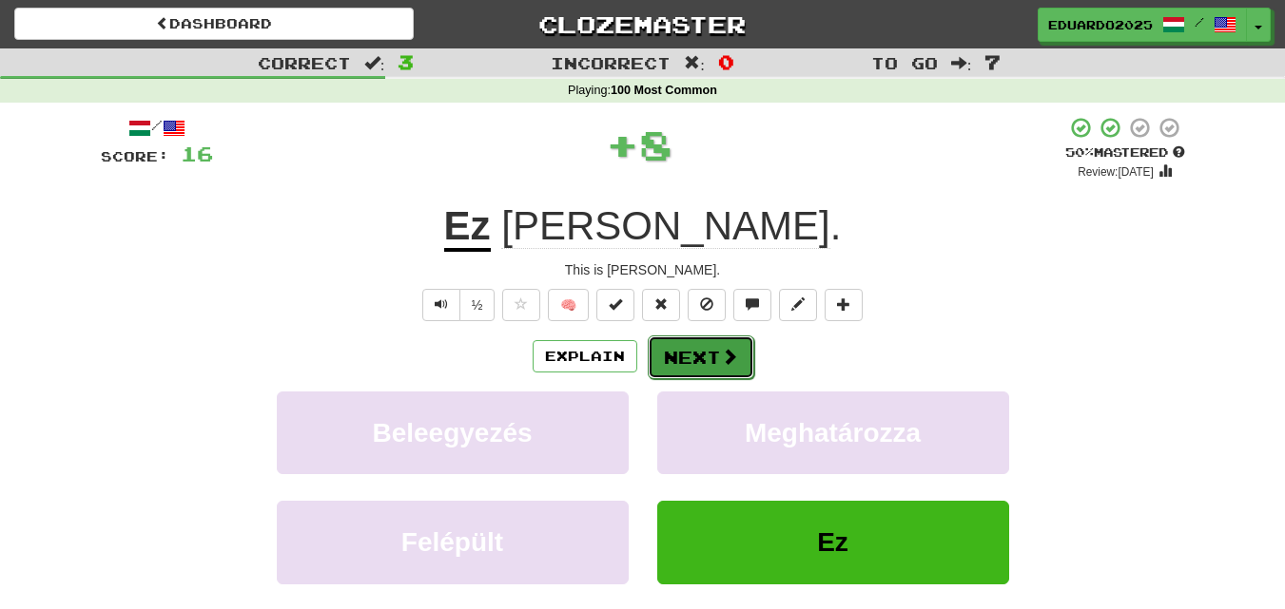
click at [687, 354] on button "Next" at bounding box center [701, 358] width 106 height 44
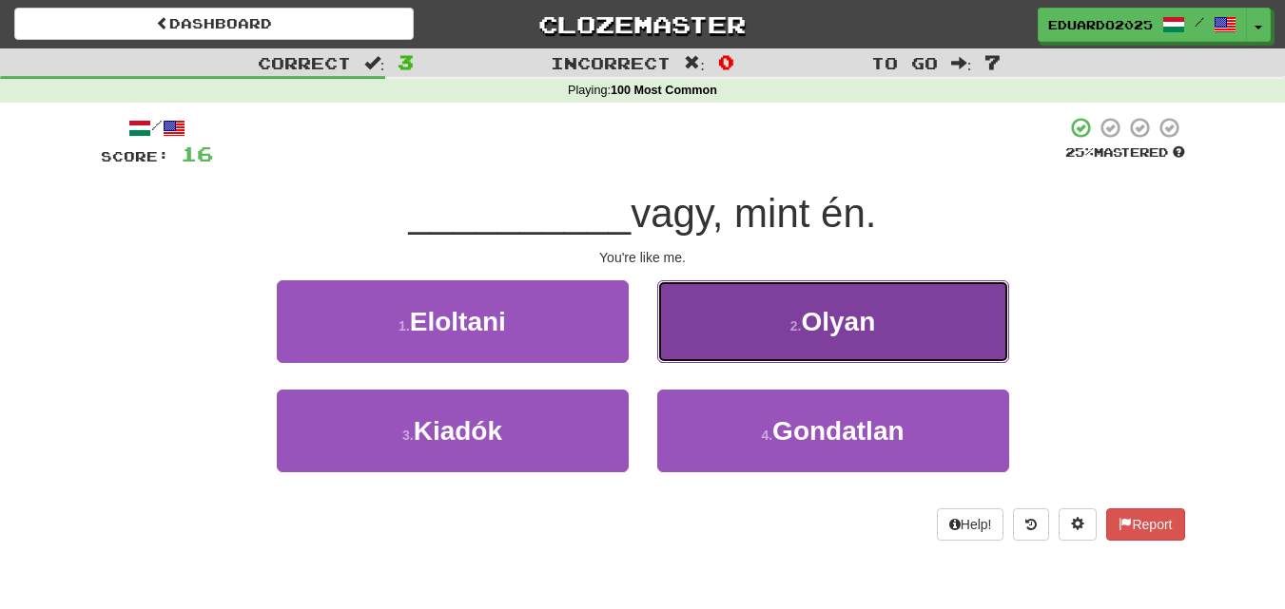
click at [819, 329] on span "Olyan" at bounding box center [838, 321] width 74 height 29
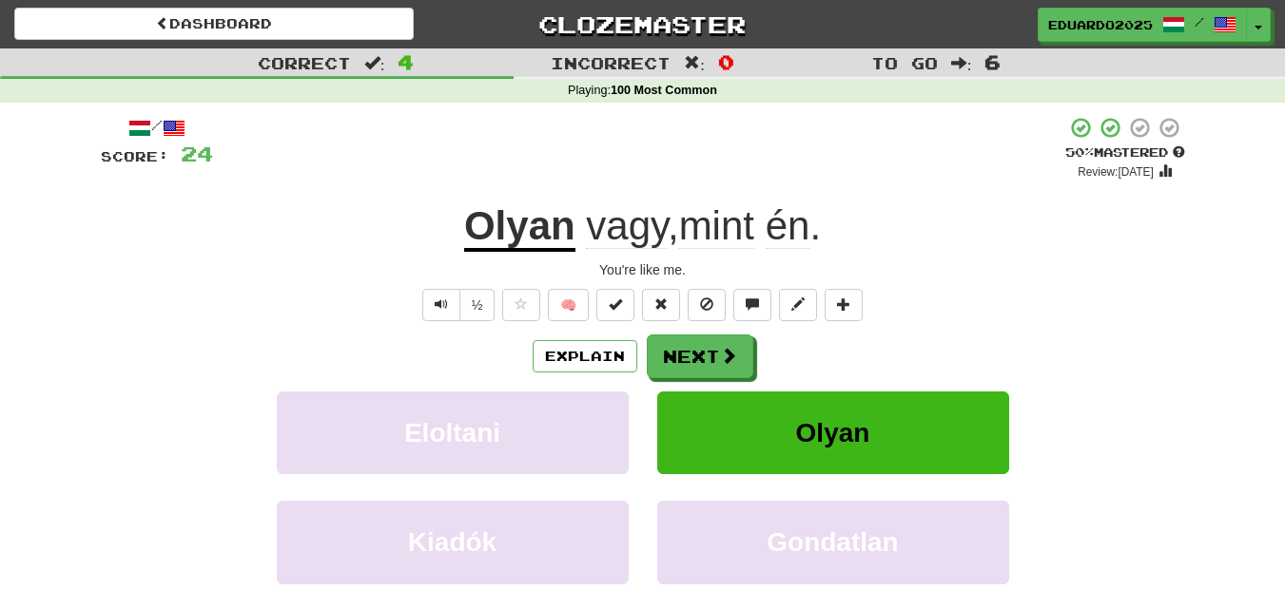
click at [512, 233] on u "Olyan" at bounding box center [519, 227] width 111 height 48
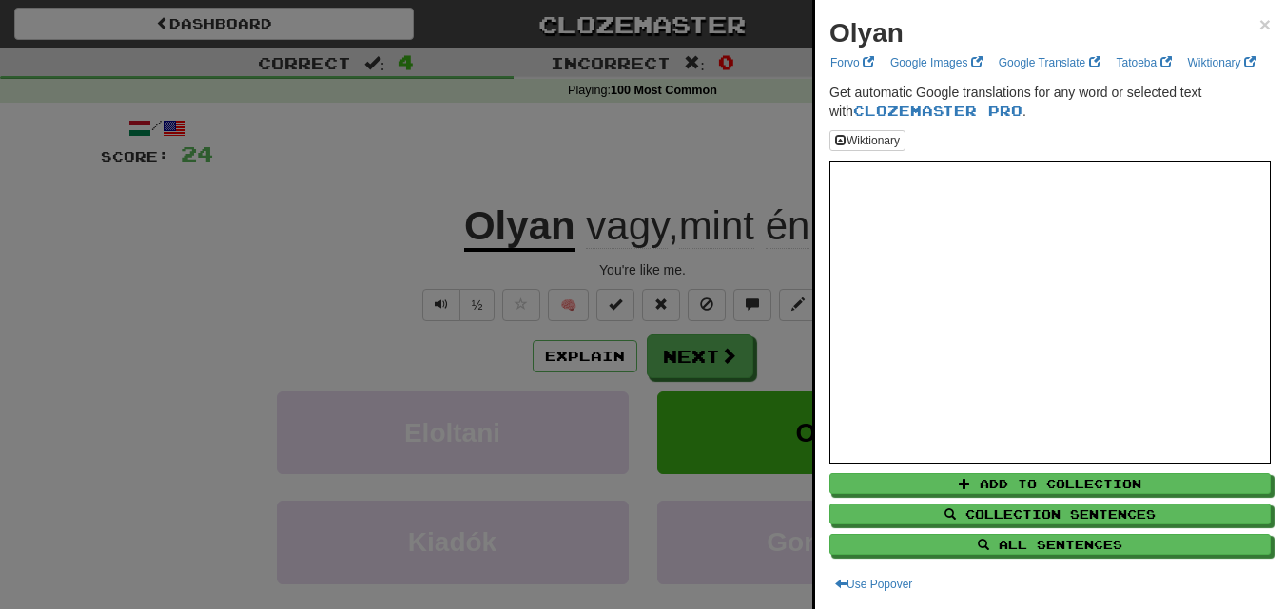
click at [1255, 248] on iframe at bounding box center [1049, 312] width 441 height 302
click at [258, 265] on div at bounding box center [642, 304] width 1285 height 609
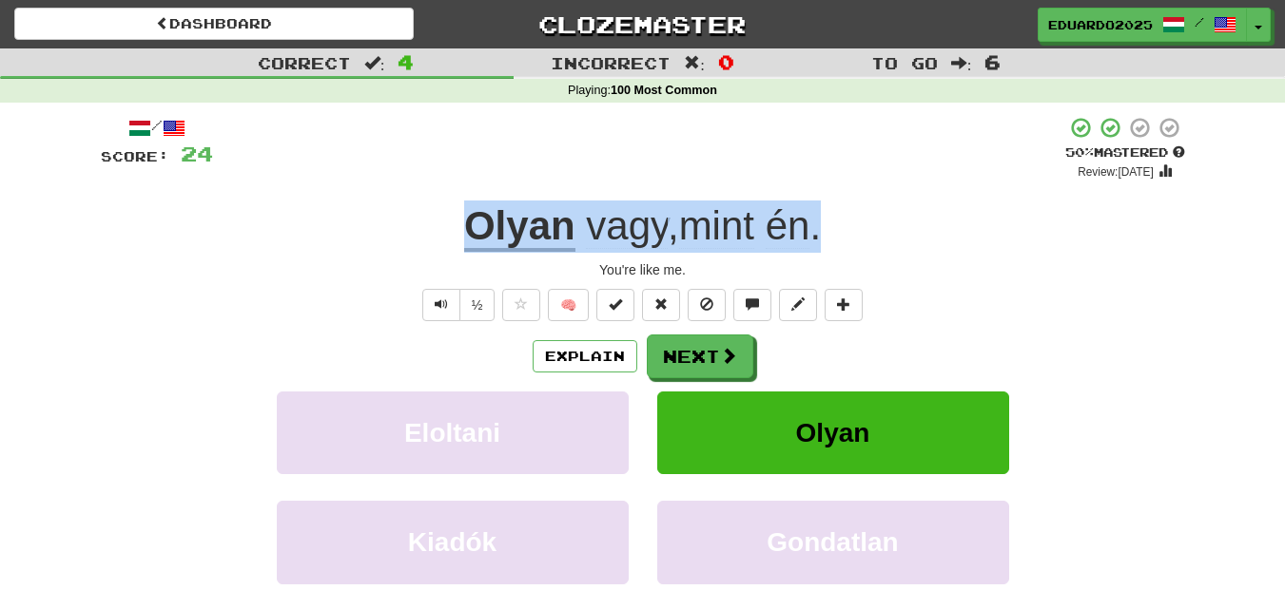
drag, startPoint x: 832, startPoint y: 219, endPoint x: 441, endPoint y: 241, distance: 391.4
click at [442, 240] on div "Olyan vagy , mint én ." at bounding box center [643, 227] width 1084 height 52
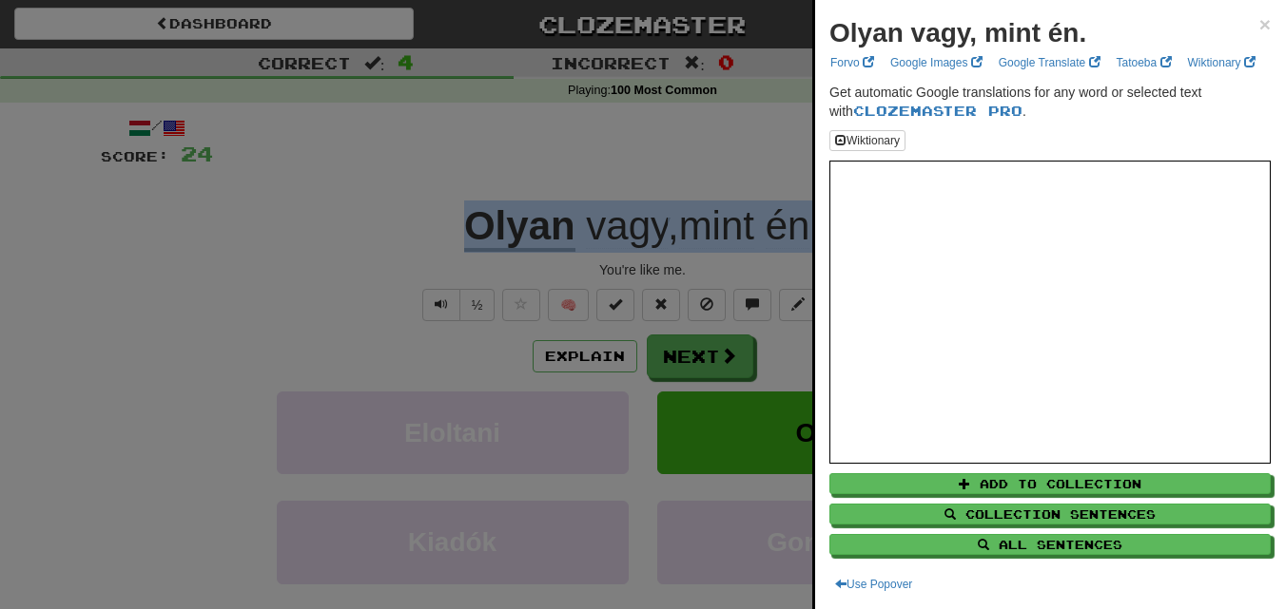
copy div "Olyan vagy , mint én ."
click at [1259, 29] on span "×" at bounding box center [1264, 24] width 11 height 22
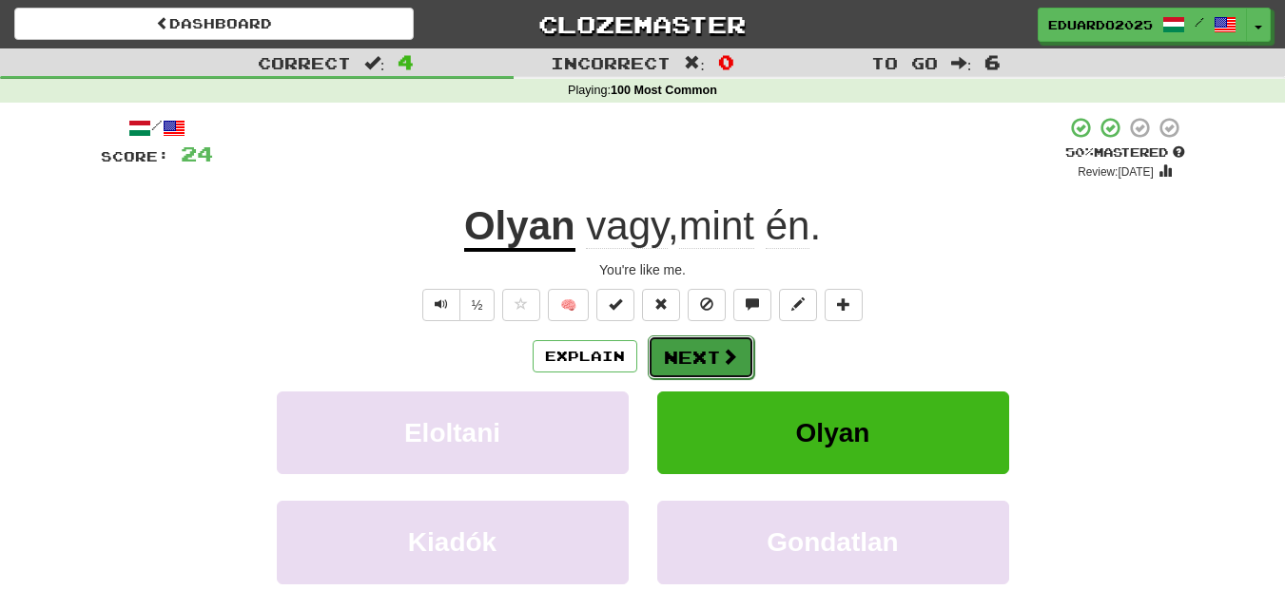
click at [694, 363] on button "Next" at bounding box center [701, 358] width 106 height 44
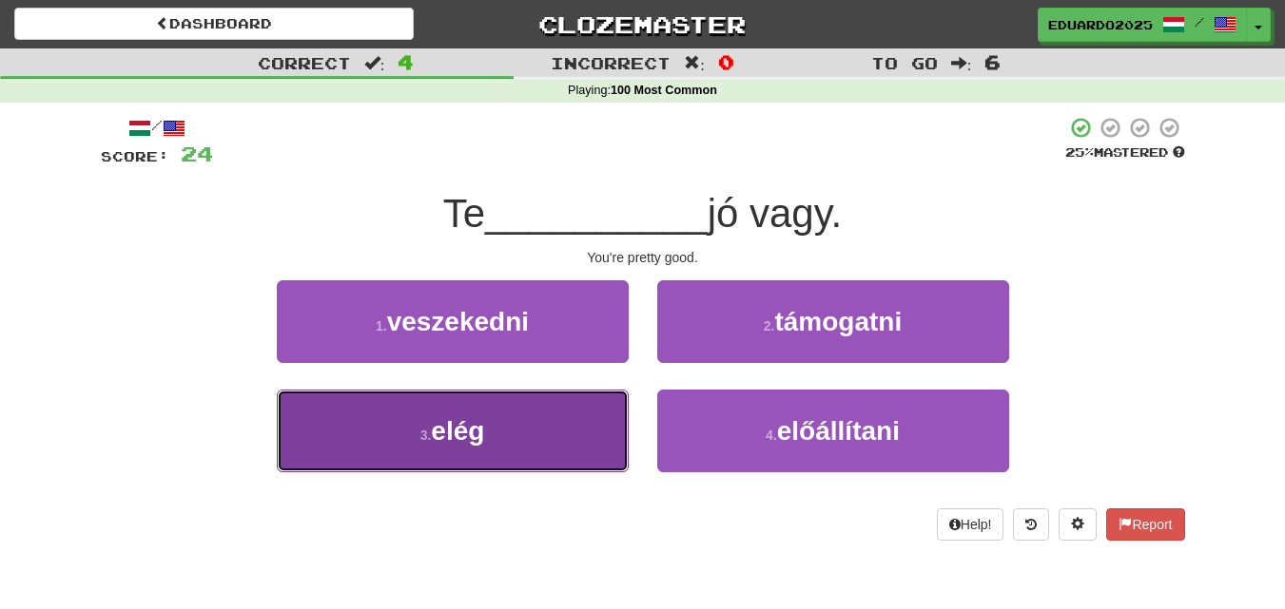
click at [507, 439] on button "3 . elég" at bounding box center [453, 431] width 352 height 83
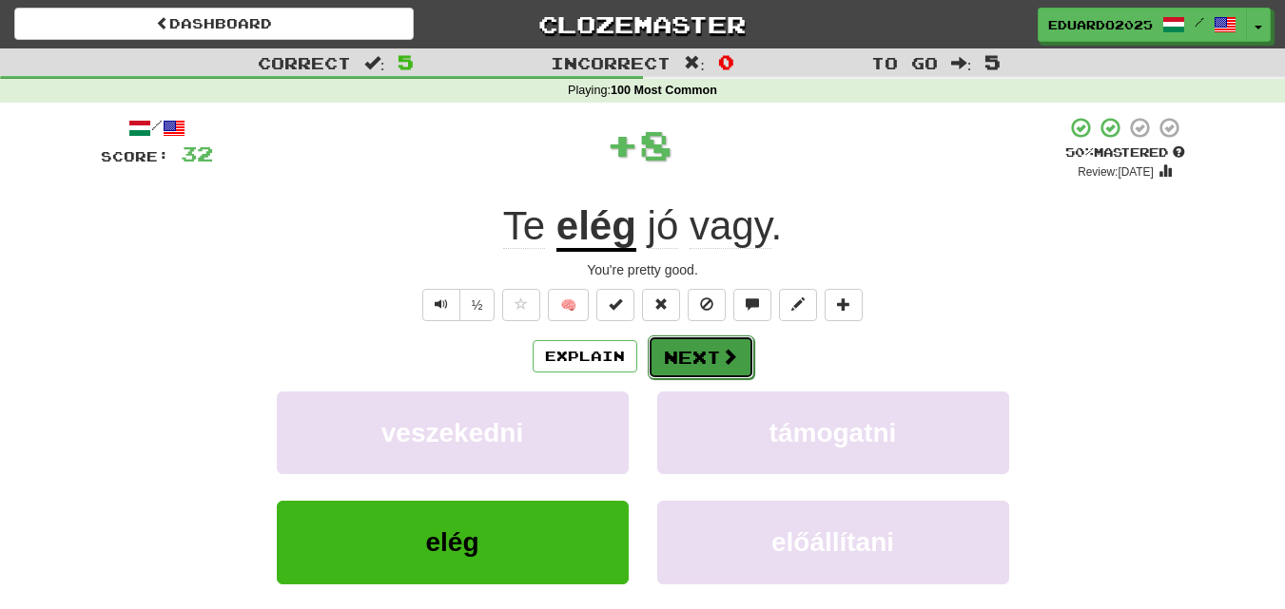
click at [687, 357] on button "Next" at bounding box center [701, 358] width 106 height 44
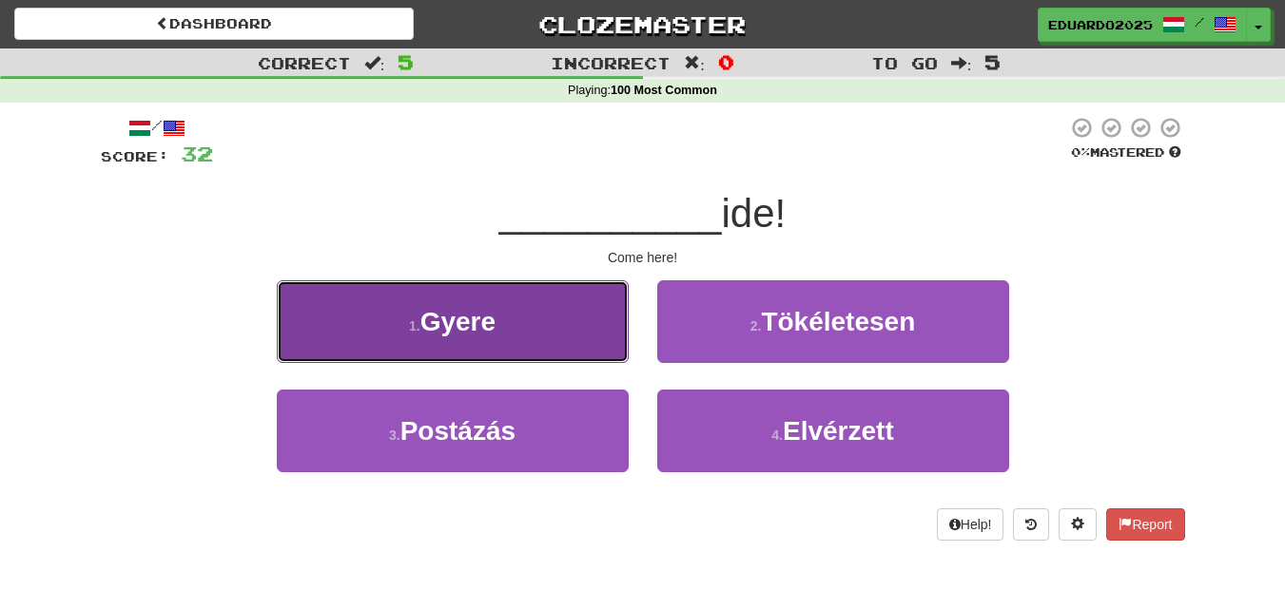
click at [477, 330] on span "Gyere" at bounding box center [457, 321] width 75 height 29
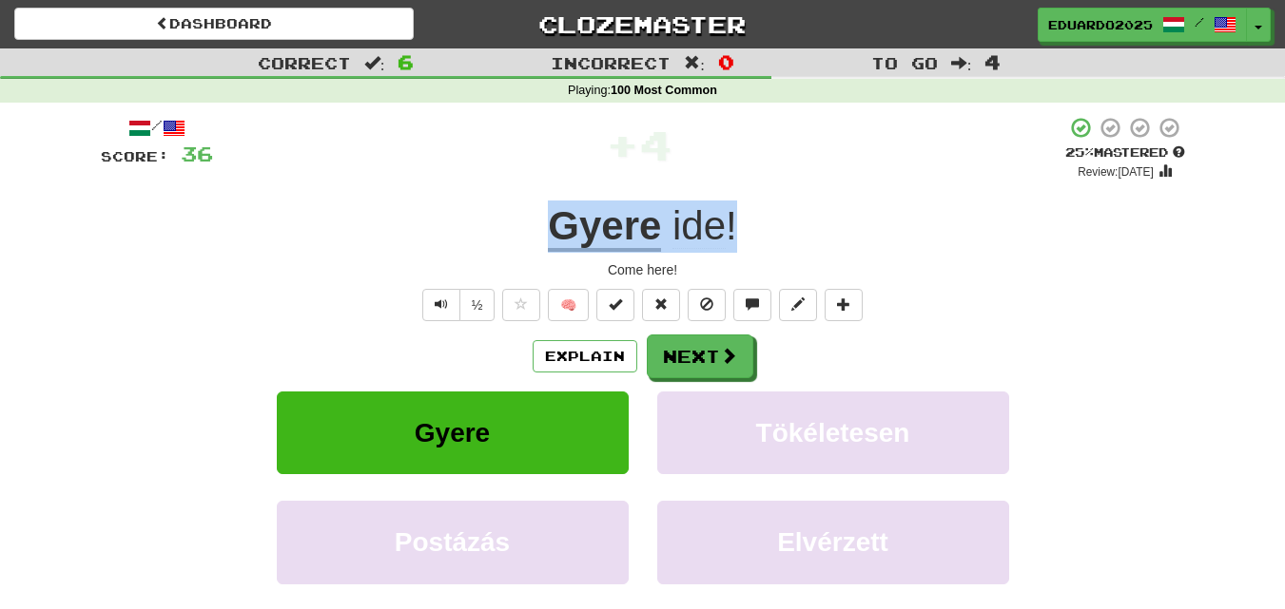
drag, startPoint x: 756, startPoint y: 222, endPoint x: 543, endPoint y: 210, distance: 213.3
click at [548, 209] on div "Gyere ide !" at bounding box center [643, 227] width 1084 height 52
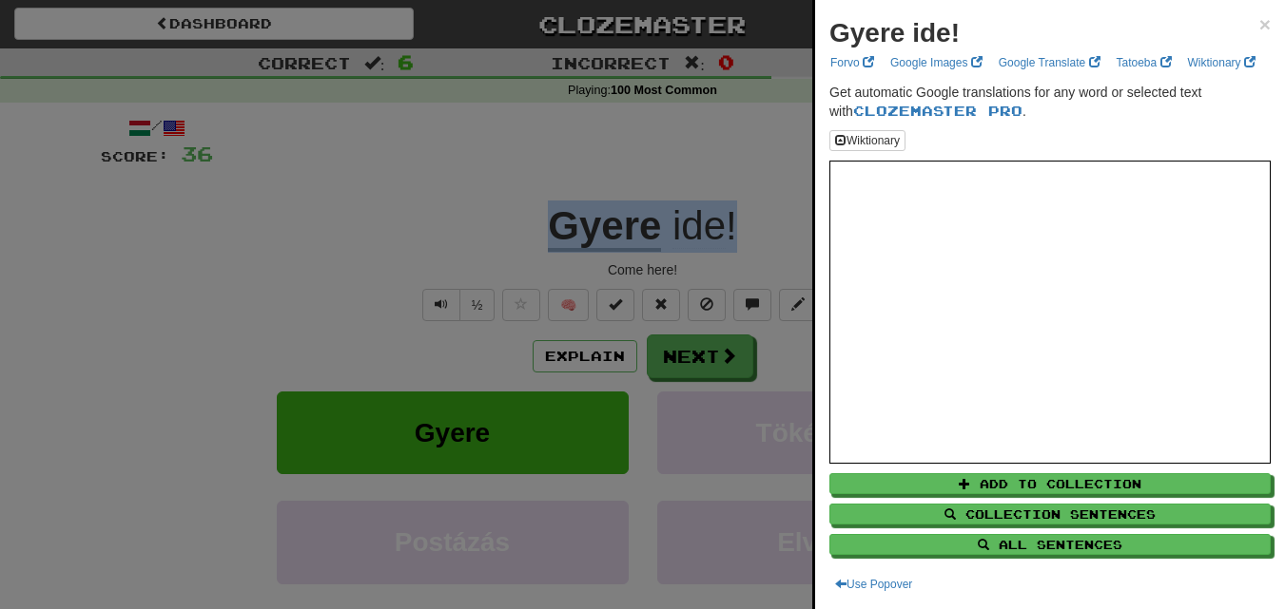
copy div "Gyere ide !"
click at [428, 196] on div at bounding box center [642, 304] width 1285 height 609
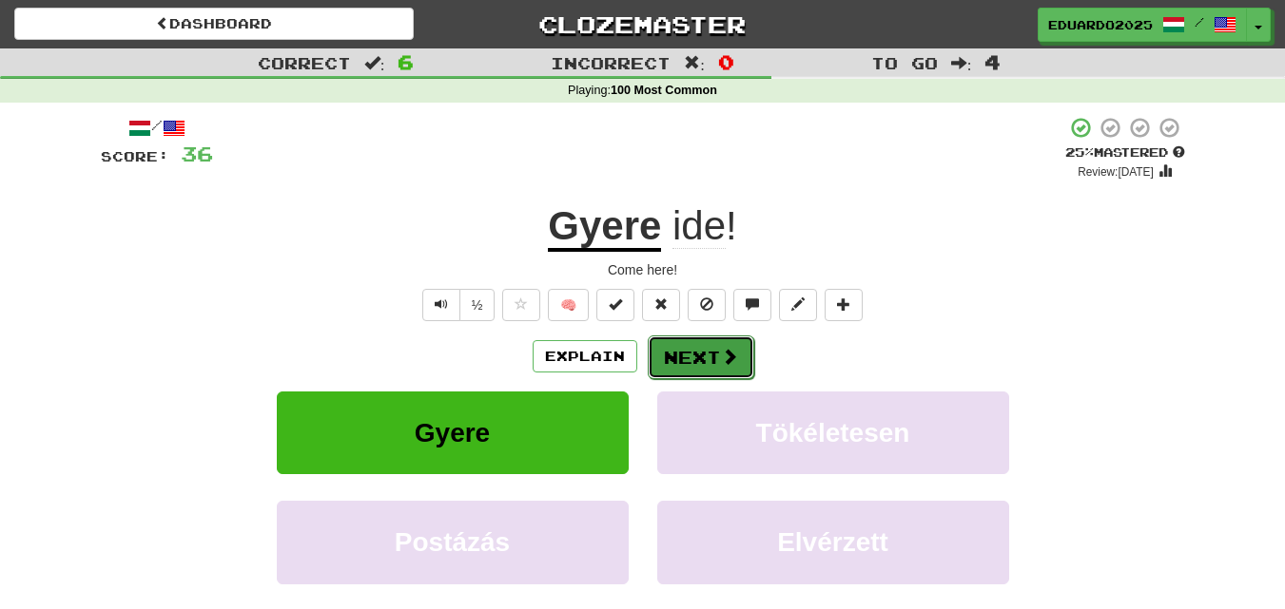
click at [708, 355] on button "Next" at bounding box center [701, 358] width 106 height 44
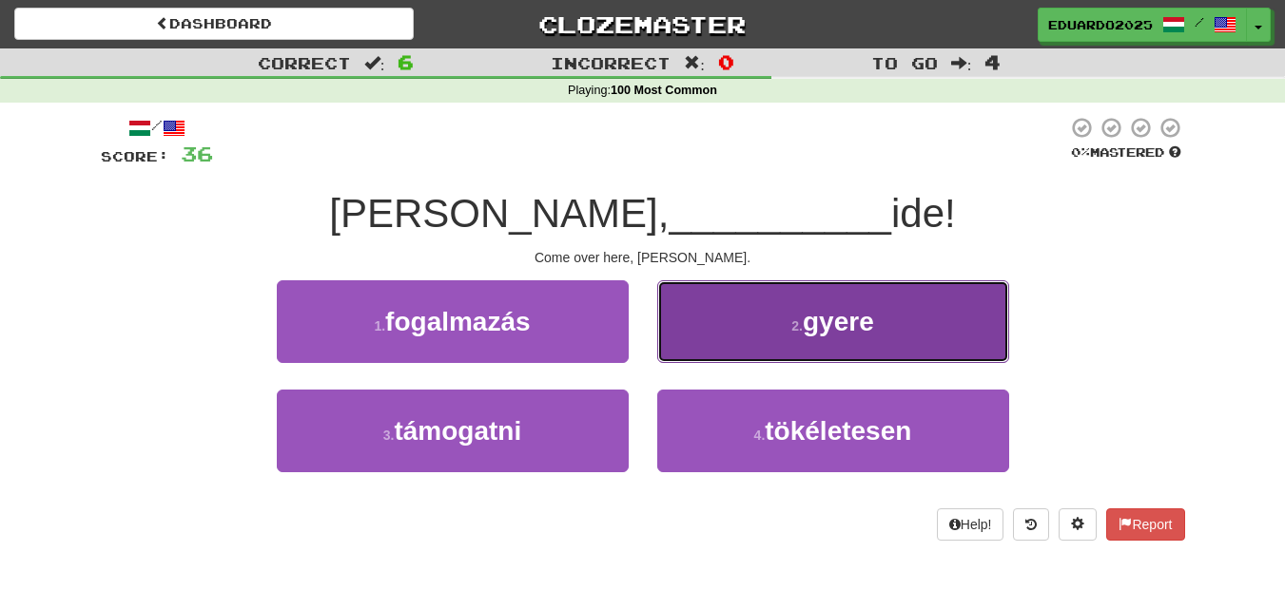
click at [813, 319] on span "gyere" at bounding box center [838, 321] width 71 height 29
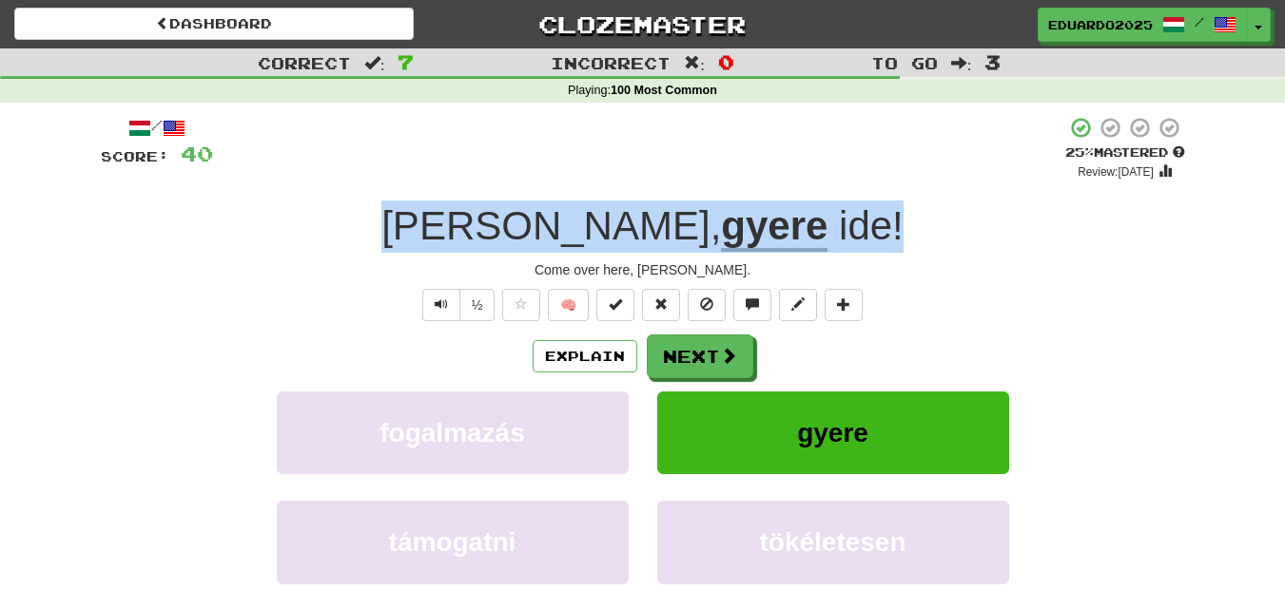
drag, startPoint x: 788, startPoint y: 217, endPoint x: 484, endPoint y: 197, distance: 304.9
click at [487, 197] on div "/ Score: 40 + 4 25 % Mastered Review: 2025-10-15 Tom , gyere ide ! Come over he…" at bounding box center [643, 414] width 1084 height 596
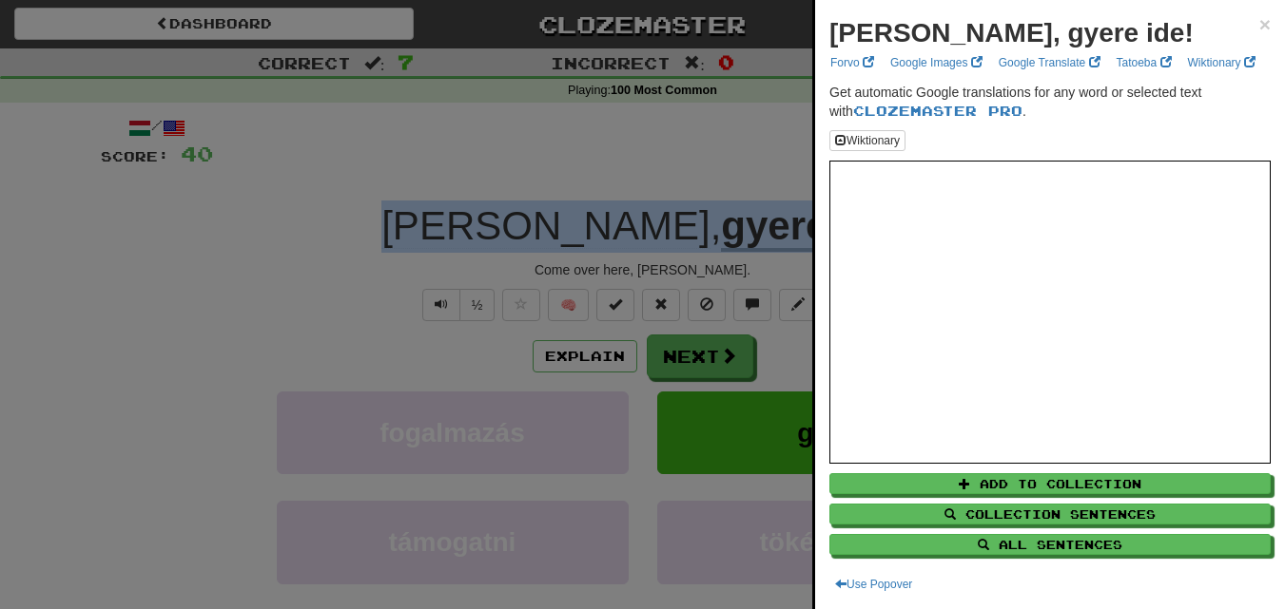
copy div "Tom , gyere ide !"
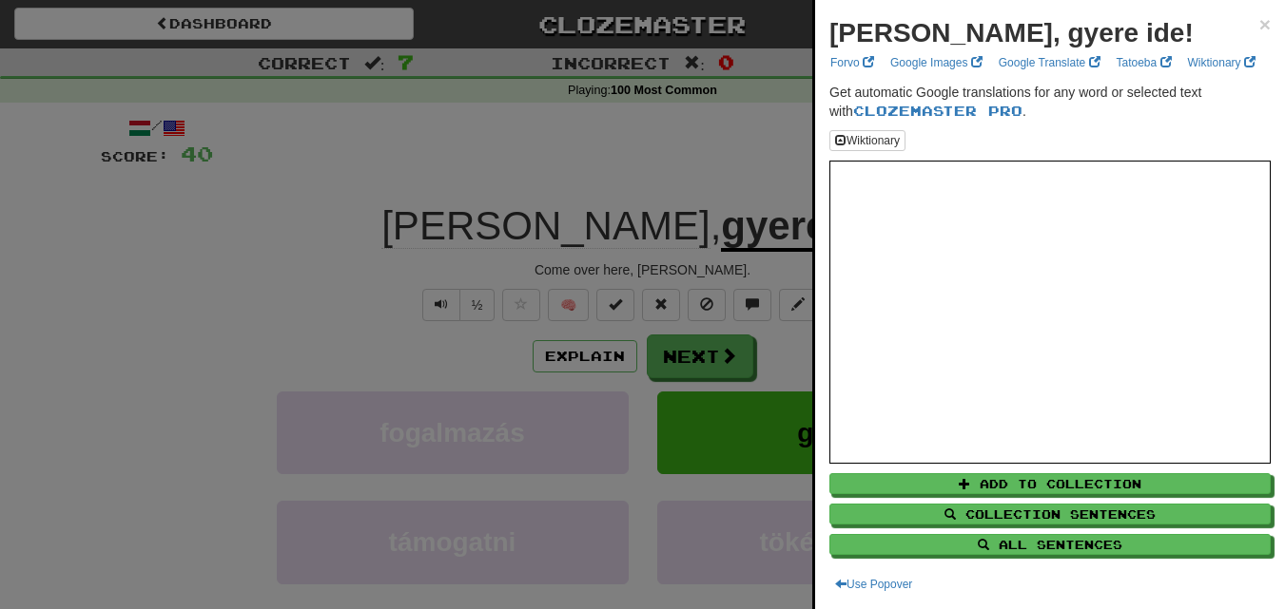
click at [467, 145] on div at bounding box center [642, 304] width 1285 height 609
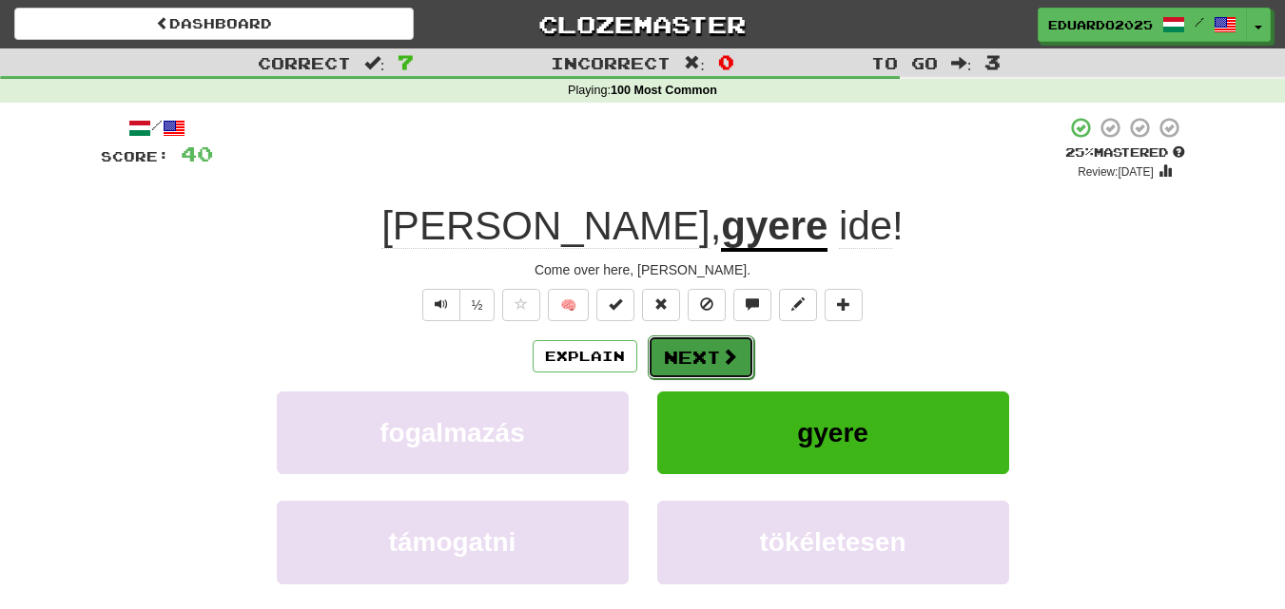
click at [675, 364] on button "Next" at bounding box center [701, 358] width 106 height 44
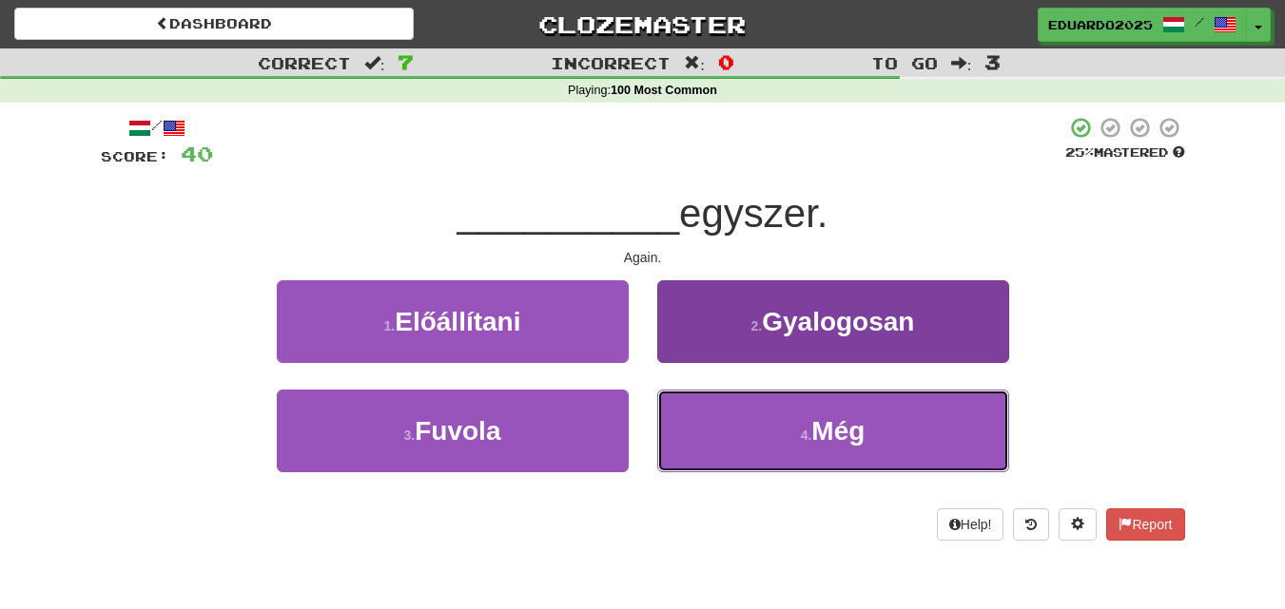
click at [825, 441] on span "Még" at bounding box center [837, 430] width 53 height 29
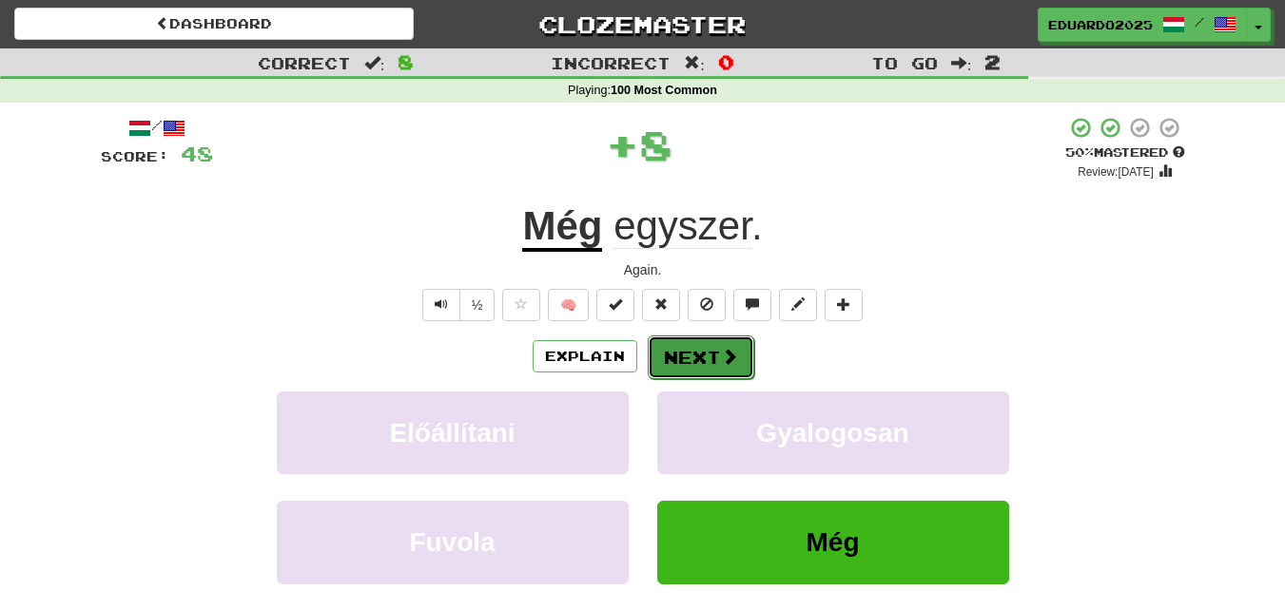
click at [693, 363] on button "Next" at bounding box center [701, 358] width 106 height 44
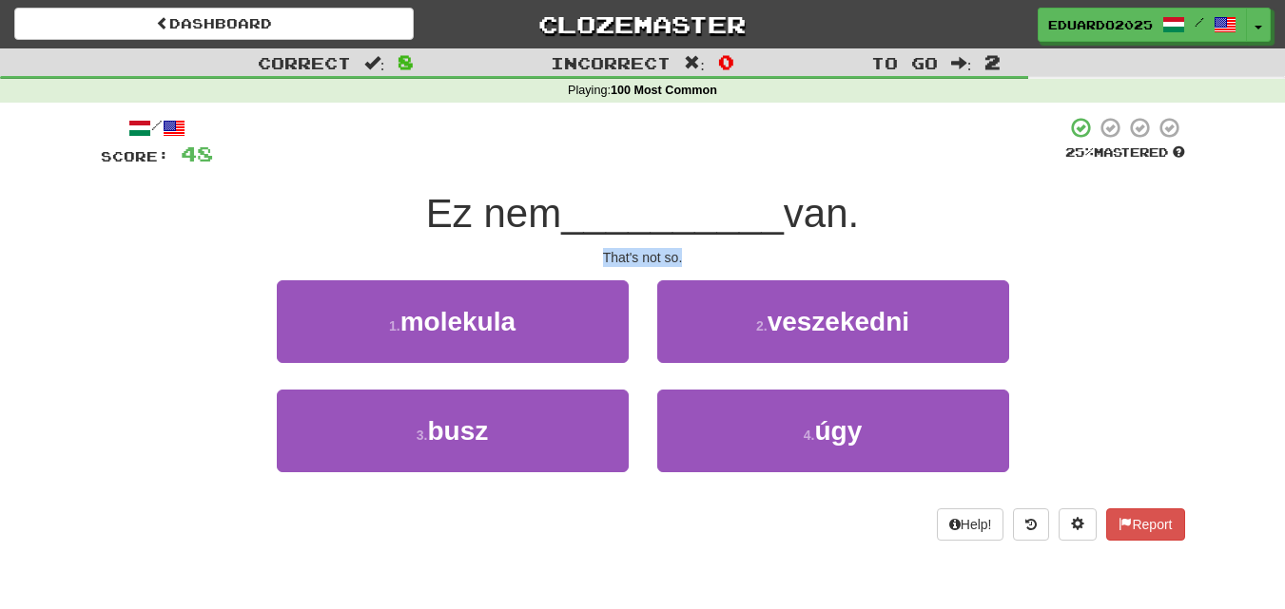
drag, startPoint x: 601, startPoint y: 250, endPoint x: 695, endPoint y: 263, distance: 95.1
click at [695, 263] on div "That's not so." at bounding box center [643, 257] width 1084 height 19
copy div "That's not so."
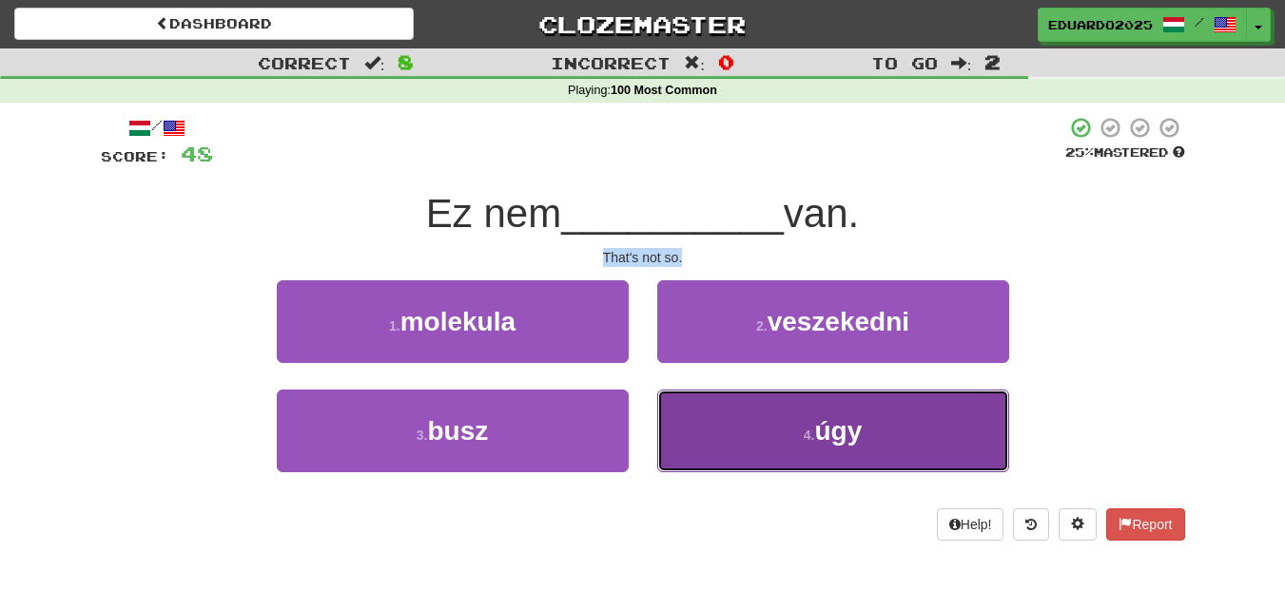
click at [838, 438] on span "úgy" at bounding box center [838, 430] width 48 height 29
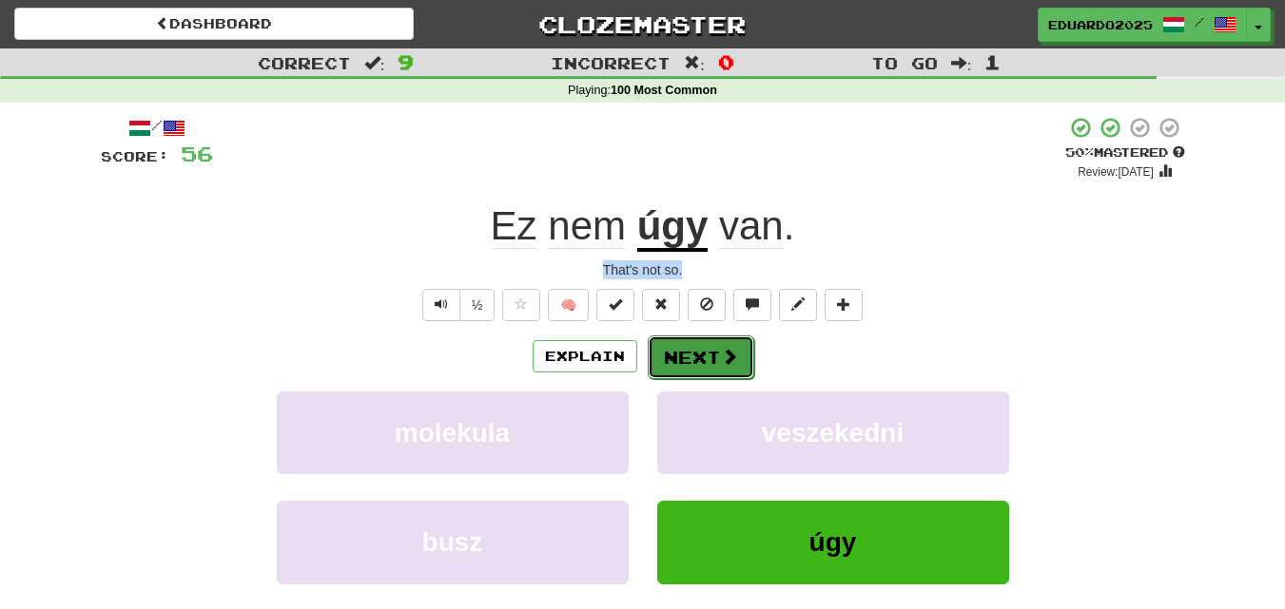
click at [722, 358] on span at bounding box center [729, 356] width 17 height 17
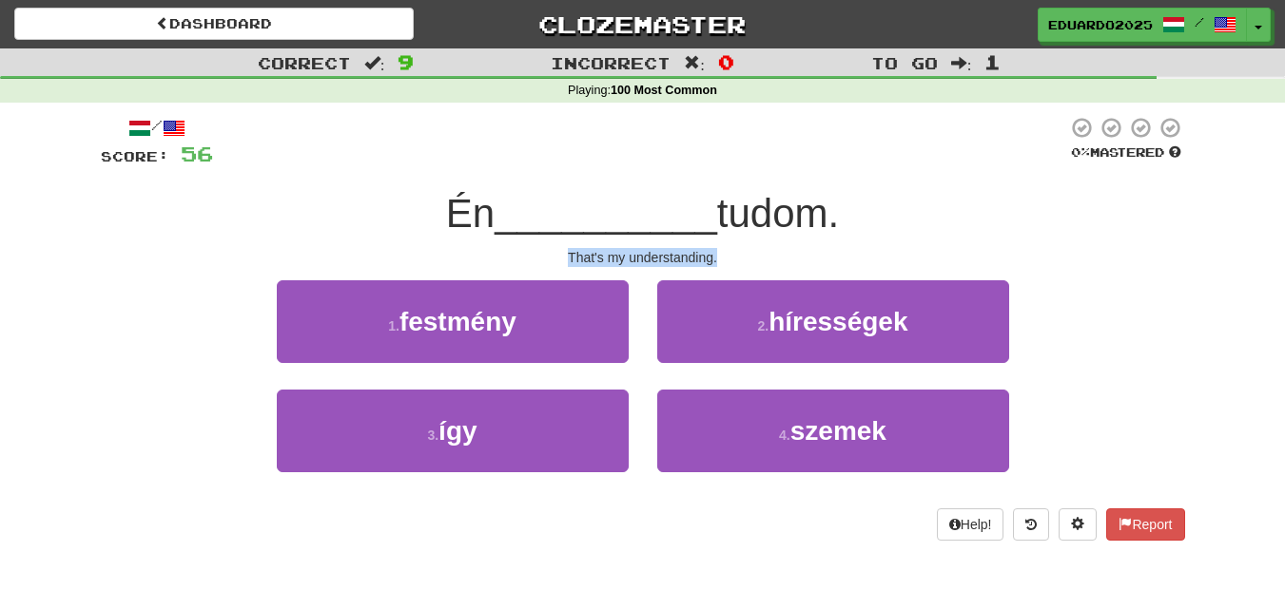
drag, startPoint x: 720, startPoint y: 249, endPoint x: 550, endPoint y: 259, distance: 170.5
click at [554, 259] on div "That's my understanding." at bounding box center [643, 257] width 1084 height 19
copy div "That's my understanding."
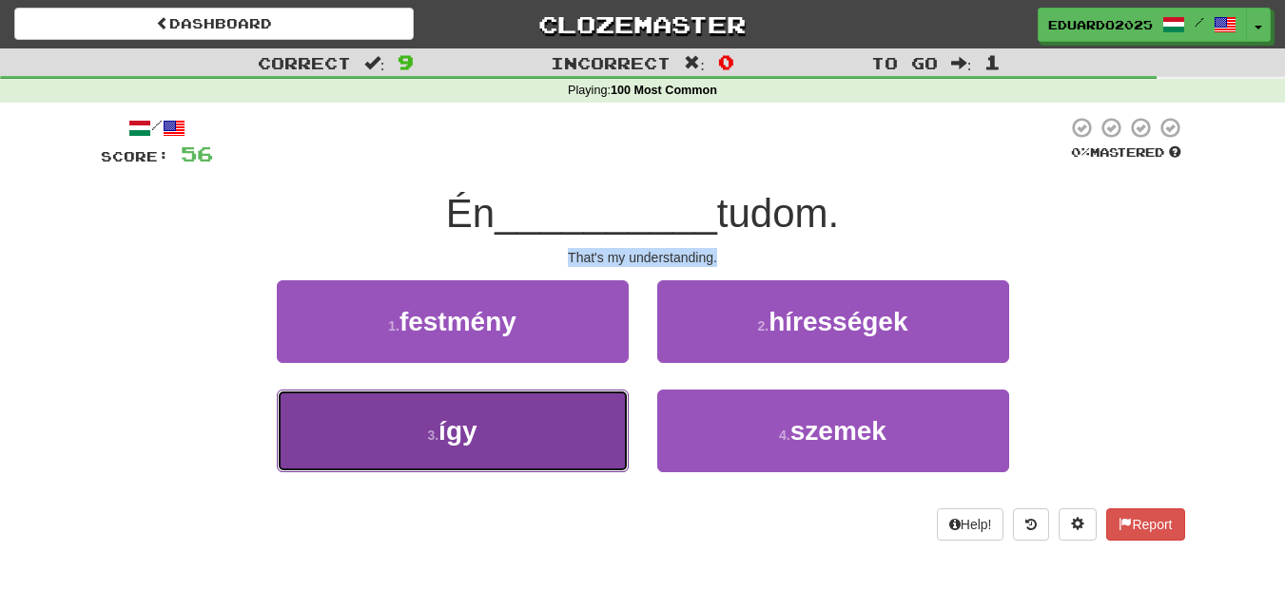
click at [504, 427] on button "3 . így" at bounding box center [453, 431] width 352 height 83
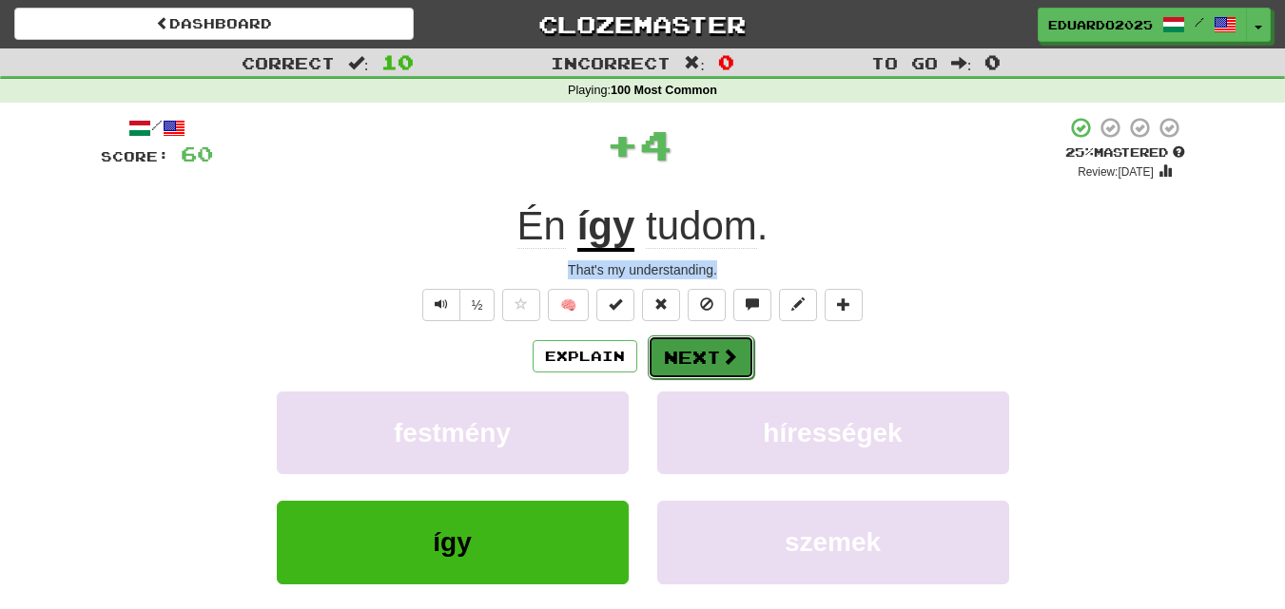
click at [707, 355] on button "Next" at bounding box center [701, 358] width 106 height 44
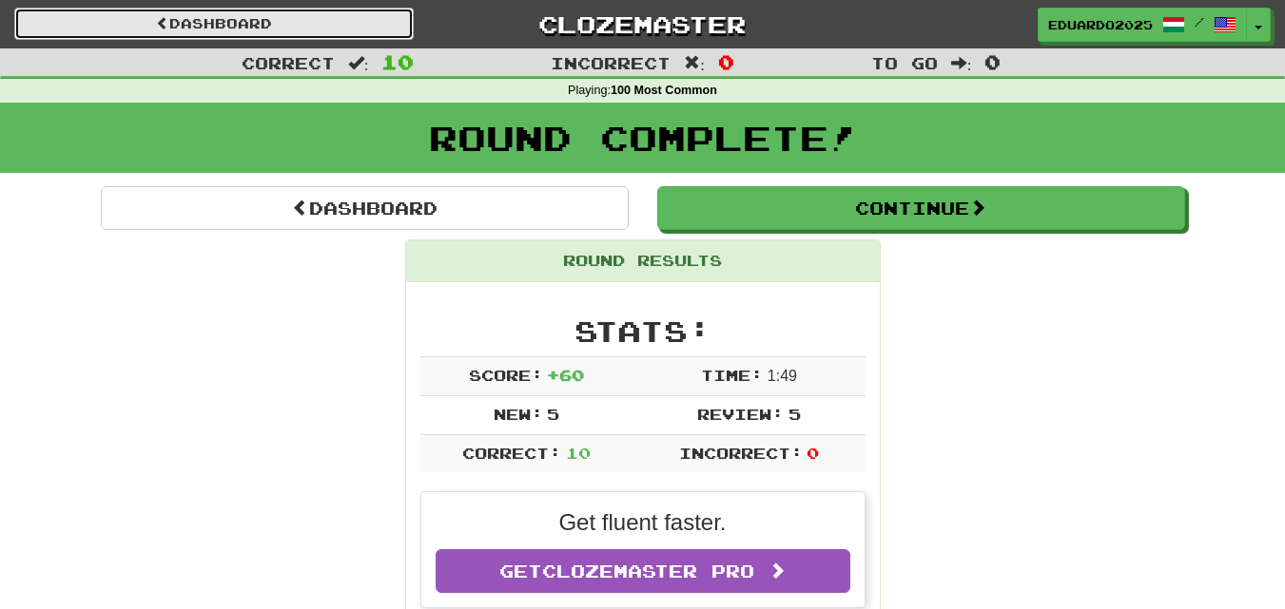
click at [166, 16] on link "Dashboard" at bounding box center [213, 24] width 399 height 32
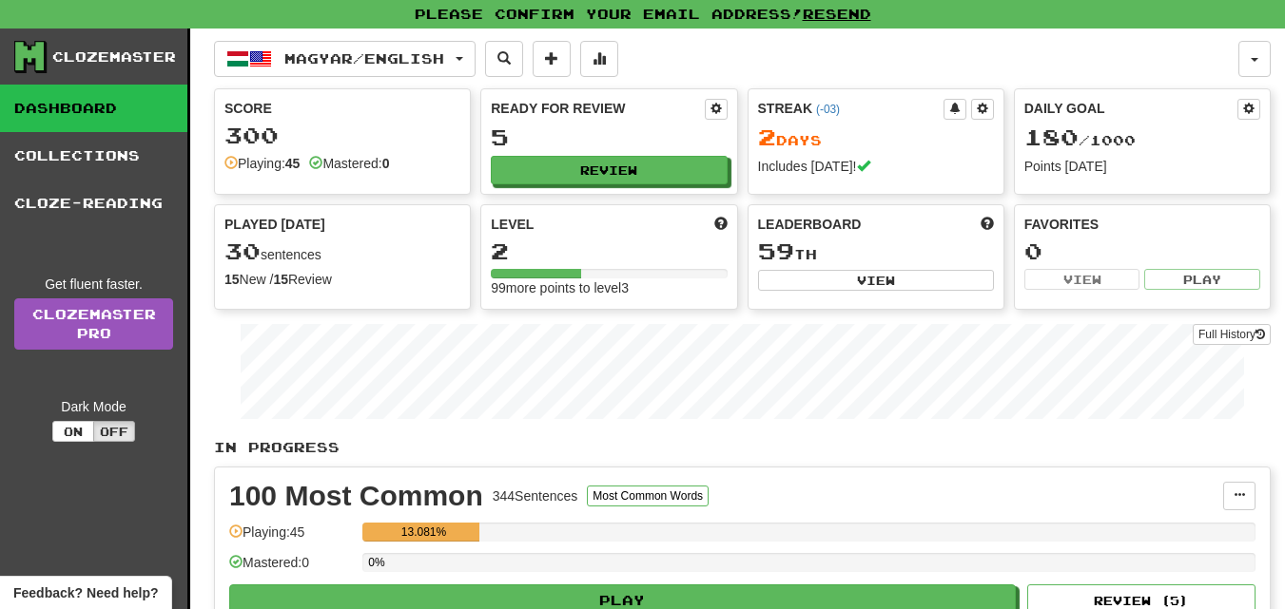
click at [882, 238] on div "Leaderboard 59 th View" at bounding box center [875, 253] width 255 height 96
click at [887, 280] on button "View" at bounding box center [876, 280] width 236 height 21
select select "**********"
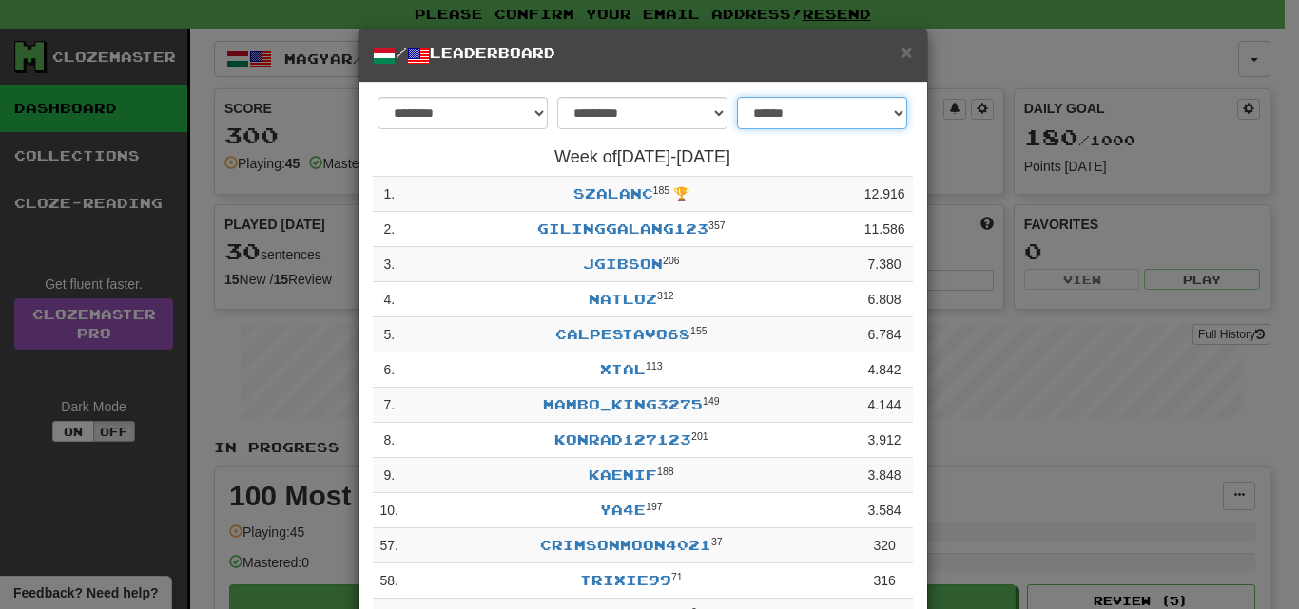
click at [893, 112] on select "**********" at bounding box center [822, 113] width 170 height 32
click at [894, 112] on select "**********" at bounding box center [822, 113] width 170 height 32
click at [715, 114] on select "**********" at bounding box center [642, 113] width 170 height 32
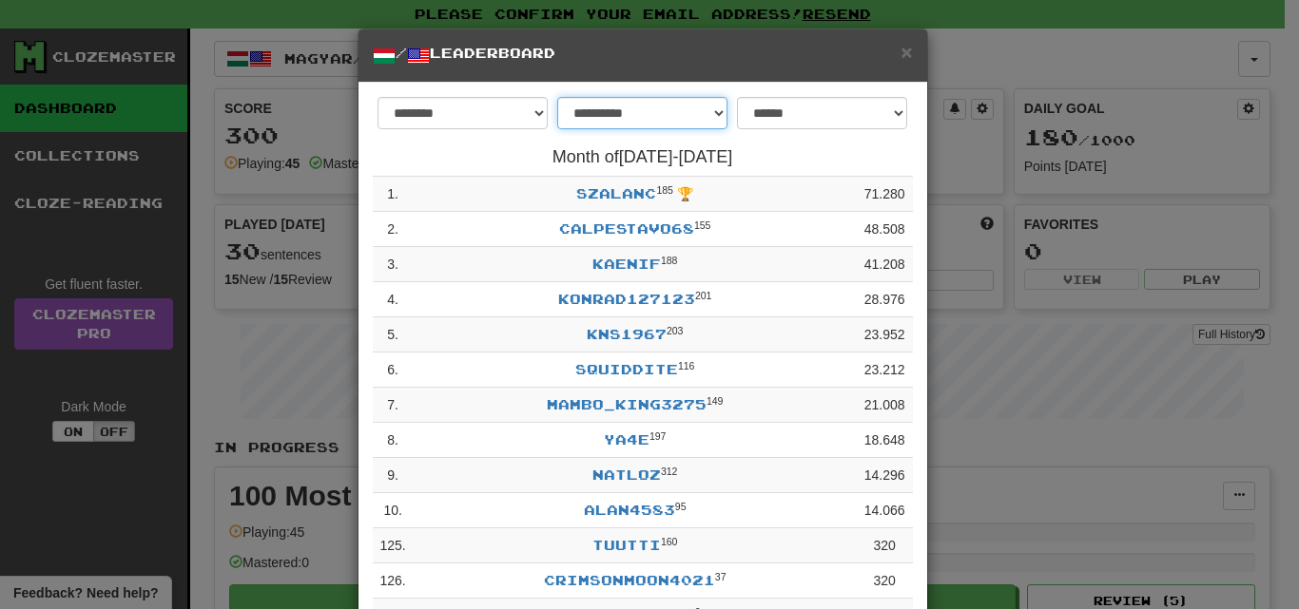
click at [712, 110] on select "**********" at bounding box center [642, 113] width 170 height 32
select select "********"
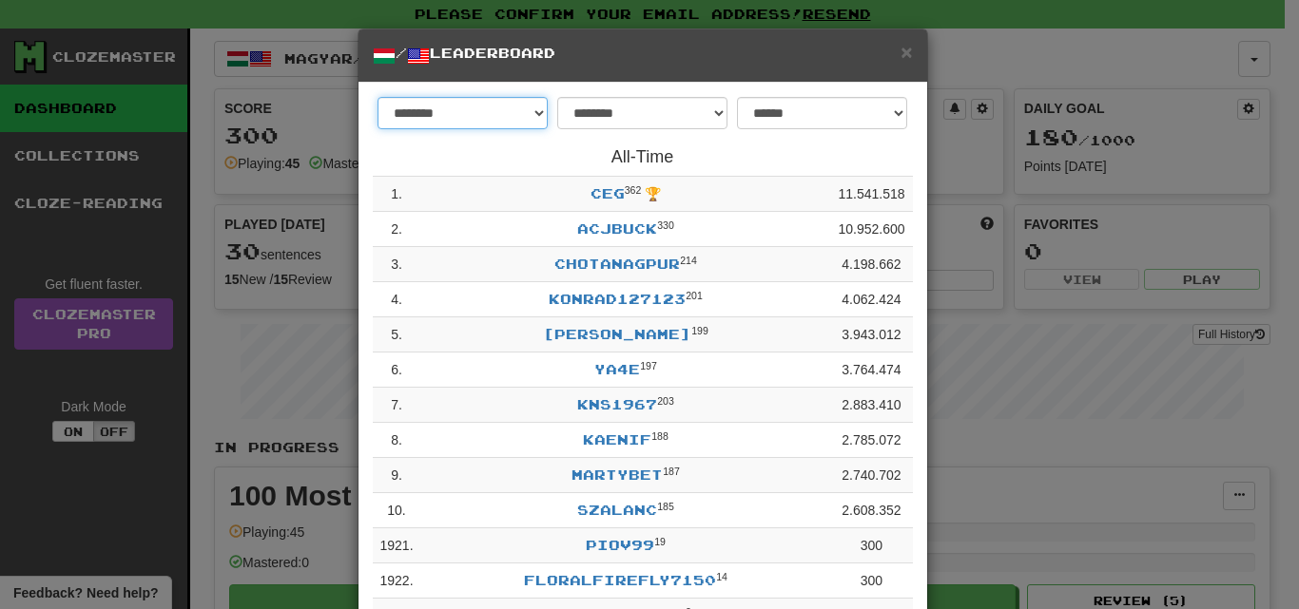
click at [529, 117] on select "******** *********" at bounding box center [462, 113] width 170 height 32
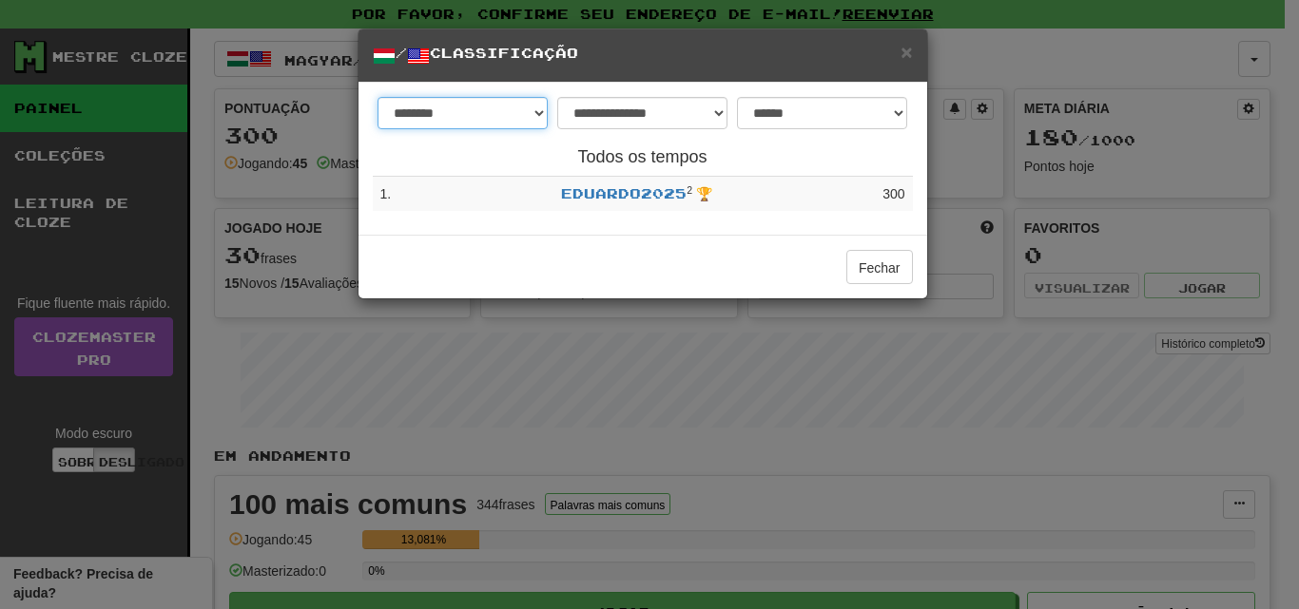
click at [535, 114] on select "***** ********" at bounding box center [462, 113] width 170 height 32
select select "********"
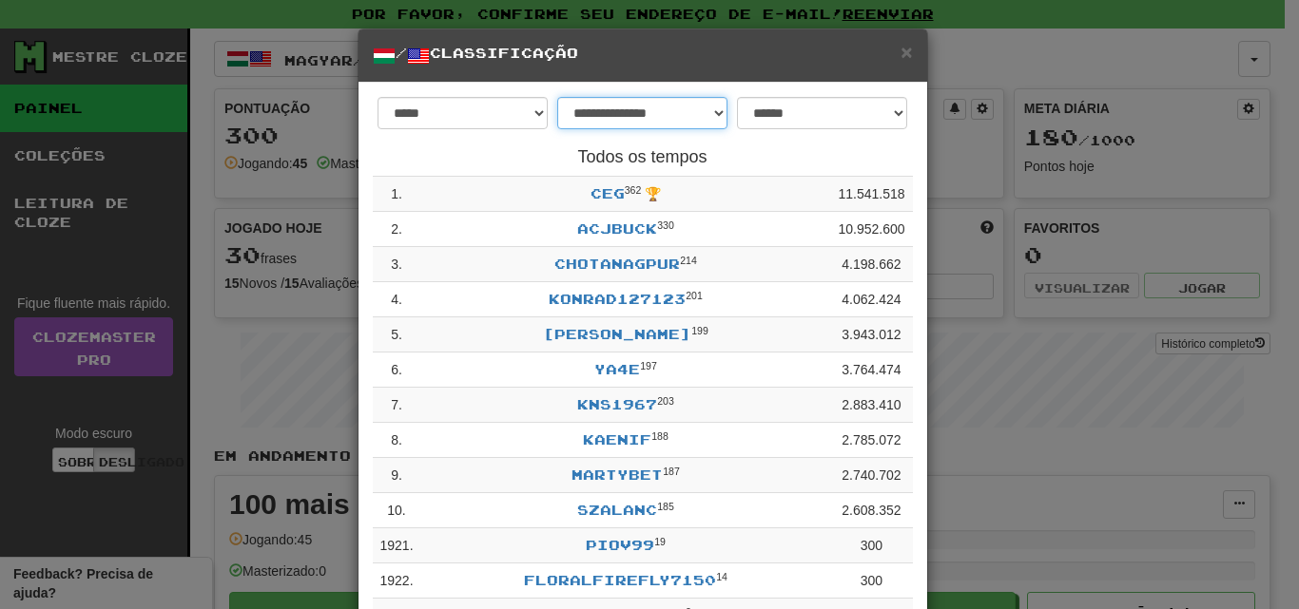
click at [718, 114] on select "**********" at bounding box center [642, 113] width 170 height 32
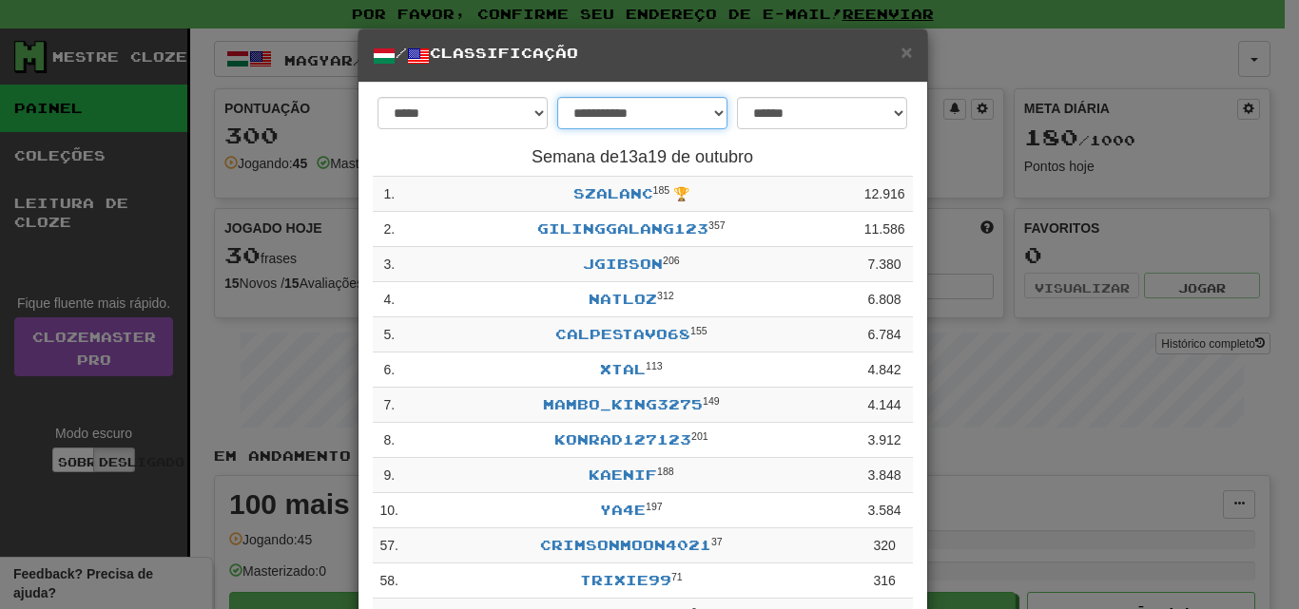
click at [711, 114] on select "**********" at bounding box center [642, 113] width 170 height 32
select select "*******"
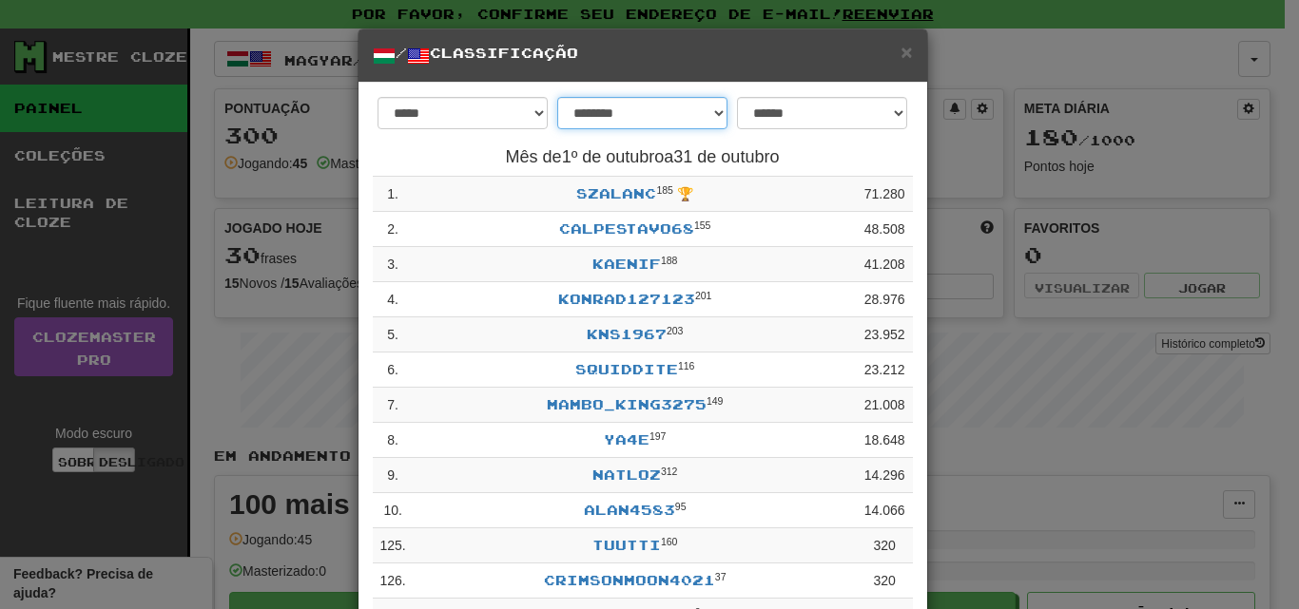
click at [712, 119] on select "**********" at bounding box center [642, 113] width 170 height 32
click at [717, 109] on select "**********" at bounding box center [642, 113] width 170 height 32
click at [887, 117] on select "**********" at bounding box center [822, 113] width 170 height 32
select select "**********"
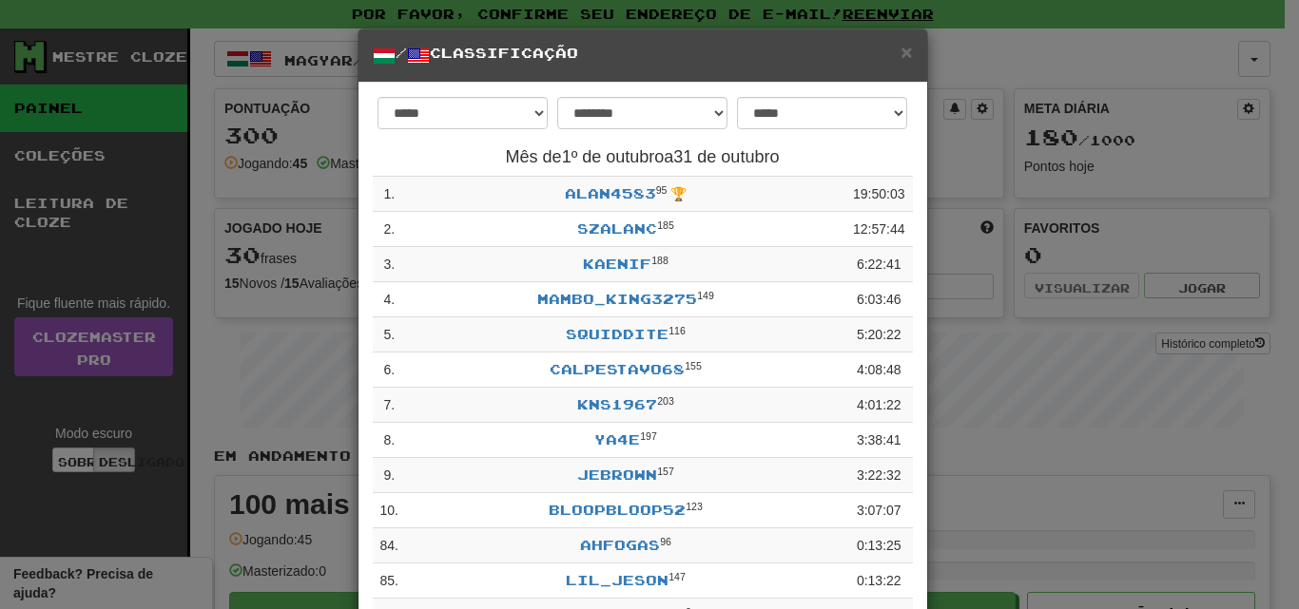
click at [309, 192] on div "**********" at bounding box center [649, 304] width 1299 height 609
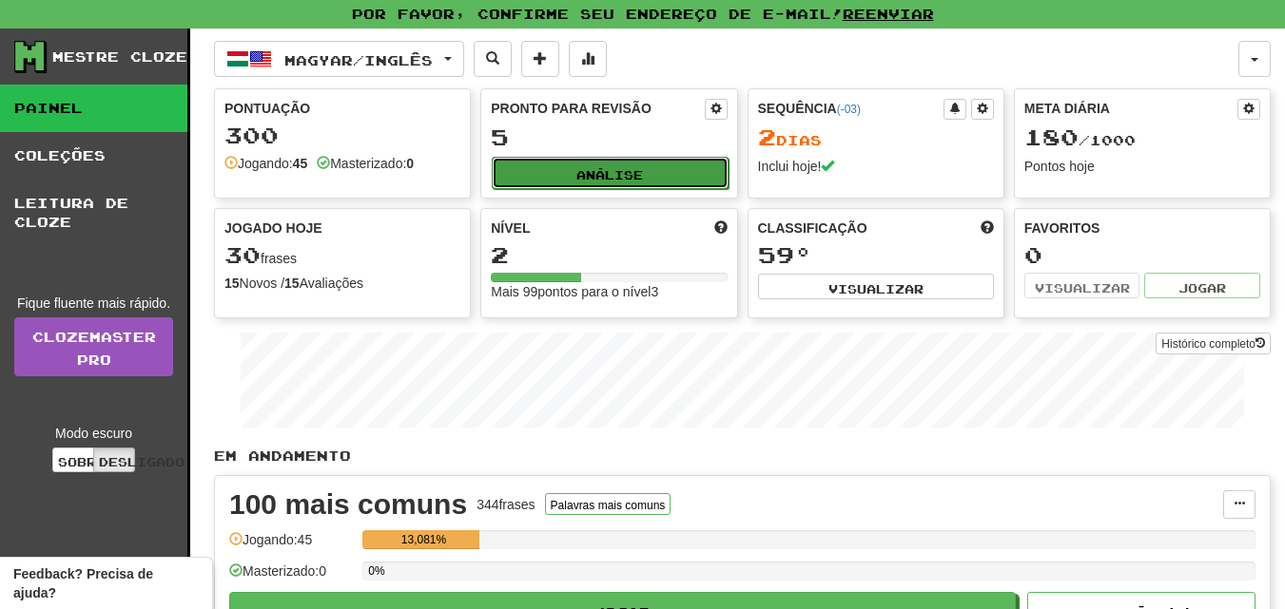
click at [637, 168] on font "Análise" at bounding box center [609, 174] width 67 height 13
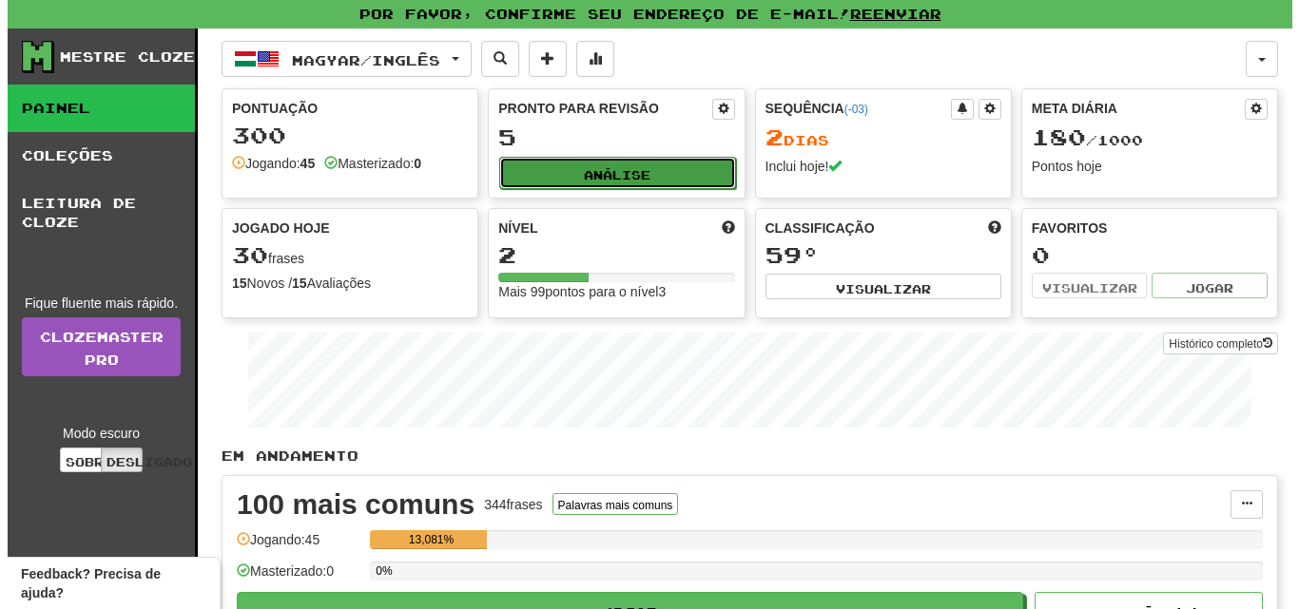
select select "**"
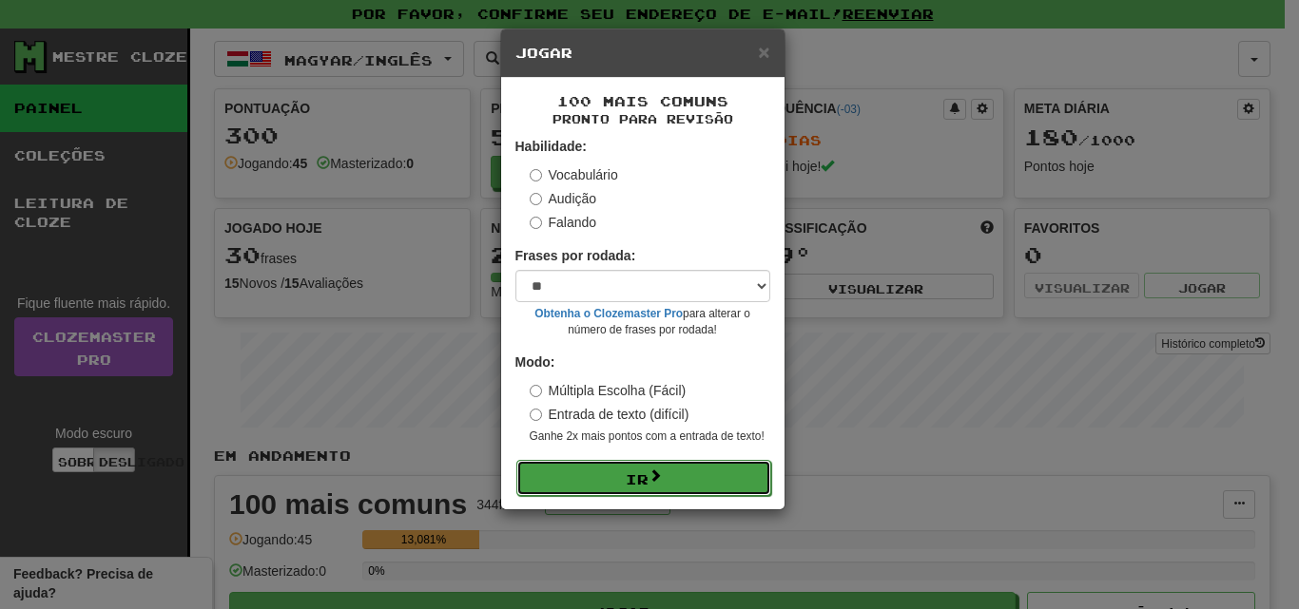
click at [648, 474] on span at bounding box center [654, 475] width 13 height 13
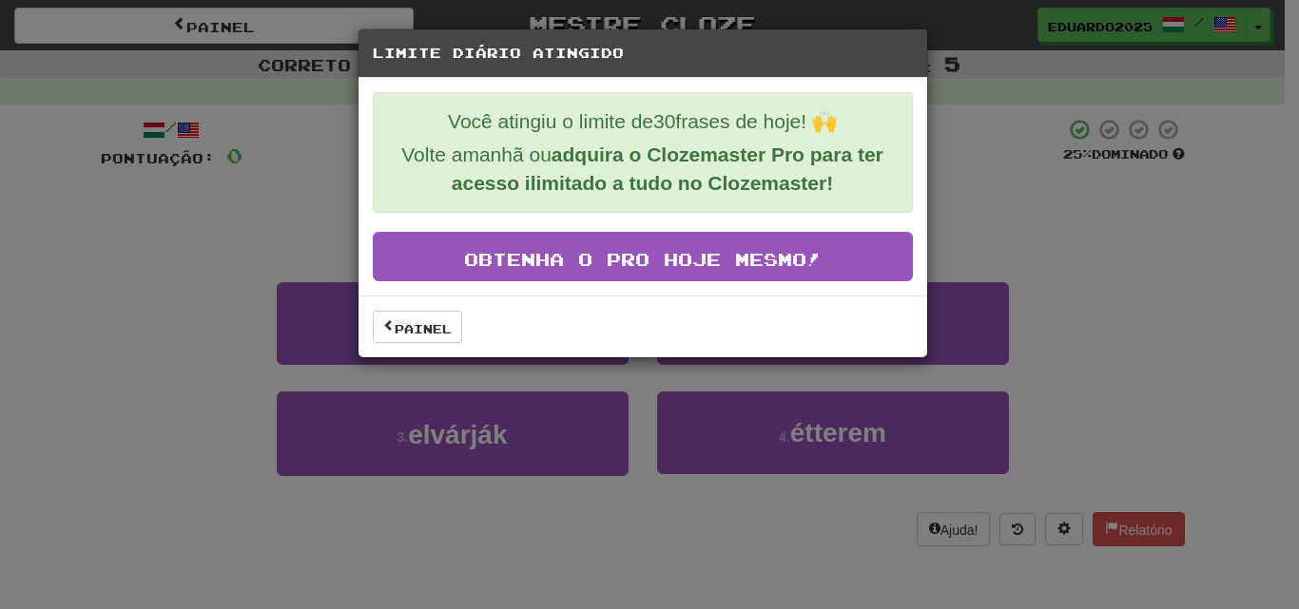
click at [1037, 221] on div "Limite diário atingido Você atingiu o limite de 30 frases de hoje! 🙌 Volte aman…" at bounding box center [649, 304] width 1299 height 609
click at [437, 322] on font "Painel" at bounding box center [423, 328] width 57 height 13
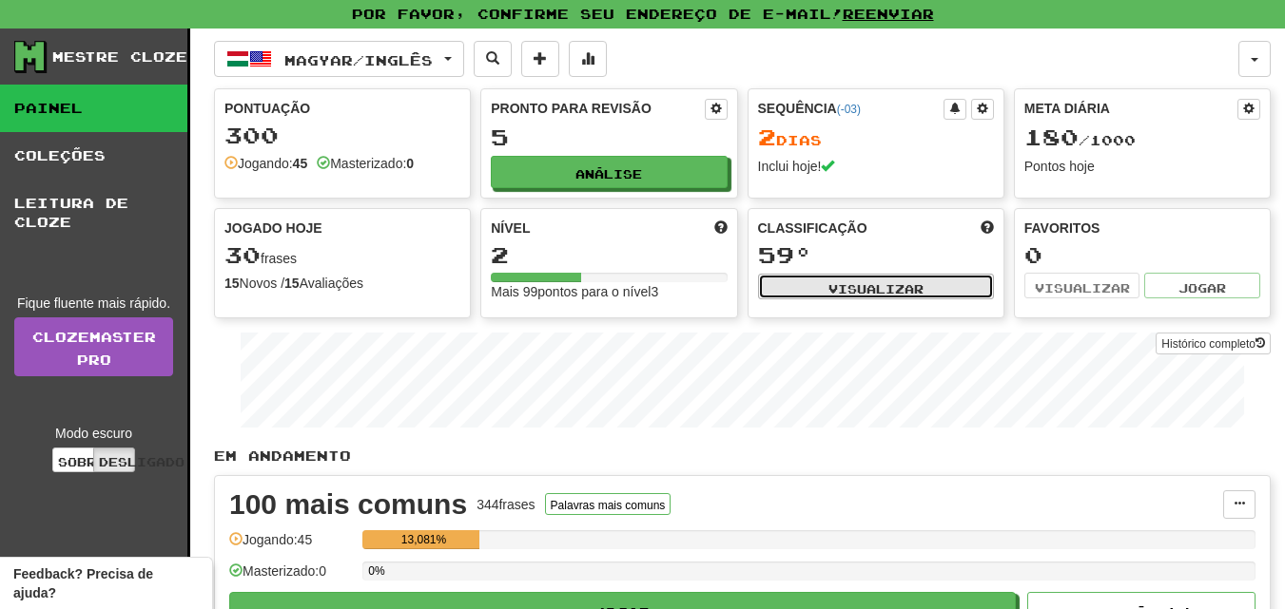
click at [830, 282] on font "Visualizar" at bounding box center [875, 288] width 95 height 13
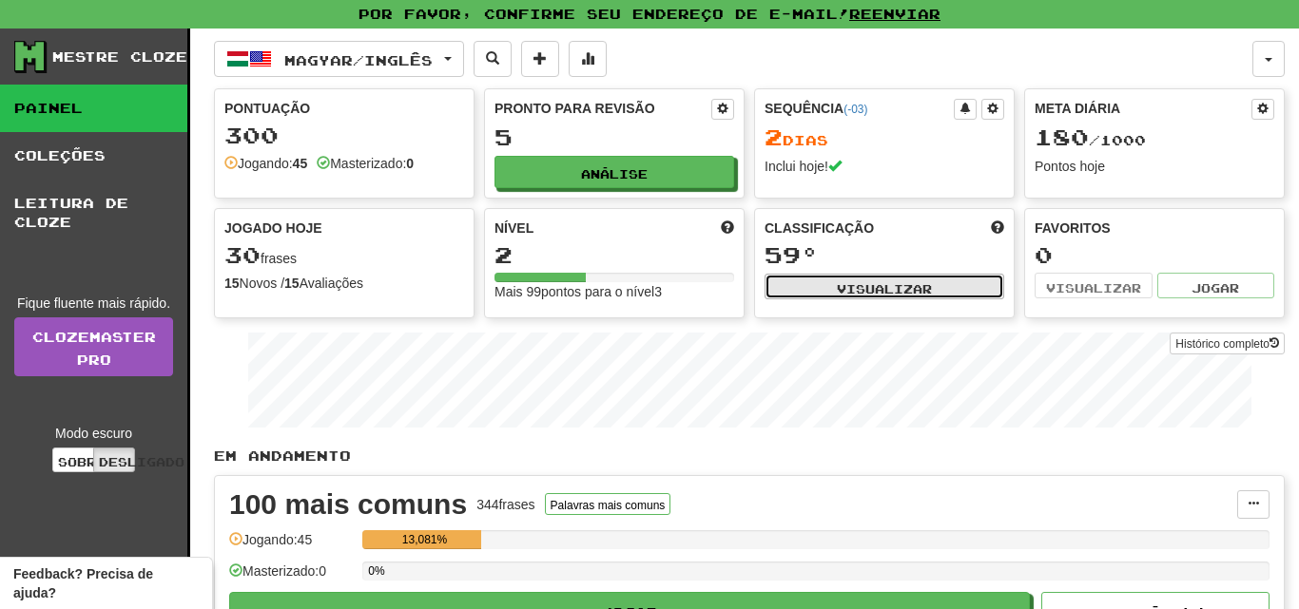
select select "**********"
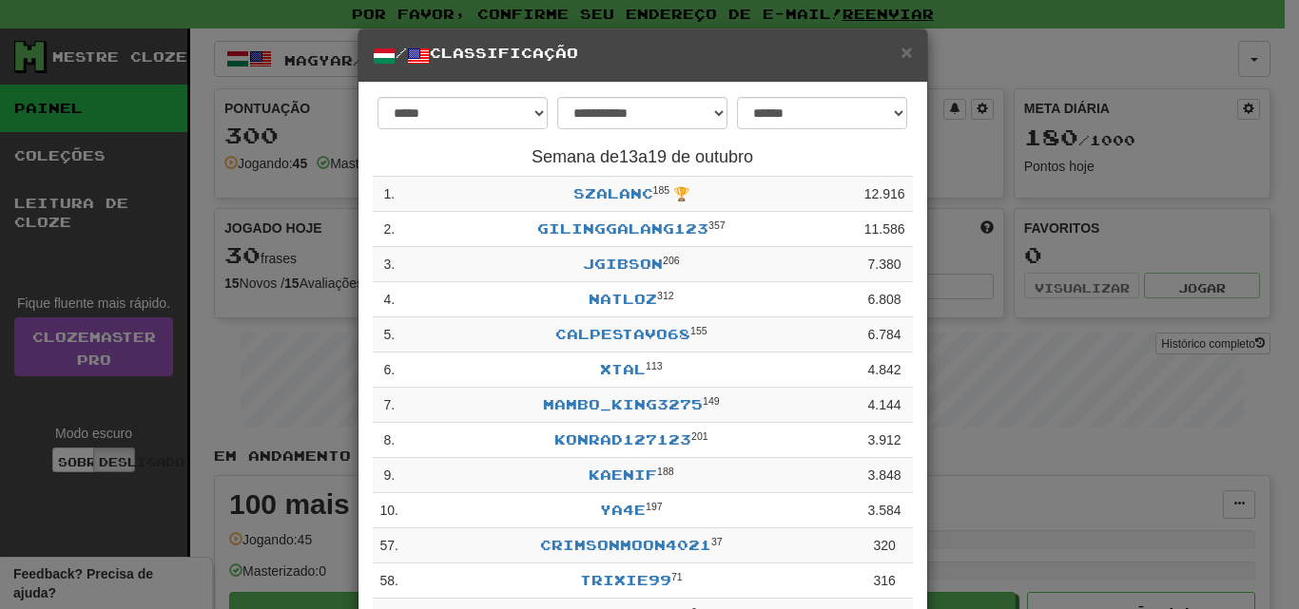
click at [986, 341] on div "**********" at bounding box center [649, 304] width 1299 height 609
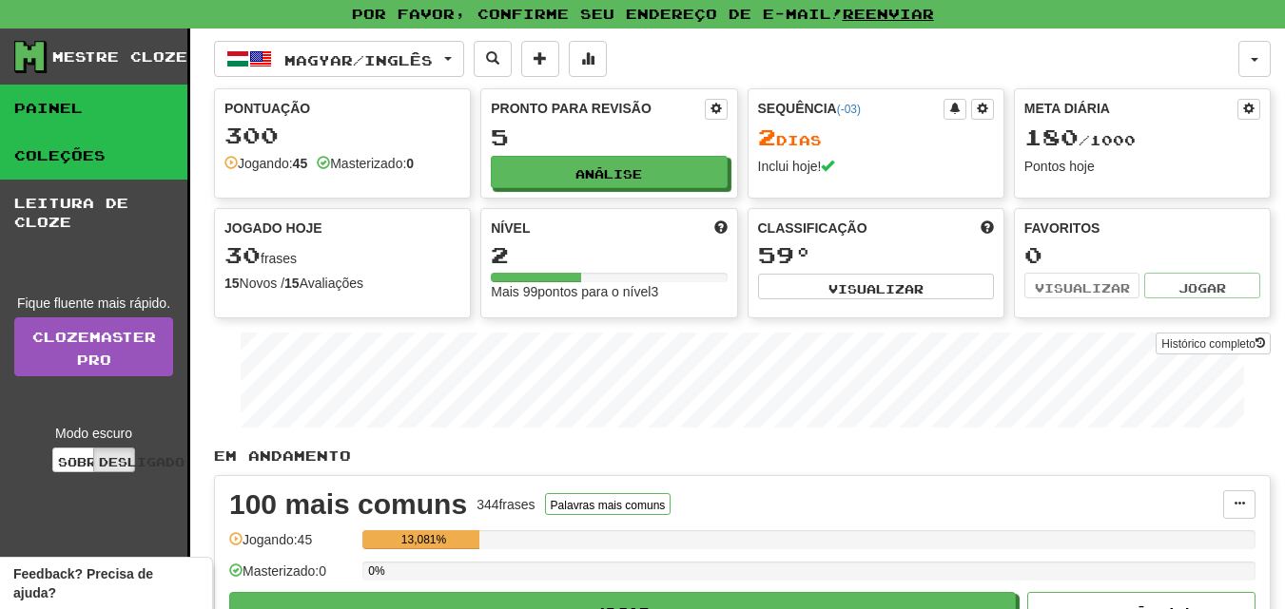
click at [115, 153] on link "Coleções" at bounding box center [93, 156] width 187 height 48
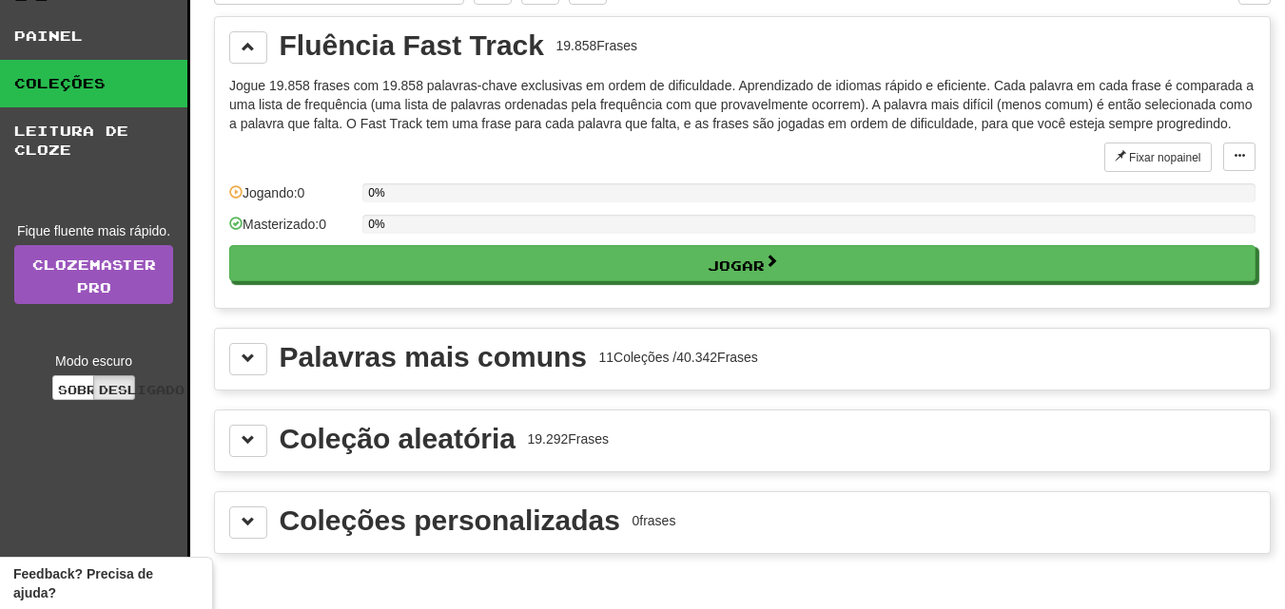
scroll to position [126, 0]
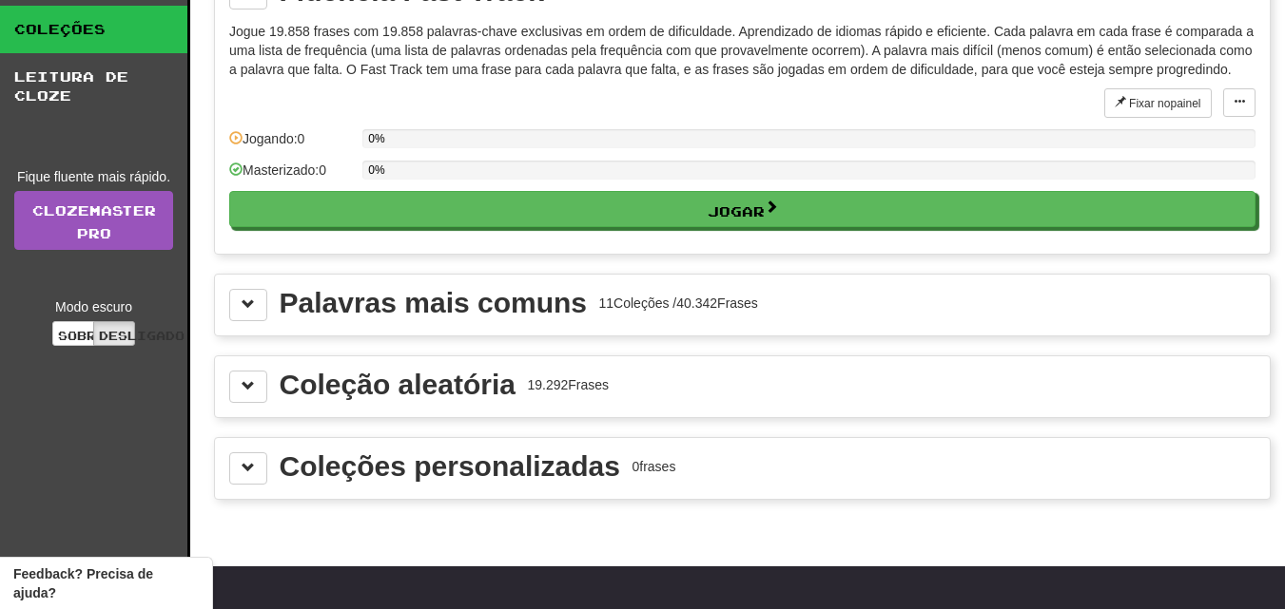
click at [458, 300] on font "Palavras mais comuns" at bounding box center [434, 302] width 308 height 31
click at [252, 310] on span at bounding box center [248, 304] width 13 height 13
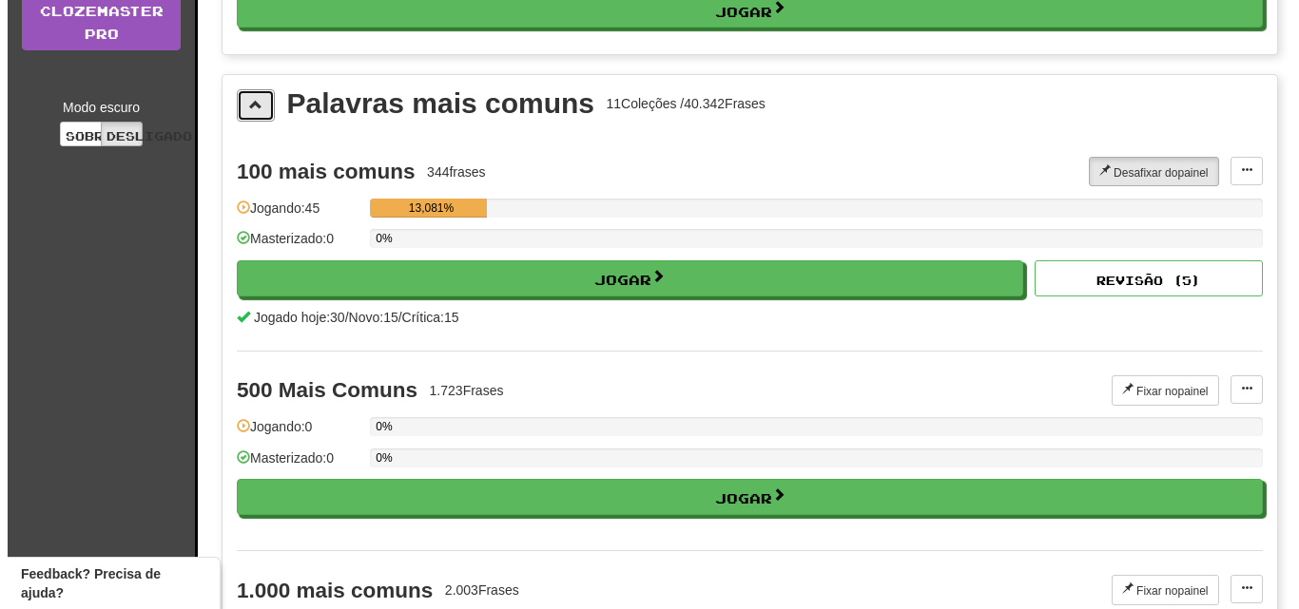
scroll to position [332, 0]
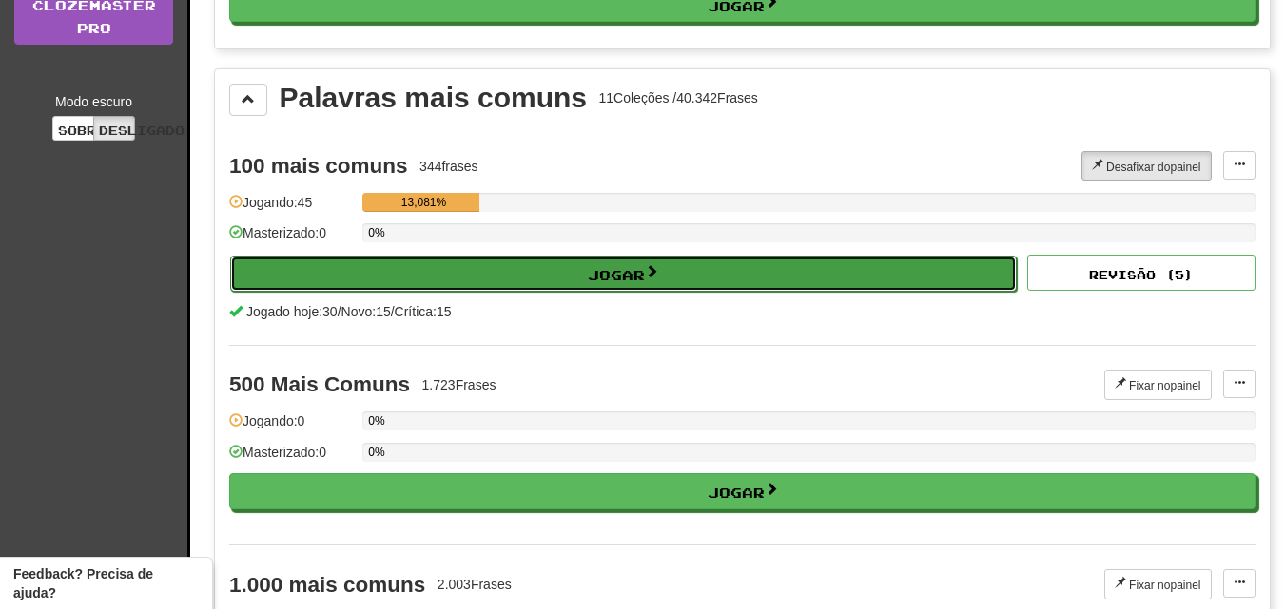
click at [586, 279] on button "Jogar" at bounding box center [623, 274] width 786 height 36
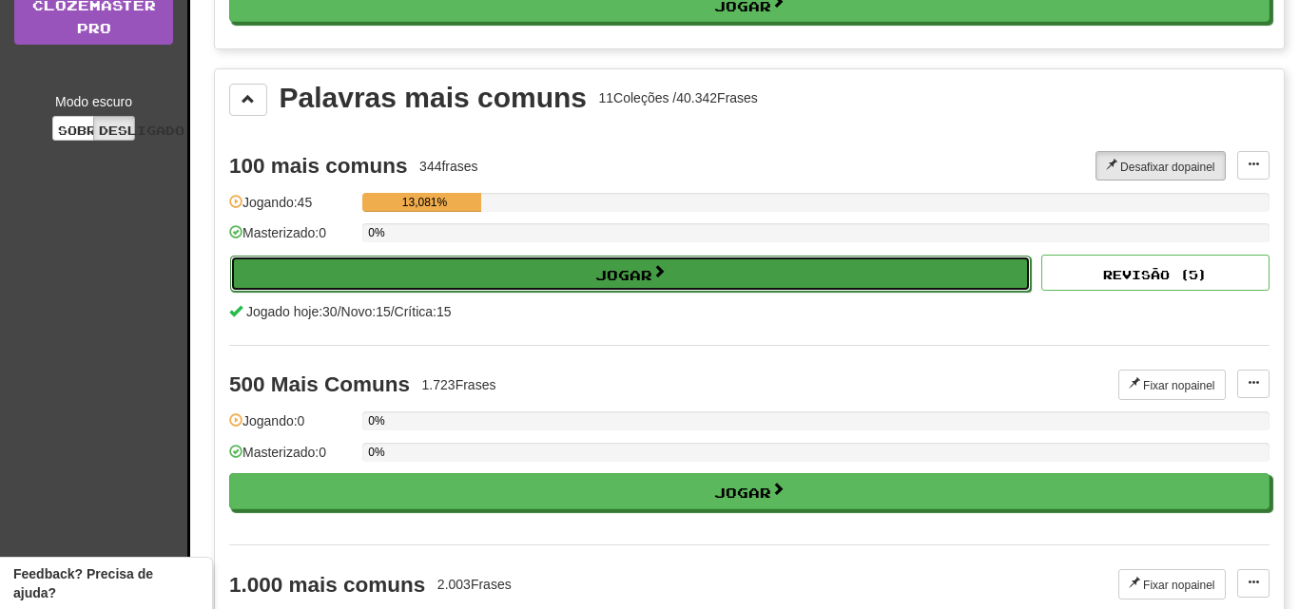
select select "**"
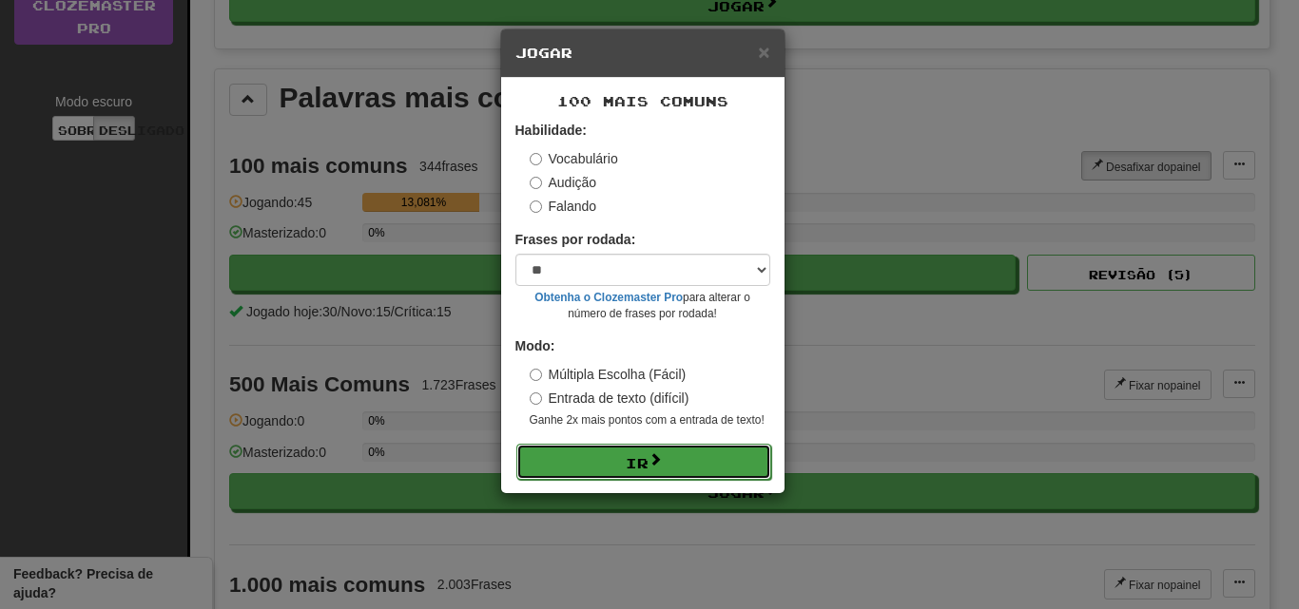
click at [638, 458] on font "Ir" at bounding box center [637, 463] width 23 height 16
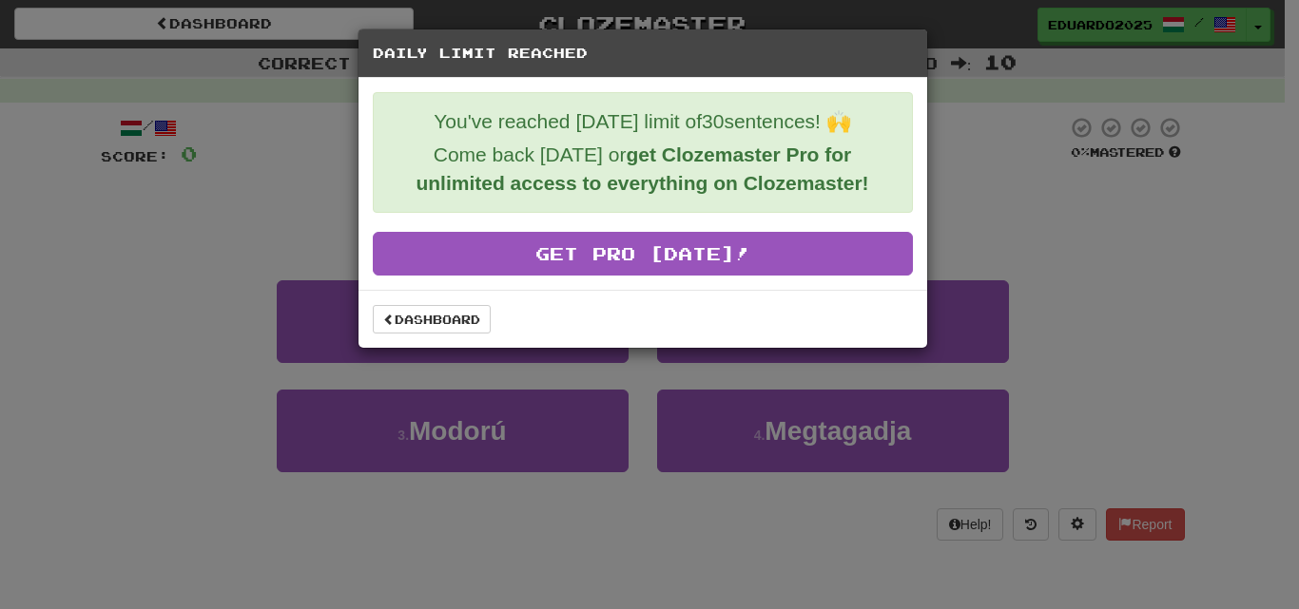
click at [995, 231] on div "Daily Limit Reached You've reached [DATE] limit of 30 sentences! 🙌 Come back [D…" at bounding box center [649, 304] width 1299 height 609
click at [481, 324] on link "Dashboard" at bounding box center [432, 319] width 118 height 29
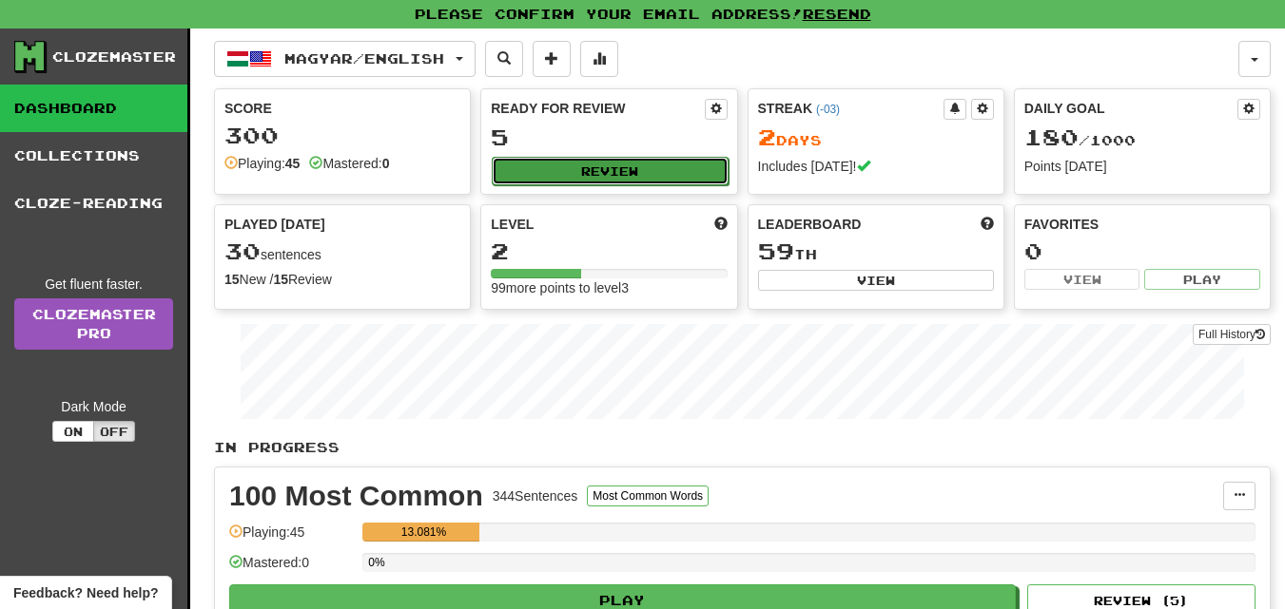
click at [597, 175] on button "Review" at bounding box center [610, 171] width 236 height 29
select select "**"
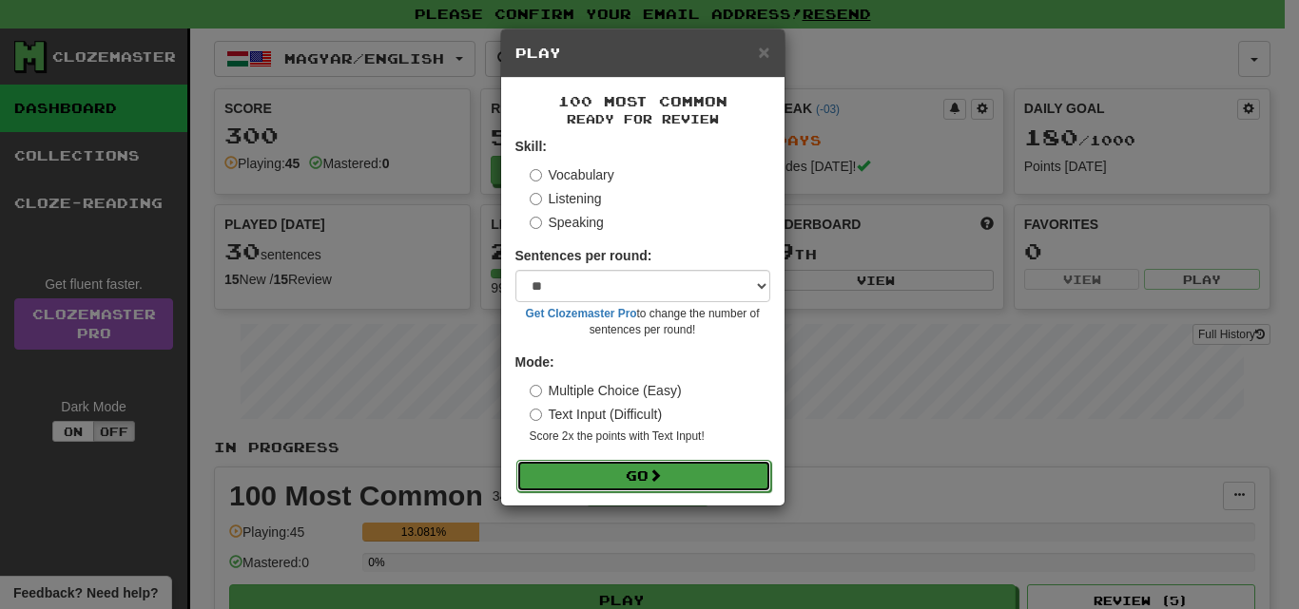
click at [650, 470] on button "Go" at bounding box center [643, 476] width 255 height 32
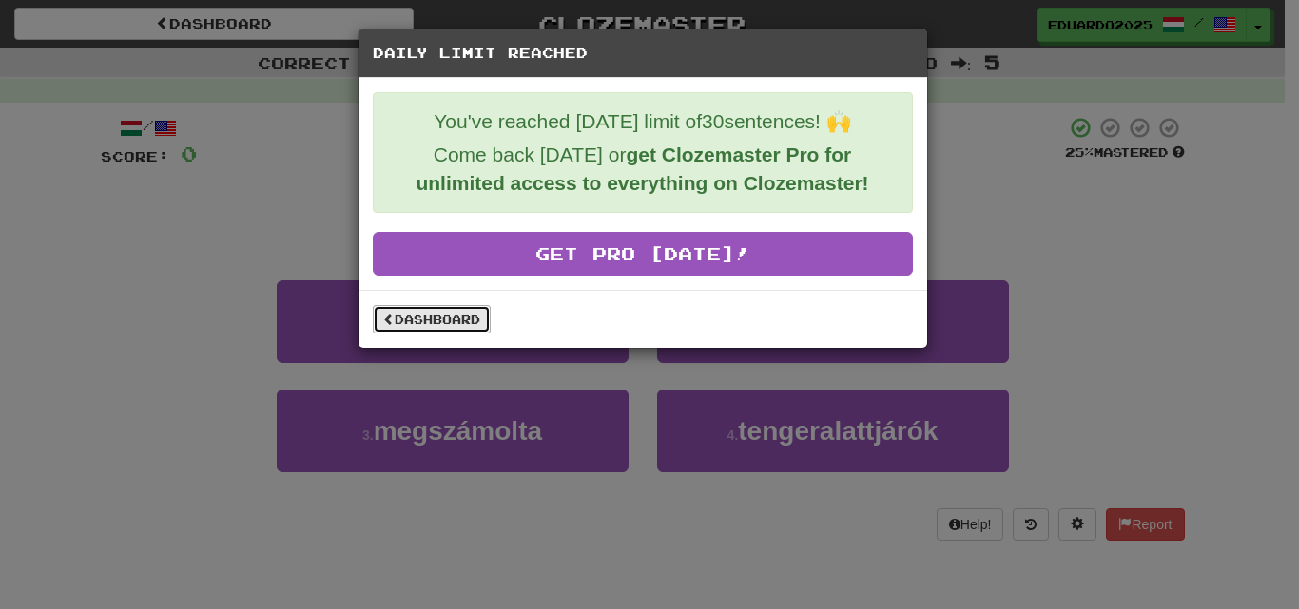
click at [403, 316] on link "Dashboard" at bounding box center [432, 319] width 118 height 29
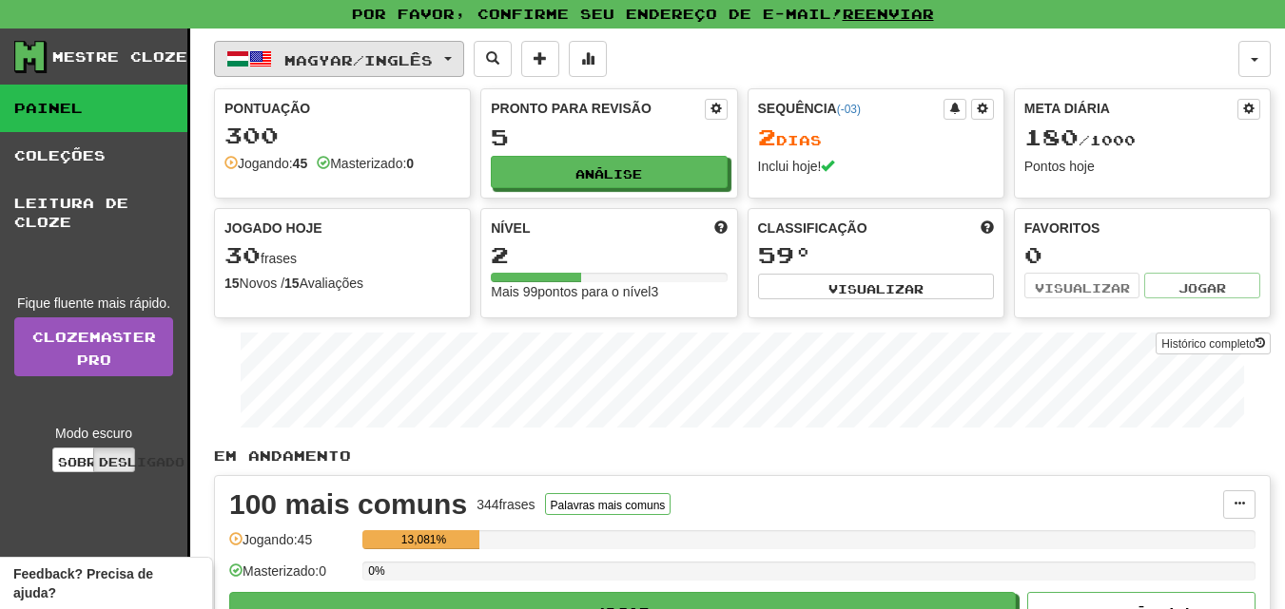
click at [458, 58] on button "Magyar / Inglês" at bounding box center [339, 59] width 250 height 36
